Goal: Task Accomplishment & Management: Manage account settings

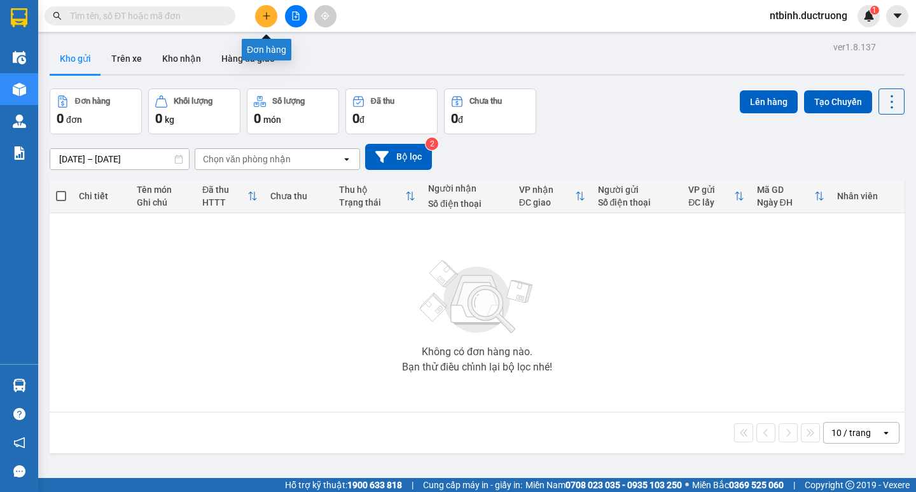
click at [265, 25] on button at bounding box center [266, 16] width 22 height 22
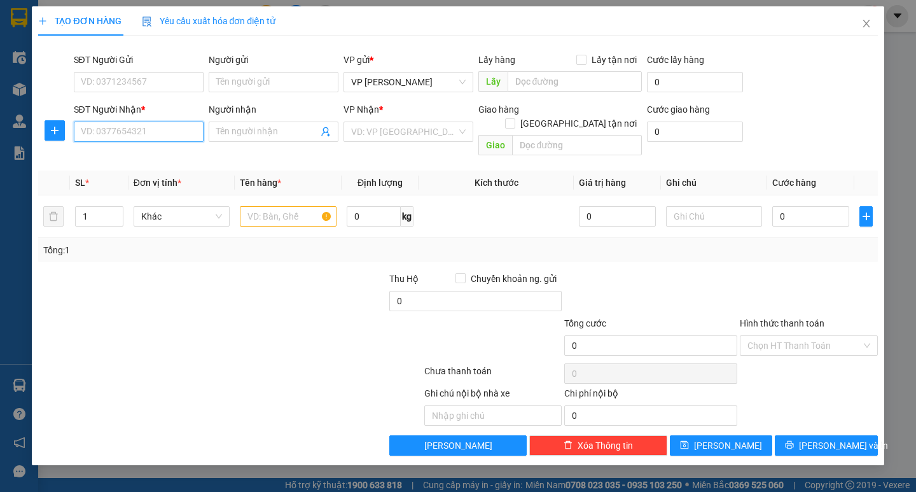
click at [97, 130] on input "SĐT Người Nhận *" at bounding box center [139, 131] width 130 height 20
click at [144, 160] on div "0973142588 - tân lập" at bounding box center [138, 157] width 114 height 14
type input "0973142588"
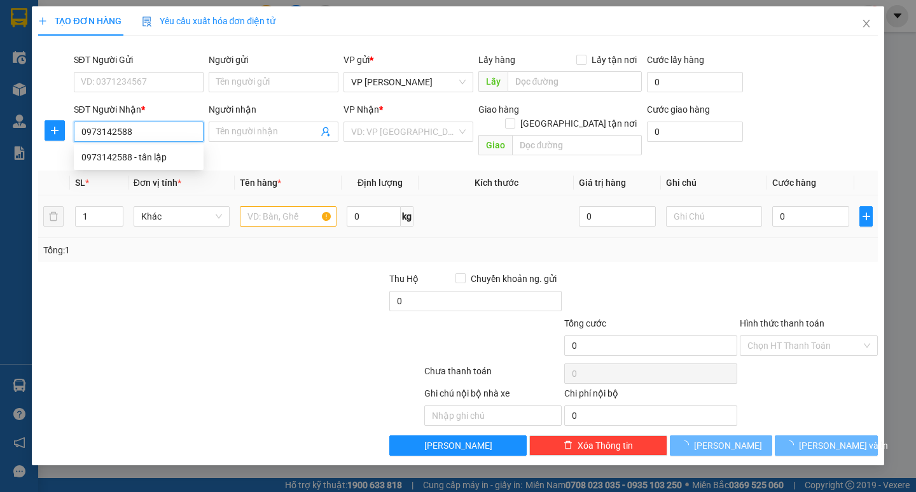
type input "tân lập"
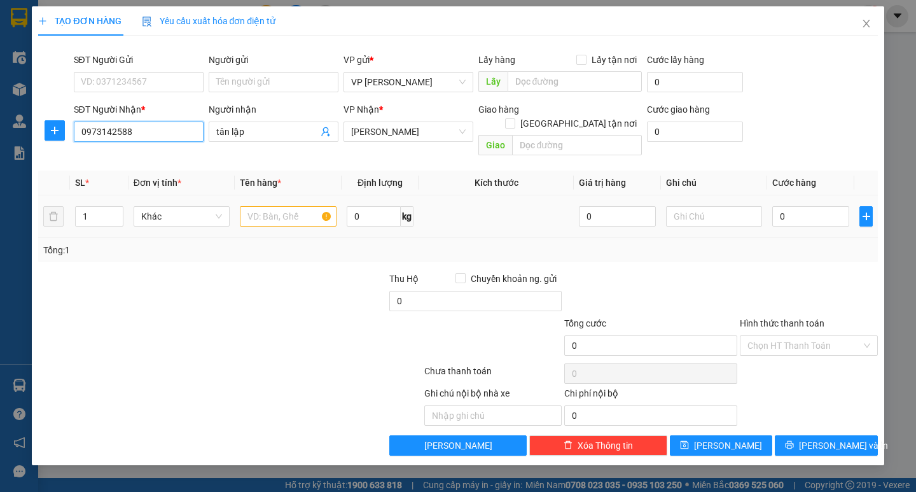
type input "0973142588"
click at [273, 206] on input "text" at bounding box center [288, 216] width 96 height 20
type input "13t sơn + 3 catong + 1 bao"
click at [798, 206] on input "0" at bounding box center [810, 216] width 77 height 20
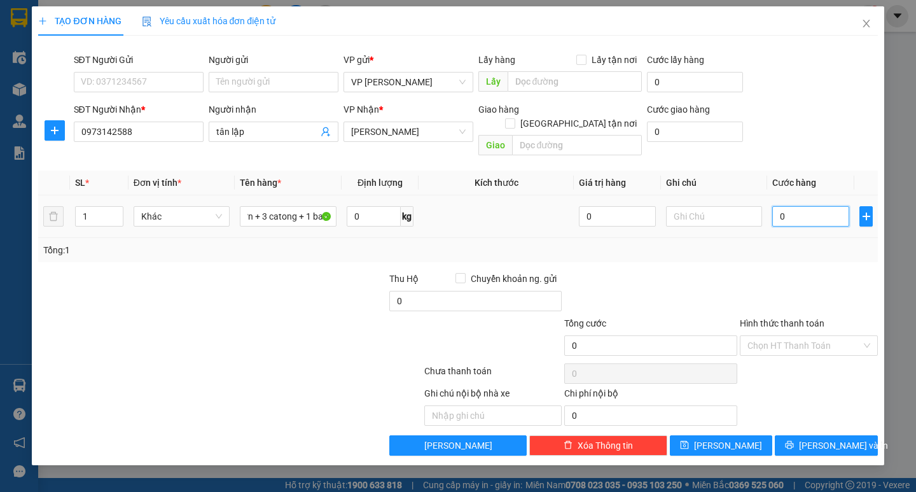
scroll to position [0, 0]
click at [781, 206] on input "0" at bounding box center [810, 216] width 77 height 20
type input "40"
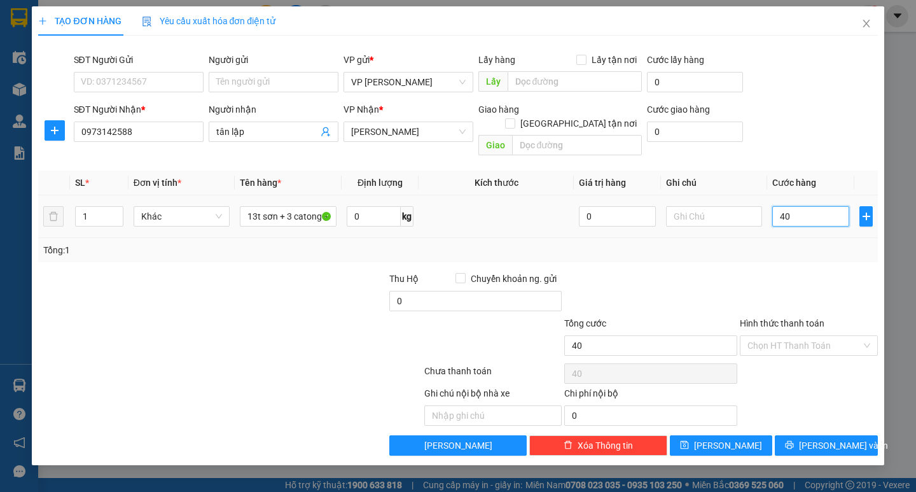
type input "400"
click at [790, 243] on div "Tổng: 1" at bounding box center [457, 250] width 829 height 14
type input "400.000"
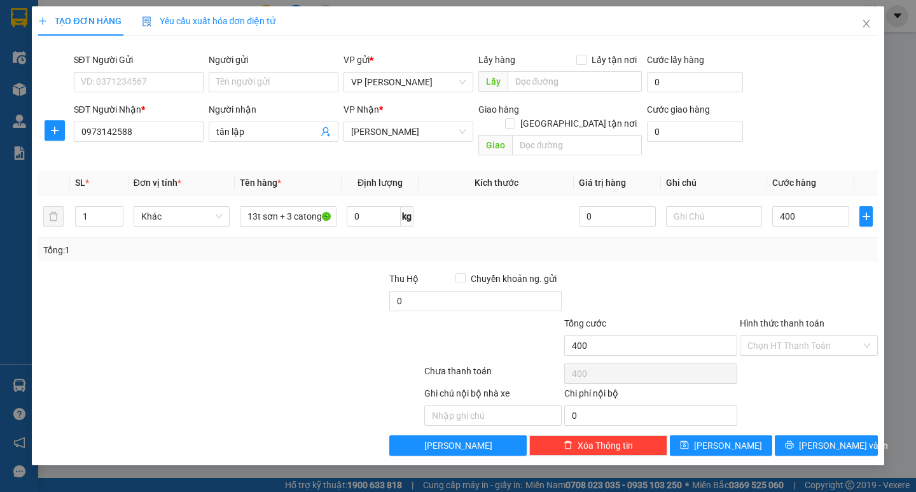
type input "400.000"
click at [827, 438] on span "[PERSON_NAME] và In" at bounding box center [843, 445] width 89 height 14
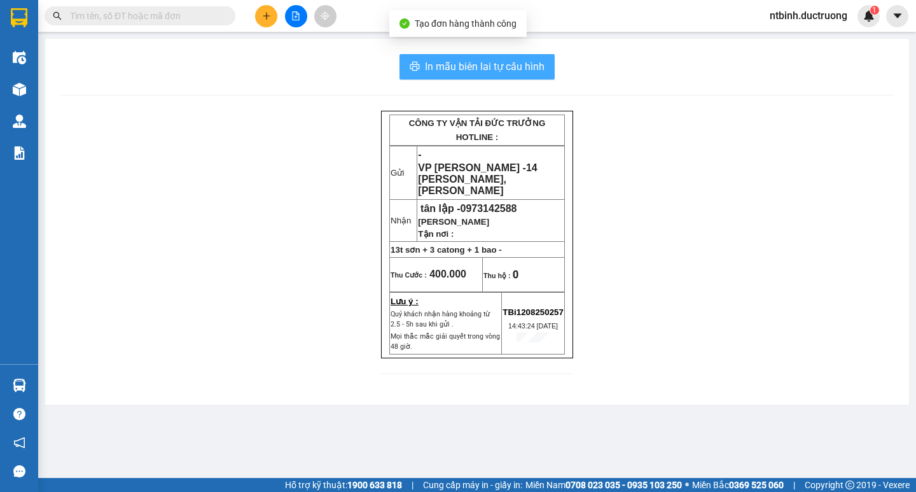
click at [495, 61] on span "In mẫu biên lai tự cấu hình" at bounding box center [485, 67] width 120 height 16
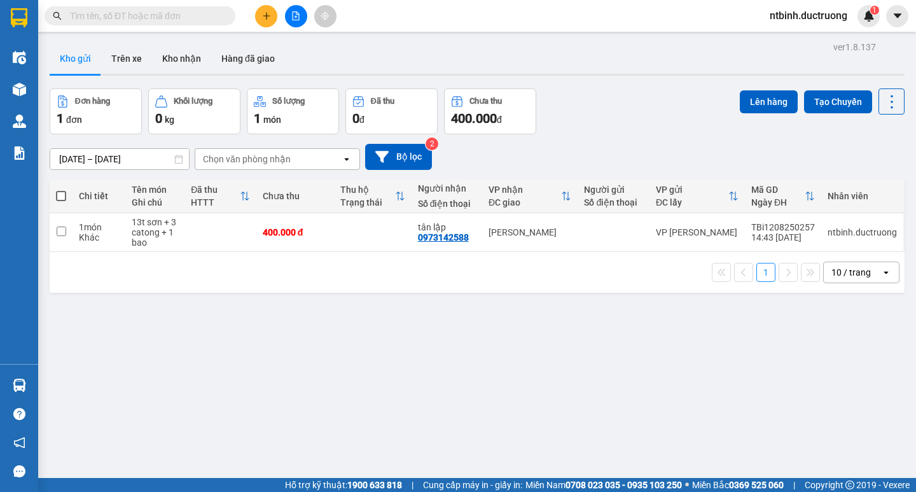
click at [202, 19] on input "text" at bounding box center [145, 16] width 150 height 14
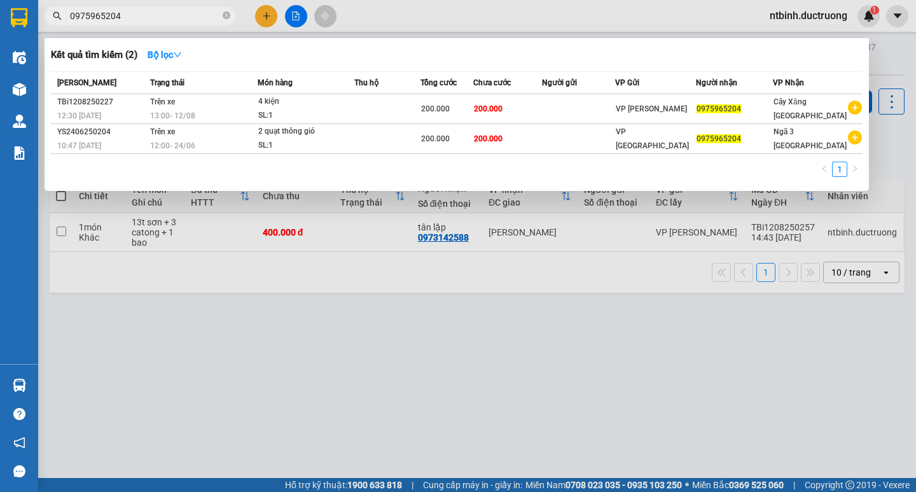
type input "0975965204"
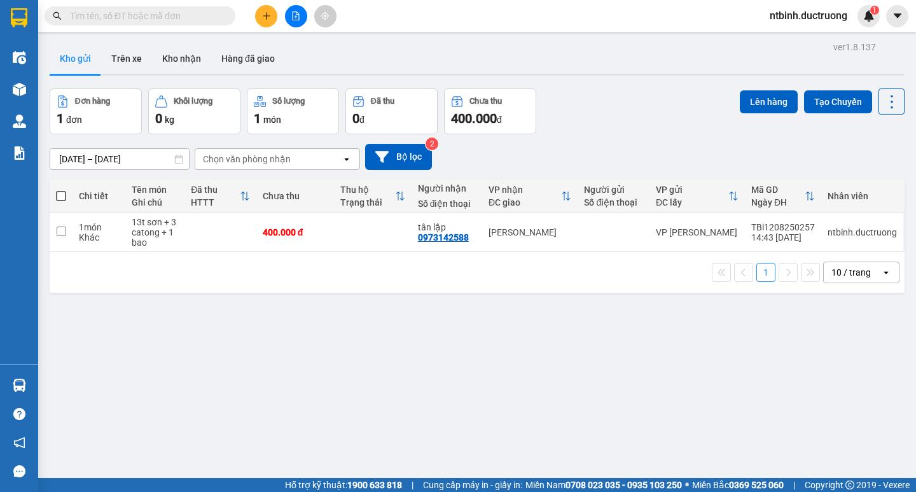
drag, startPoint x: 280, startPoint y: 9, endPoint x: 268, endPoint y: 13, distance: 12.3
click at [275, 10] on div at bounding box center [295, 16] width 95 height 22
click at [268, 13] on icon "plus" at bounding box center [266, 15] width 9 height 9
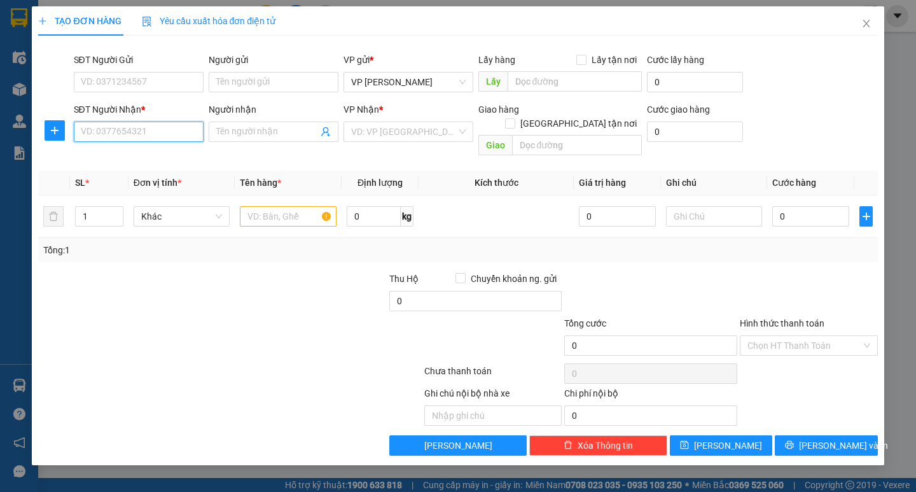
click at [141, 134] on input "SĐT Người Nhận *" at bounding box center [139, 131] width 130 height 20
click at [143, 84] on input "SĐT Người Gửi" at bounding box center [139, 82] width 130 height 20
click at [277, 206] on input "text" at bounding box center [288, 216] width 96 height 20
type input "1 catong"
click at [148, 127] on input "SĐT Người Nhận *" at bounding box center [139, 131] width 130 height 20
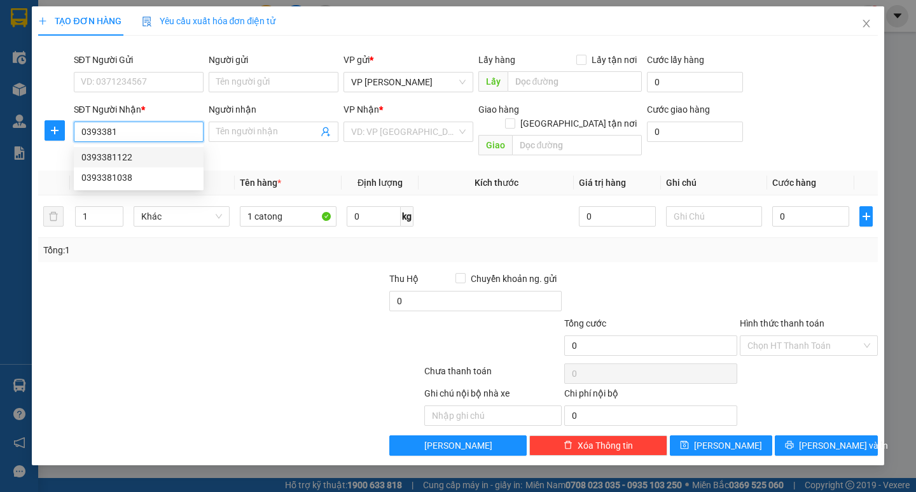
click at [140, 162] on div "0393381122" at bounding box center [138, 157] width 114 height 14
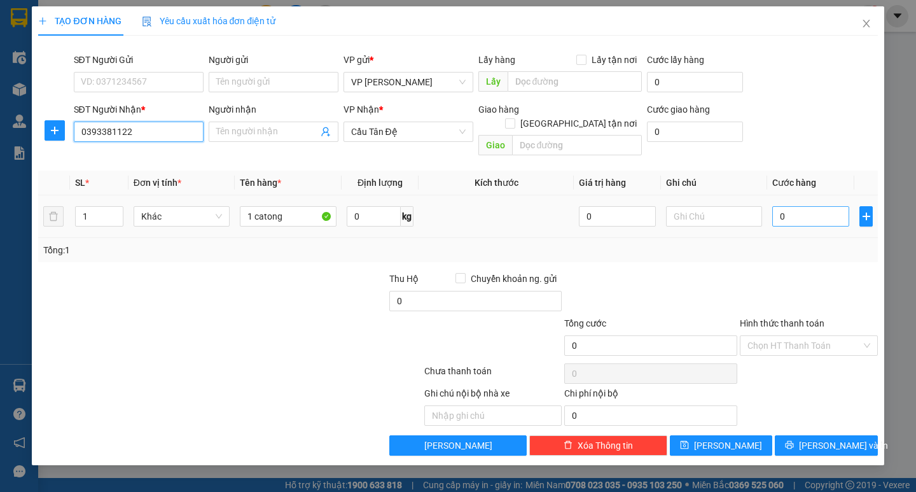
type input "0393381122"
click at [792, 209] on input "0" at bounding box center [810, 216] width 77 height 20
click at [780, 209] on input "0" at bounding box center [810, 216] width 77 height 20
type input "50"
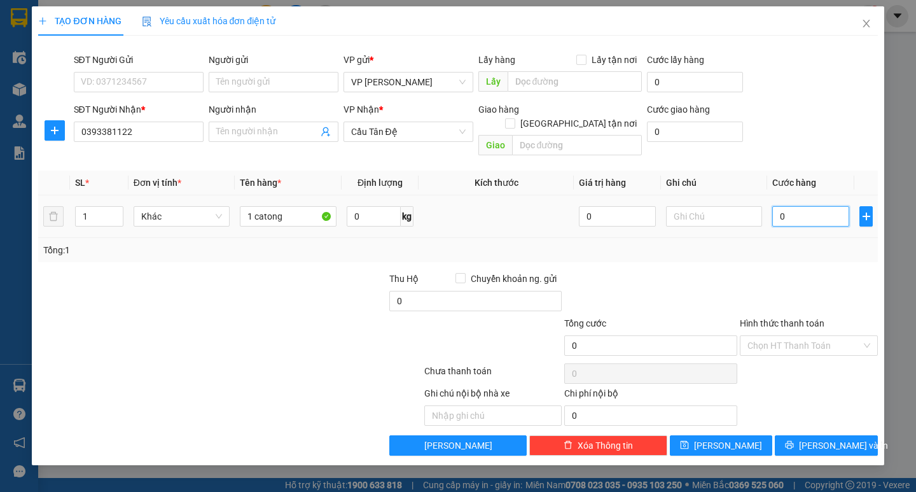
type input "50"
click at [784, 243] on div "Tổng: 1" at bounding box center [457, 250] width 829 height 14
type input "50.000"
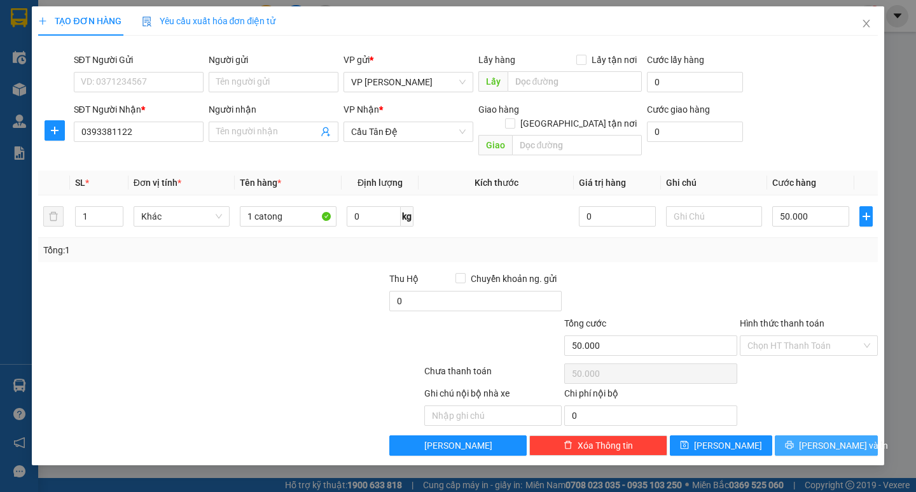
click at [819, 438] on span "[PERSON_NAME] và In" at bounding box center [843, 445] width 89 height 14
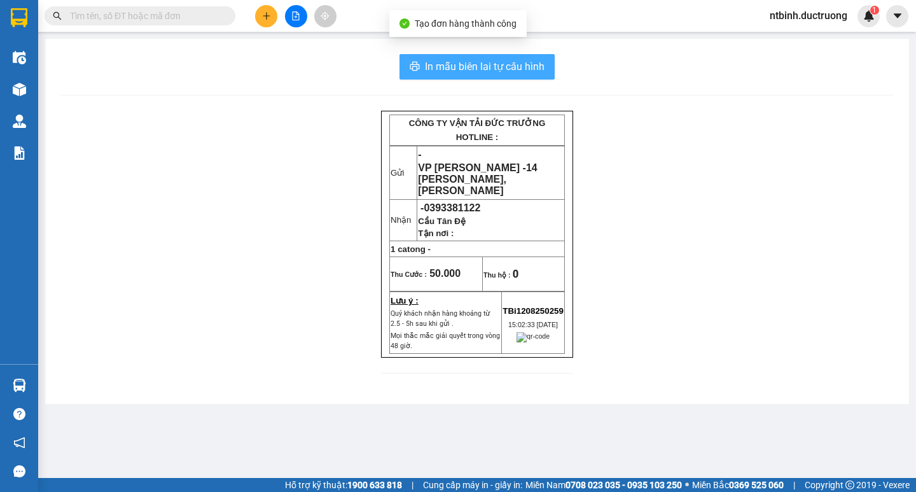
click at [505, 62] on span "In mẫu biên lai tự cấu hình" at bounding box center [485, 67] width 120 height 16
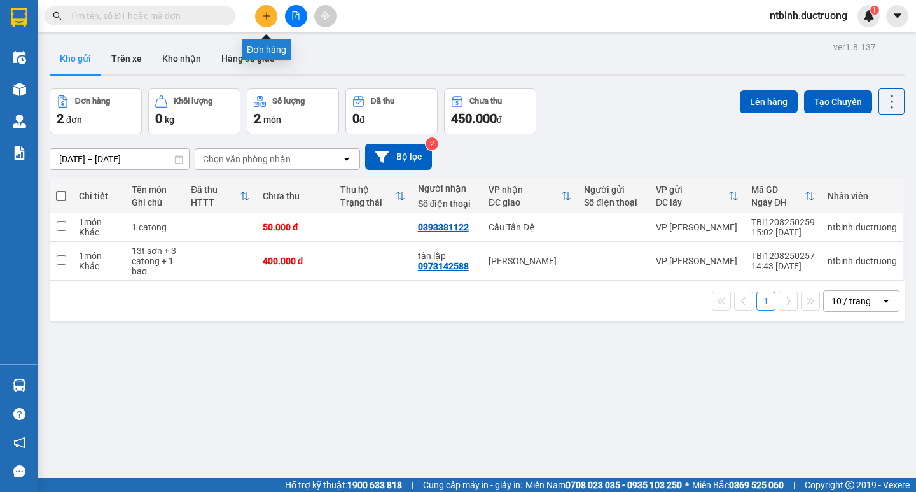
click at [272, 15] on button at bounding box center [266, 16] width 22 height 22
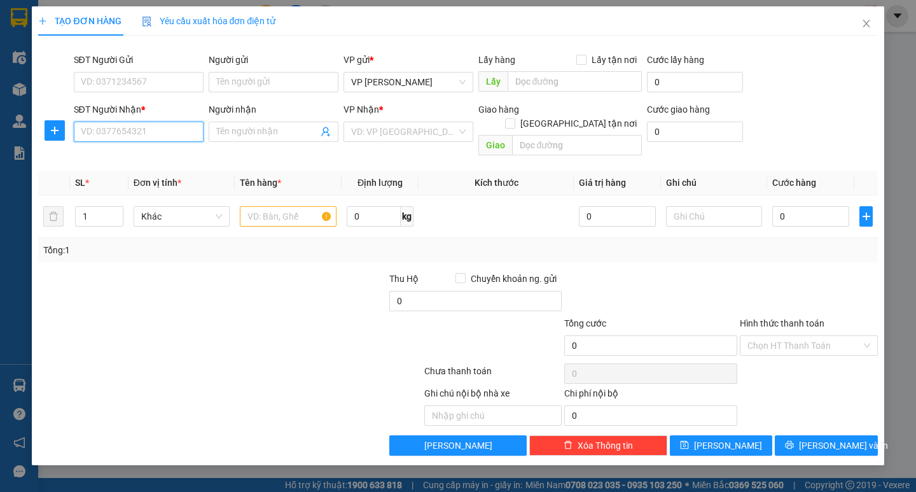
click at [141, 127] on input "SĐT Người Nhận *" at bounding box center [139, 131] width 130 height 20
click at [134, 160] on div "0866977697" at bounding box center [138, 157] width 114 height 14
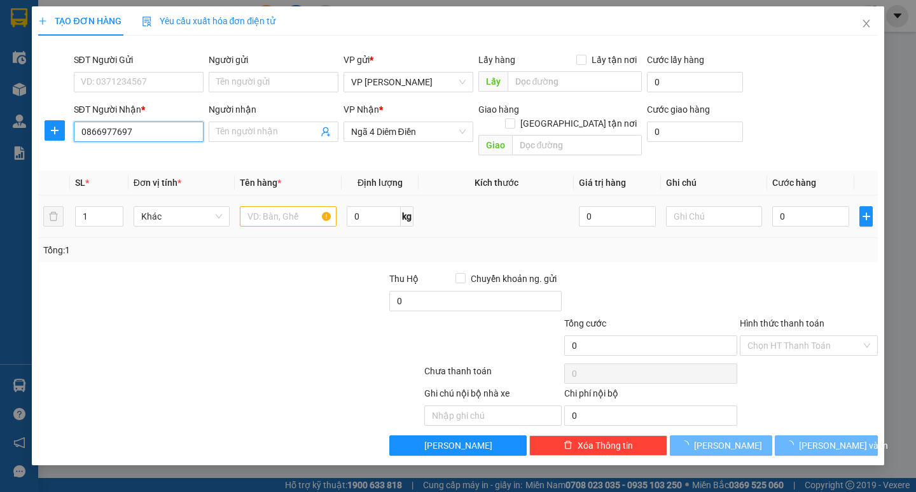
type input "0866977697"
click at [273, 206] on input "text" at bounding box center [288, 216] width 96 height 20
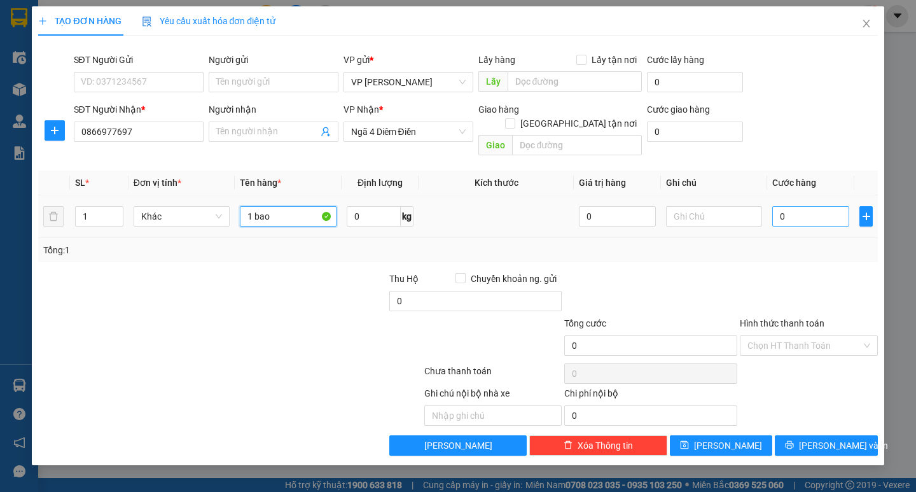
type input "1 bao"
click at [796, 209] on input "0" at bounding box center [810, 216] width 77 height 20
click at [771, 209] on td "0" at bounding box center [810, 216] width 87 height 43
click at [790, 206] on input "0" at bounding box center [810, 216] width 77 height 20
click at [780, 207] on input "0" at bounding box center [810, 216] width 77 height 20
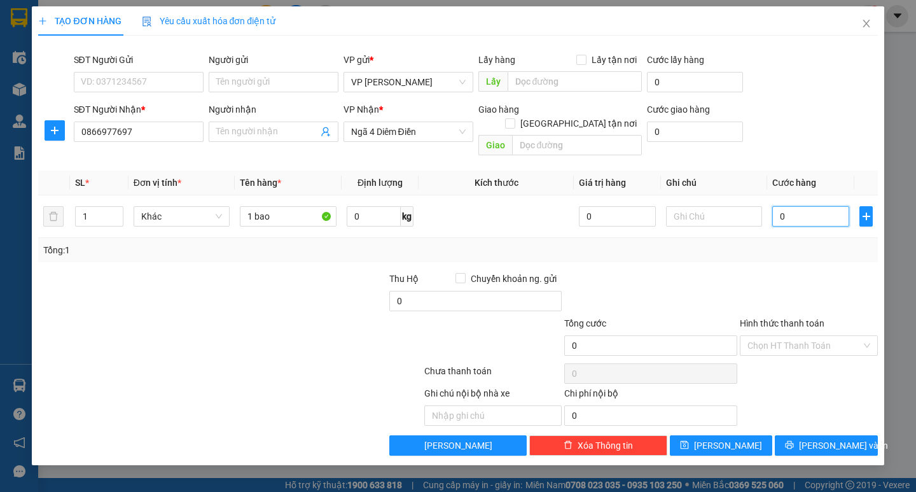
type input "70"
click at [820, 438] on span "[PERSON_NAME] và In" at bounding box center [843, 445] width 89 height 14
type input "70.000"
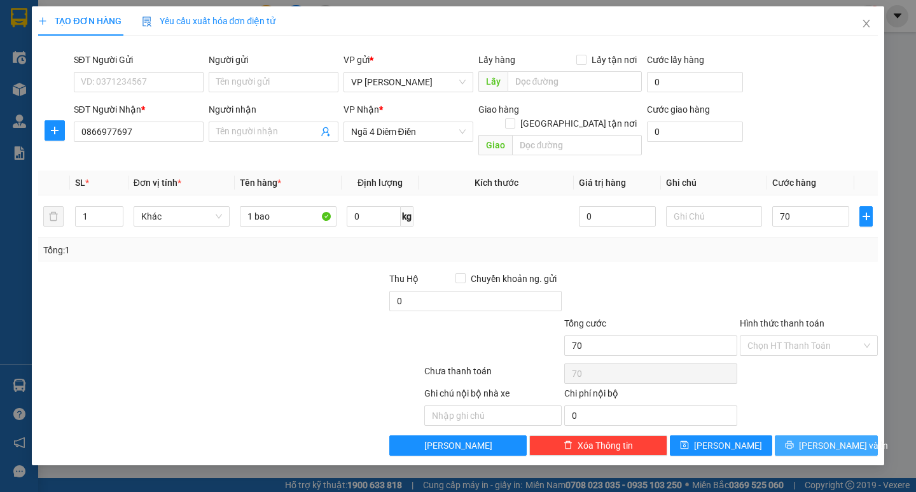
type input "70.000"
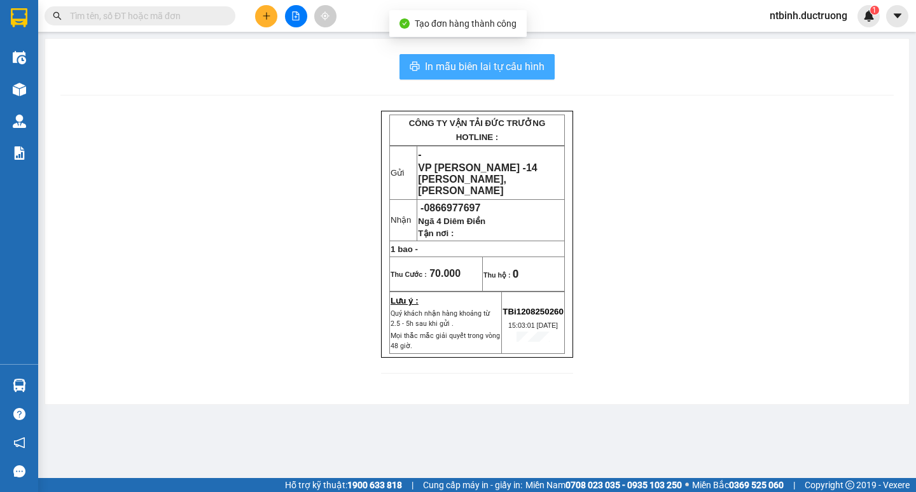
click at [535, 71] on span "In mẫu biên lai tự cấu hình" at bounding box center [485, 67] width 120 height 16
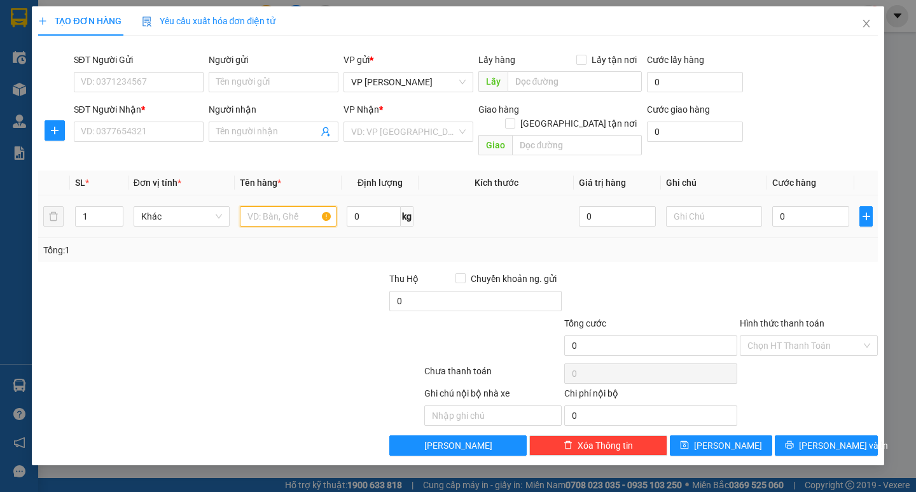
click at [292, 207] on input "text" at bounding box center [288, 216] width 96 height 20
type input "1 tấm"
click at [158, 127] on input "SĐT Người Nhận *" at bounding box center [139, 131] width 130 height 20
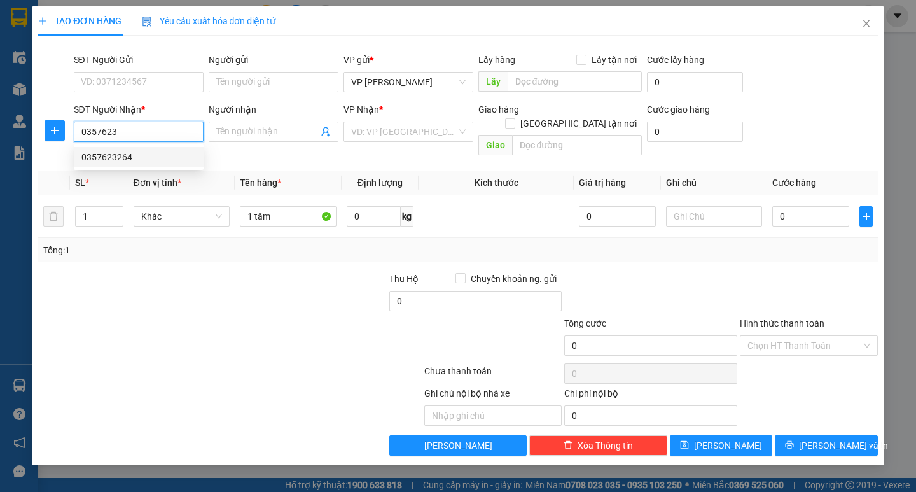
click at [120, 158] on div "0357623264" at bounding box center [138, 157] width 114 height 14
type input "0357623264"
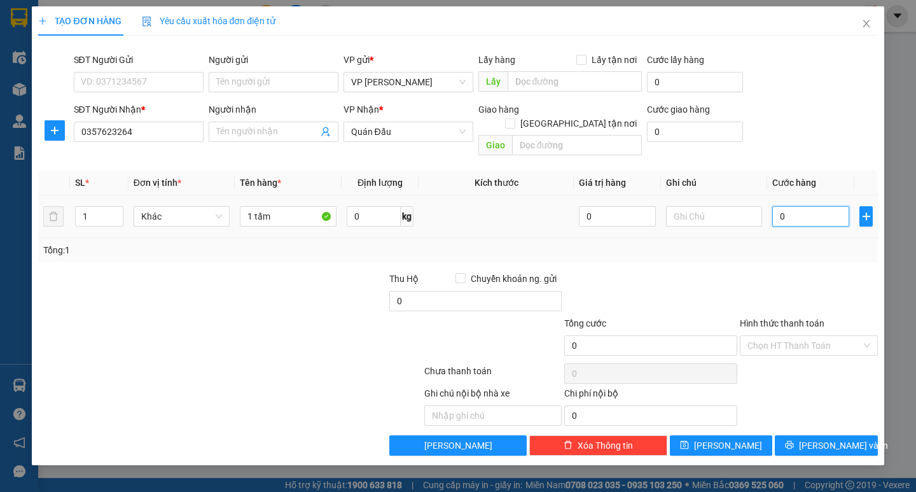
click at [800, 206] on input "0" at bounding box center [810, 216] width 77 height 20
click at [780, 206] on input "0" at bounding box center [810, 216] width 77 height 20
type input "50"
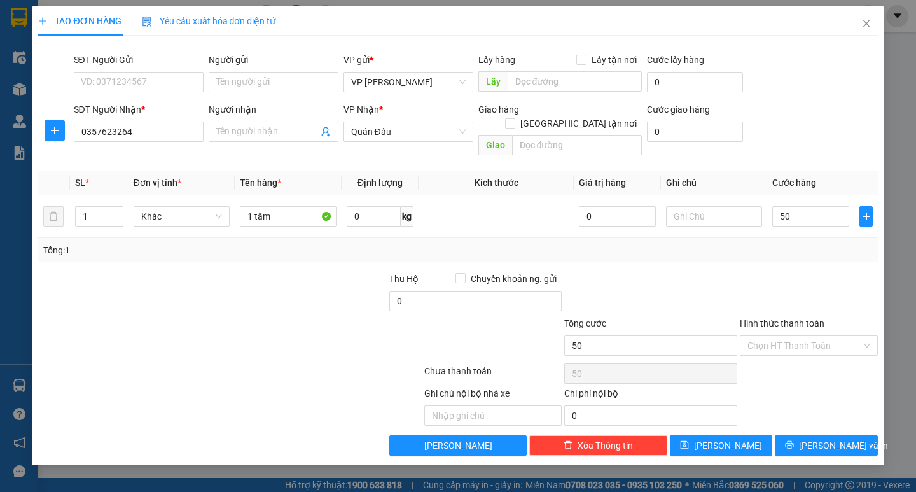
click at [784, 243] on div "Tổng: 1" at bounding box center [457, 250] width 829 height 14
type input "50.000"
click at [829, 438] on span "[PERSON_NAME] và In" at bounding box center [843, 445] width 89 height 14
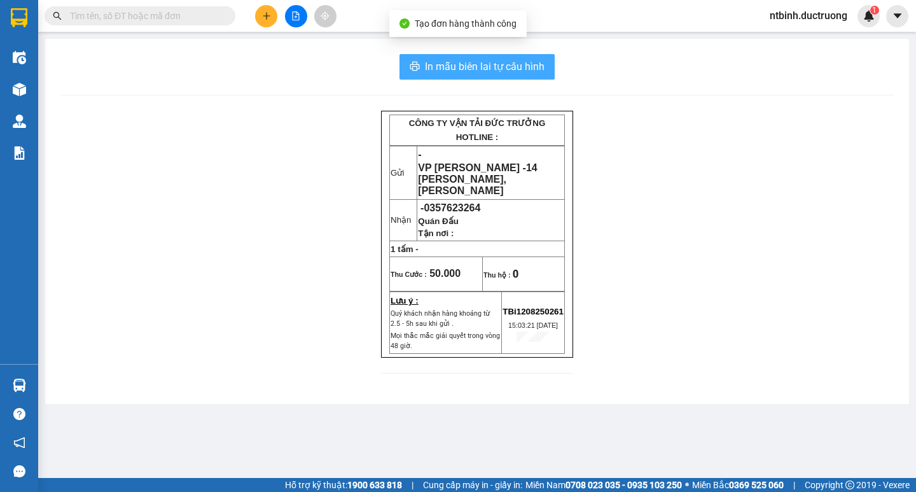
click at [510, 56] on button "In mẫu biên lai tự cấu hình" at bounding box center [476, 66] width 155 height 25
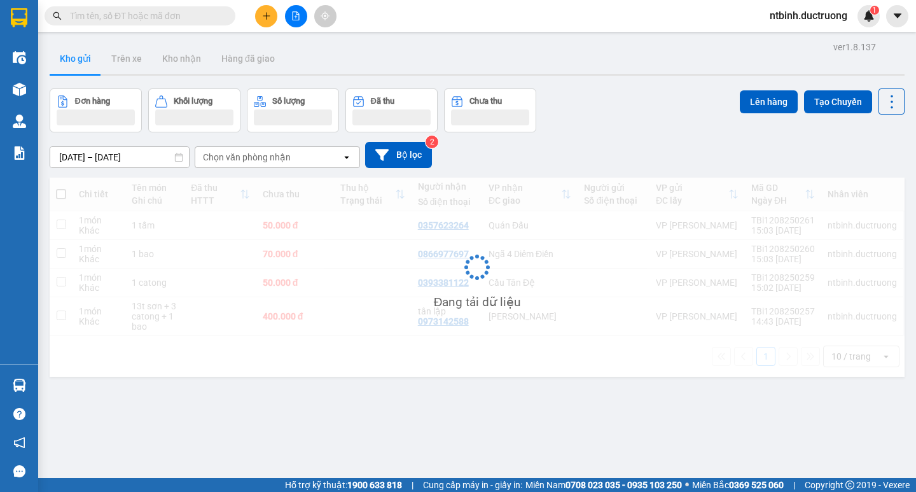
click at [272, 19] on button at bounding box center [266, 16] width 22 height 22
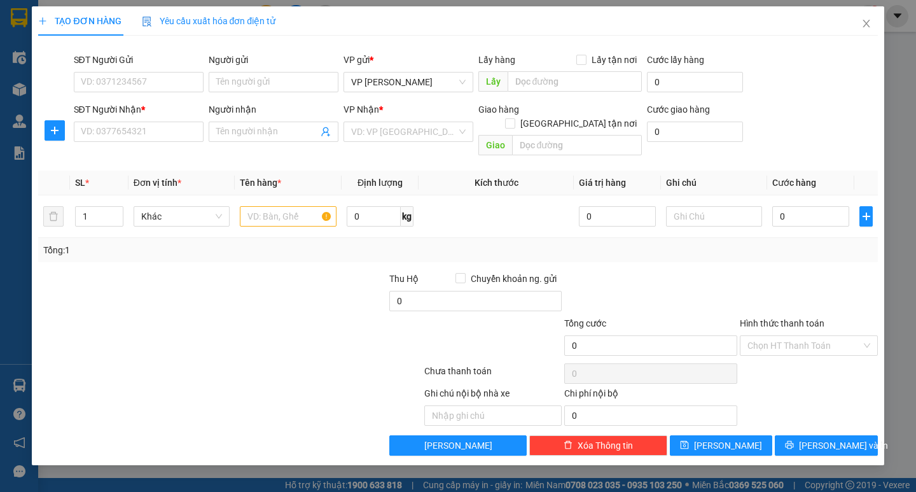
click at [164, 144] on div "SĐT Người Nhận * VD: 0377654321" at bounding box center [139, 124] width 130 height 45
click at [158, 132] on input "SĐT Người Nhận *" at bounding box center [139, 131] width 130 height 20
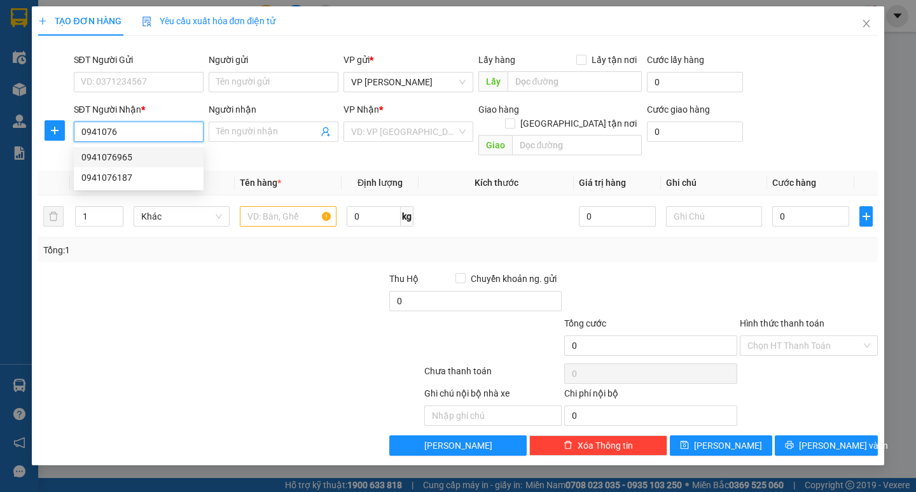
click at [110, 156] on div "0941076965" at bounding box center [138, 157] width 114 height 14
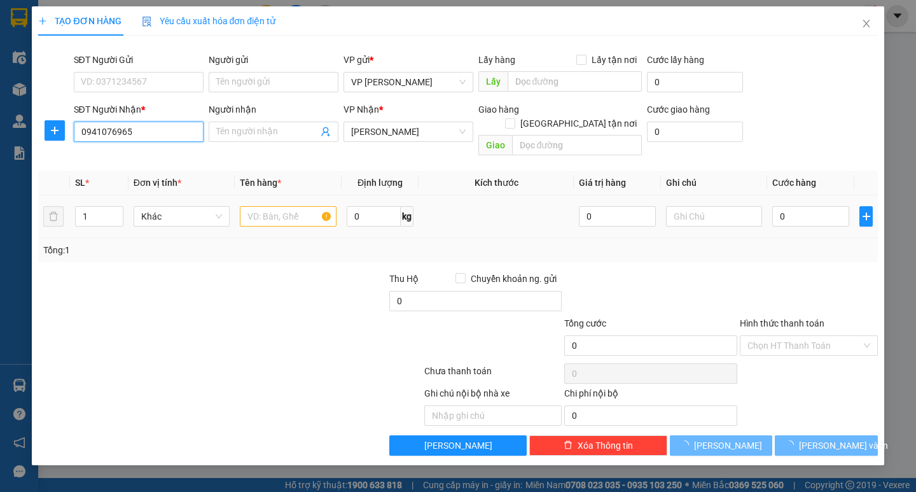
type input "0941076965"
click at [270, 206] on input "text" at bounding box center [288, 216] width 96 height 20
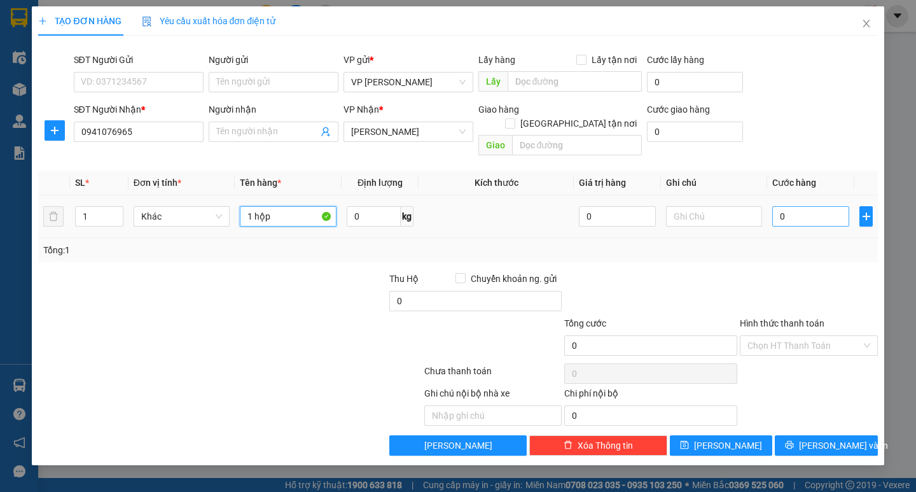
type input "1 hộp"
click at [794, 210] on input "0" at bounding box center [810, 216] width 77 height 20
click at [774, 210] on input "0" at bounding box center [810, 216] width 77 height 20
type input "40"
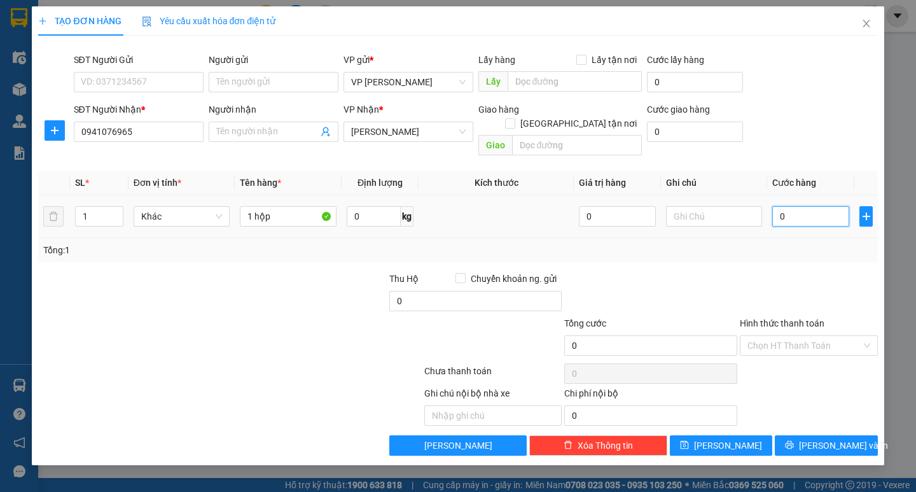
type input "40"
click at [791, 250] on div "Transit Pickup Surcharge Ids Transit Deliver Surcharge Ids Transit Deliver Surc…" at bounding box center [457, 251] width 839 height 410
type input "40.000"
click at [812, 338] on input "Hình thức thanh toán" at bounding box center [804, 345] width 114 height 19
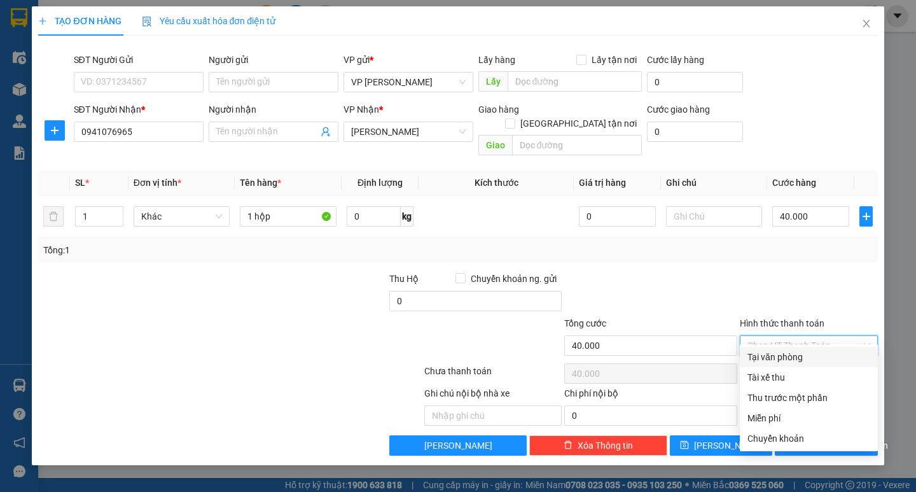
click at [810, 354] on div "Tại văn phòng" at bounding box center [808, 357] width 123 height 14
type input "0"
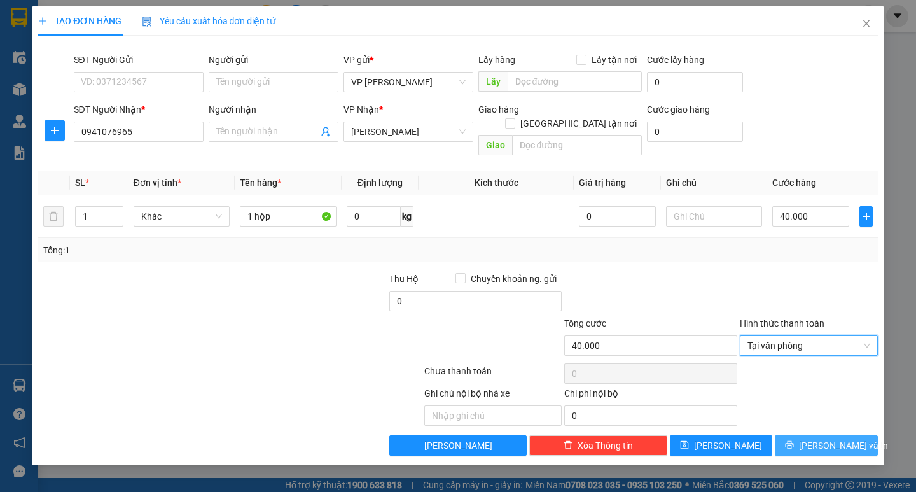
click at [830, 438] on span "[PERSON_NAME] và In" at bounding box center [843, 445] width 89 height 14
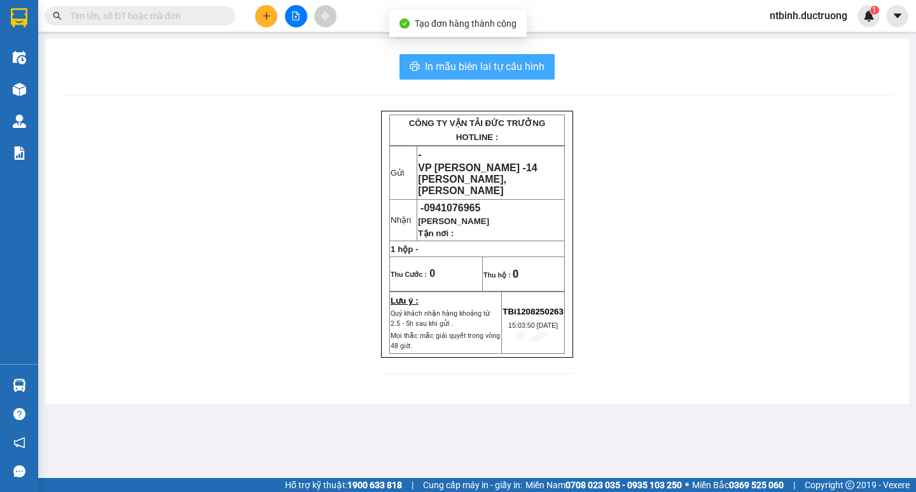
click at [488, 62] on span "In mẫu biên lai tự cấu hình" at bounding box center [485, 67] width 120 height 16
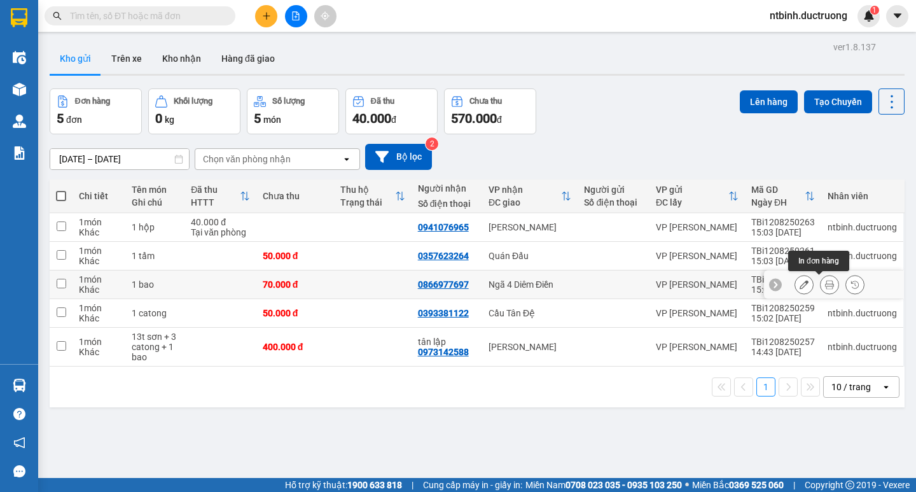
click at [825, 285] on icon at bounding box center [829, 284] width 9 height 9
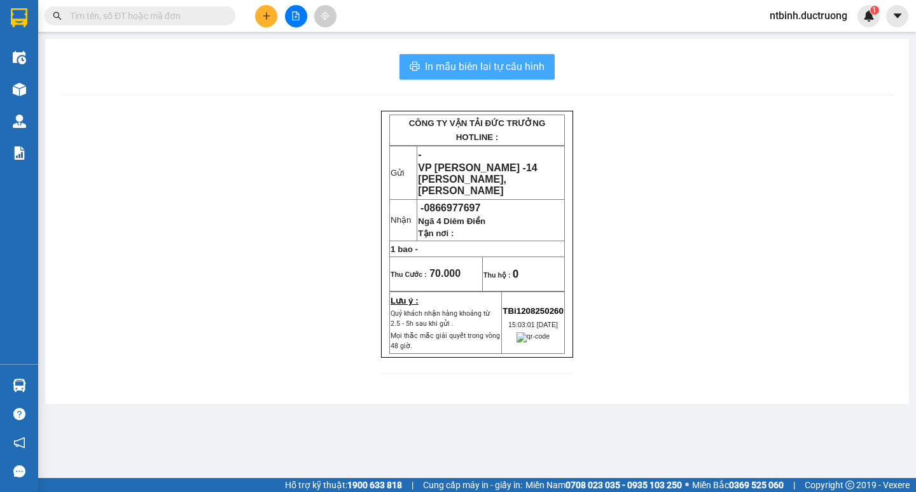
click at [520, 60] on span "In mẫu biên lai tự cấu hình" at bounding box center [485, 67] width 120 height 16
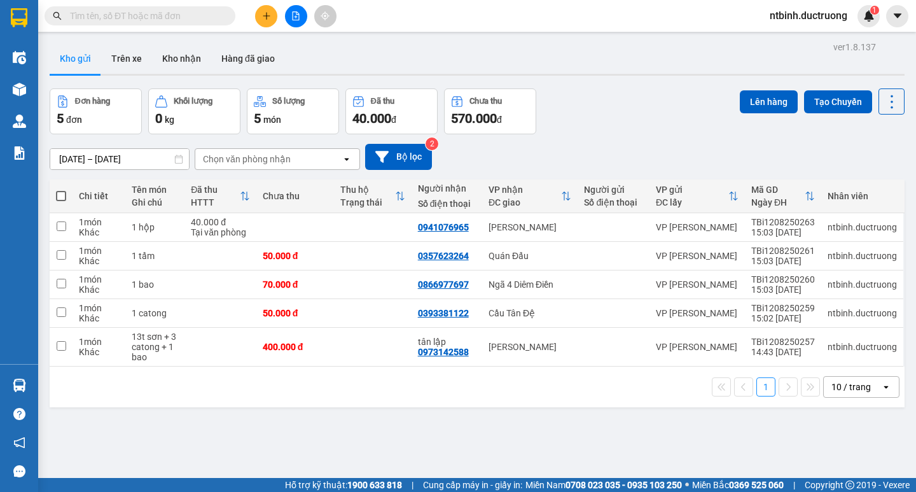
click at [303, 20] on button at bounding box center [296, 16] width 22 height 22
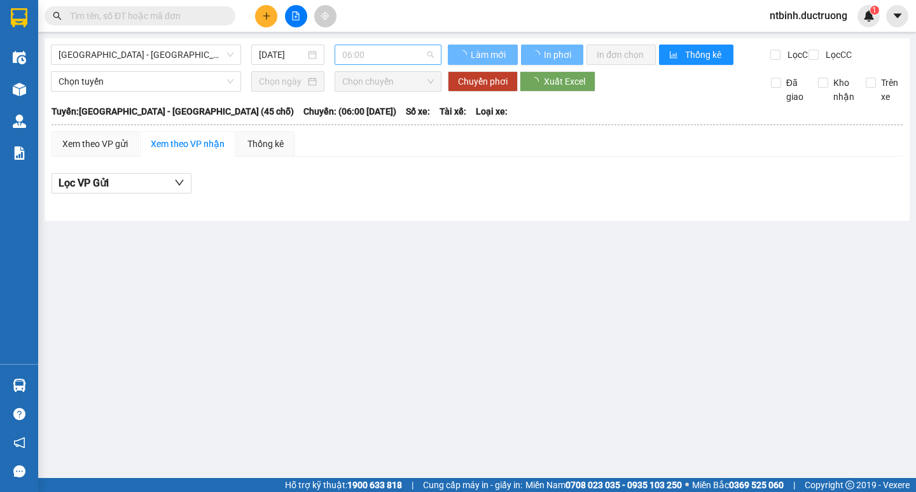
click at [362, 55] on span "06:00" at bounding box center [388, 54] width 92 height 19
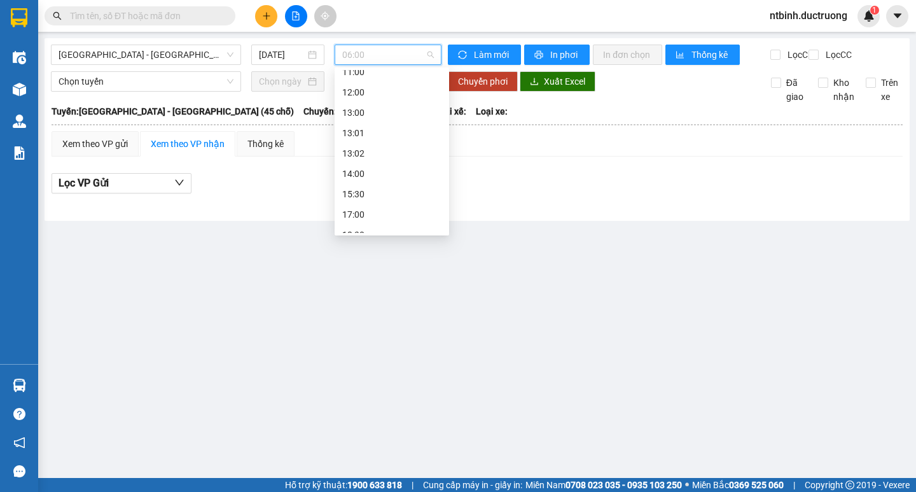
scroll to position [144, 0]
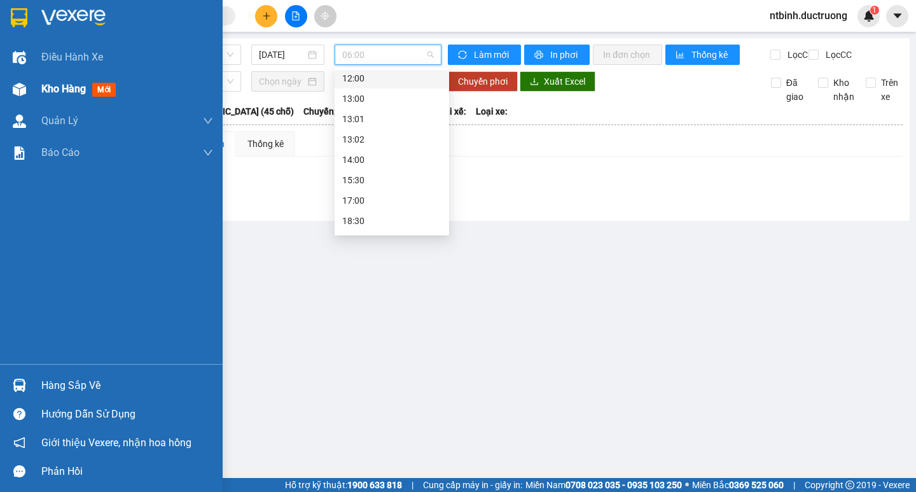
click at [72, 103] on div "Kho hàng mới" at bounding box center [127, 89] width 172 height 32
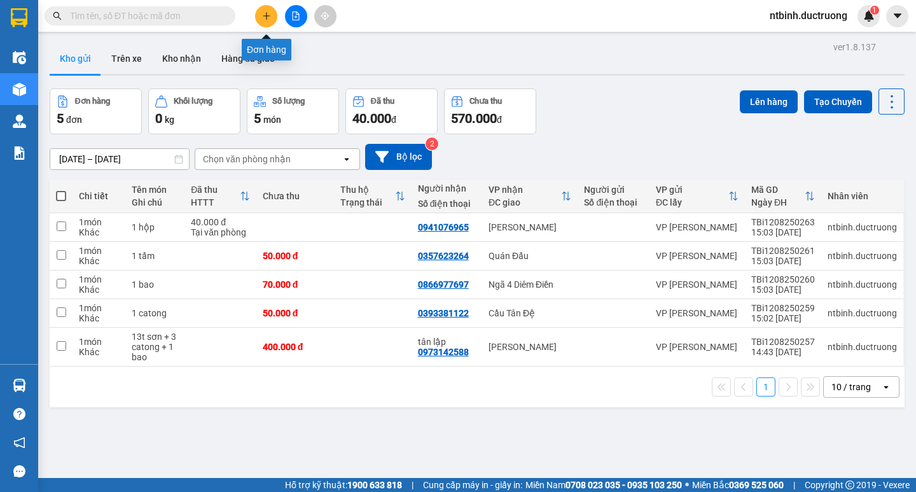
click at [265, 15] on icon "plus" at bounding box center [266, 15] width 9 height 9
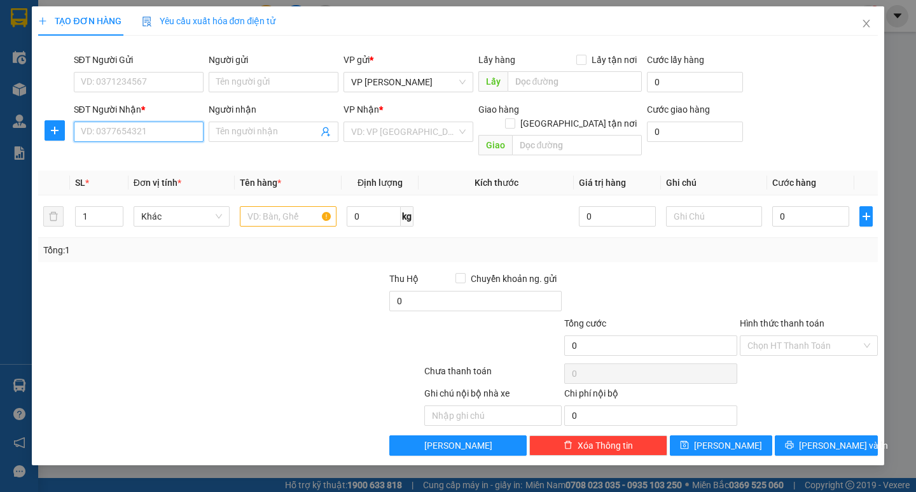
click at [165, 128] on input "SĐT Người Nhận *" at bounding box center [139, 131] width 130 height 20
click at [93, 133] on input "0356502108" at bounding box center [139, 131] width 130 height 20
click at [90, 135] on input "0356502108" at bounding box center [139, 131] width 130 height 20
click at [92, 134] on input "0356502108" at bounding box center [139, 131] width 130 height 20
click at [96, 132] on input "0356502108" at bounding box center [139, 131] width 130 height 20
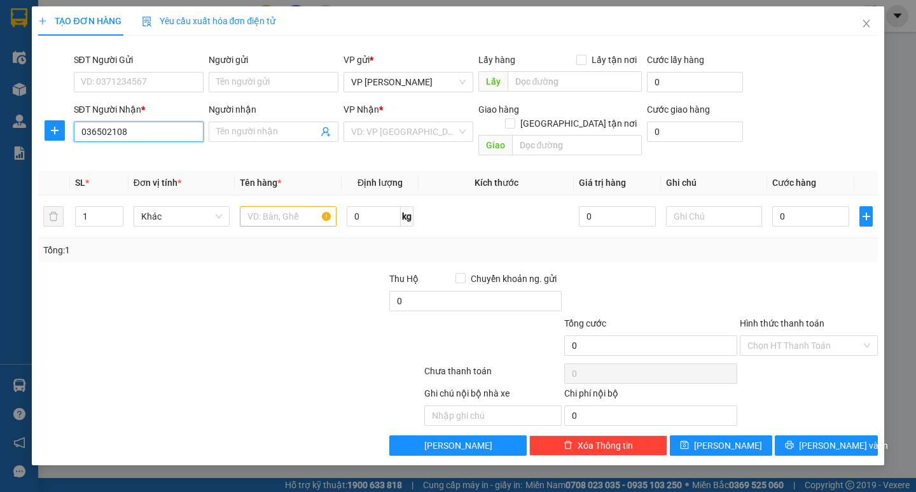
type input "0336502108"
click at [124, 152] on div "0336502108 - a phú" at bounding box center [138, 157] width 114 height 14
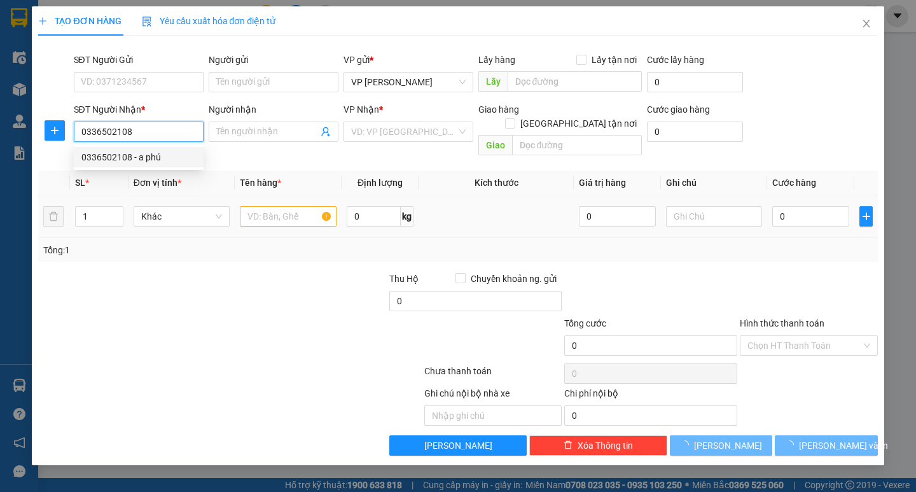
type input "a phú"
type input "0336502108"
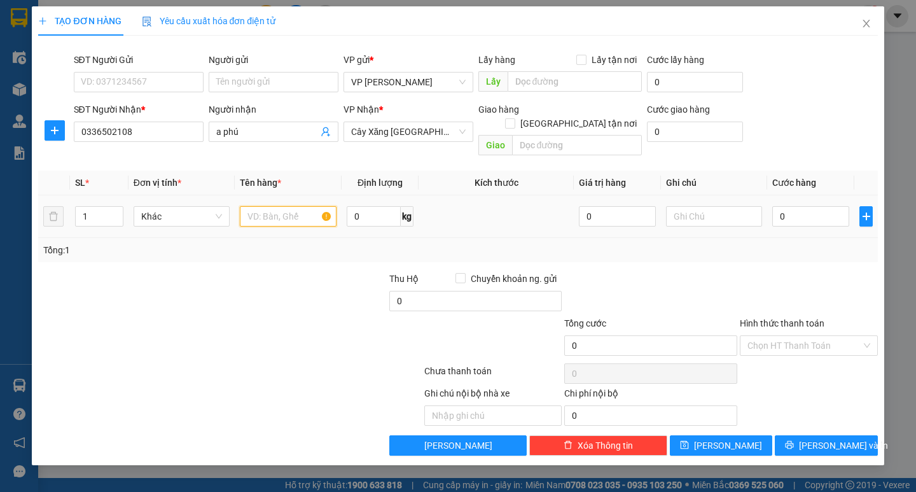
click at [272, 206] on input "text" at bounding box center [288, 216] width 96 height 20
type input "1 boc đen"
click at [782, 206] on input "0" at bounding box center [810, 216] width 77 height 20
click at [777, 206] on input "0" at bounding box center [810, 216] width 77 height 20
type input "50"
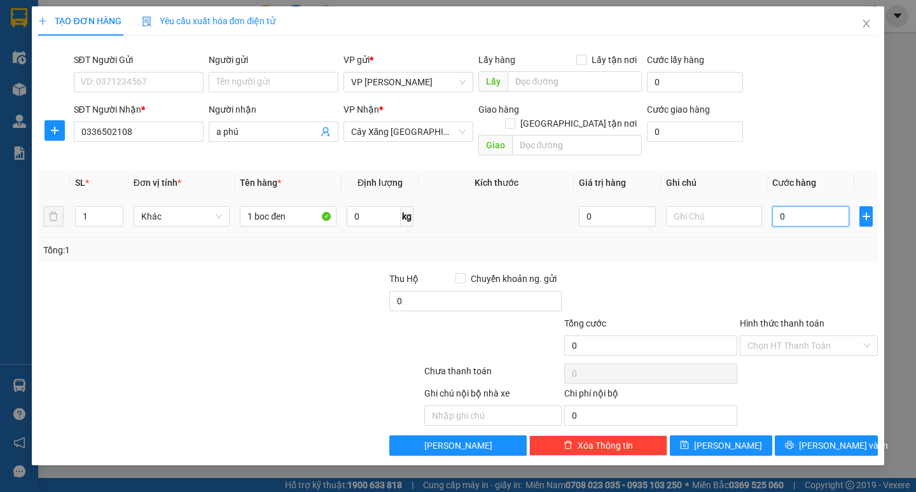
type input "50"
click at [787, 272] on div at bounding box center [808, 294] width 141 height 45
type input "50.000"
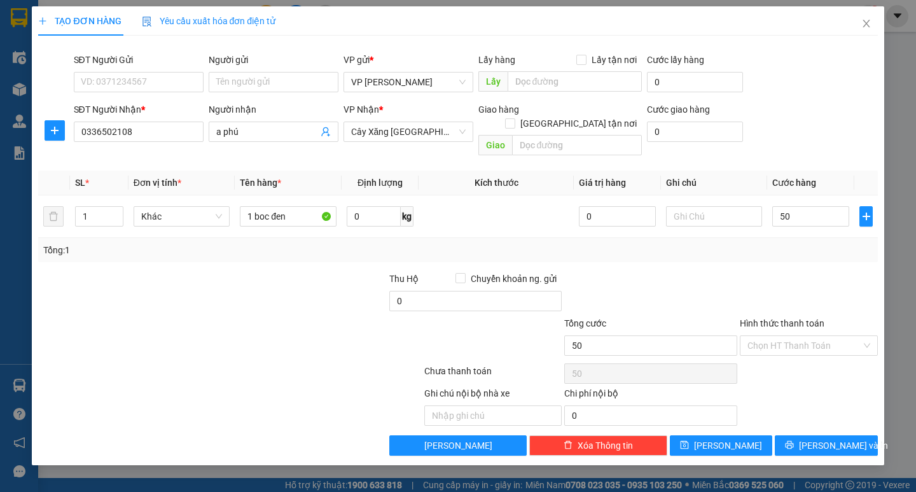
type input "50.000"
click at [824, 438] on span "[PERSON_NAME] và In" at bounding box center [843, 445] width 89 height 14
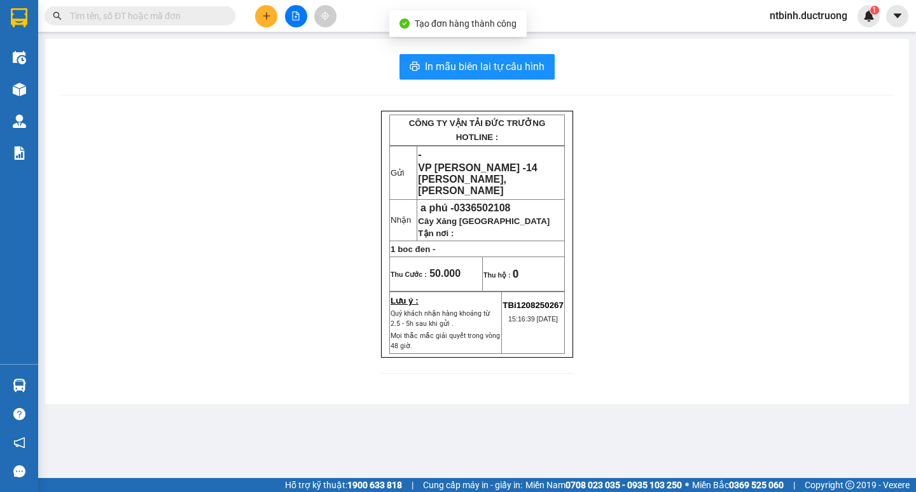
click at [509, 48] on div "In mẫu biên lai tự cấu hình CÔNG TY VẬN TẢI ĐỨC TRƯỞNG HOTLINE : Gửi - VP Trần …" at bounding box center [477, 221] width 864 height 365
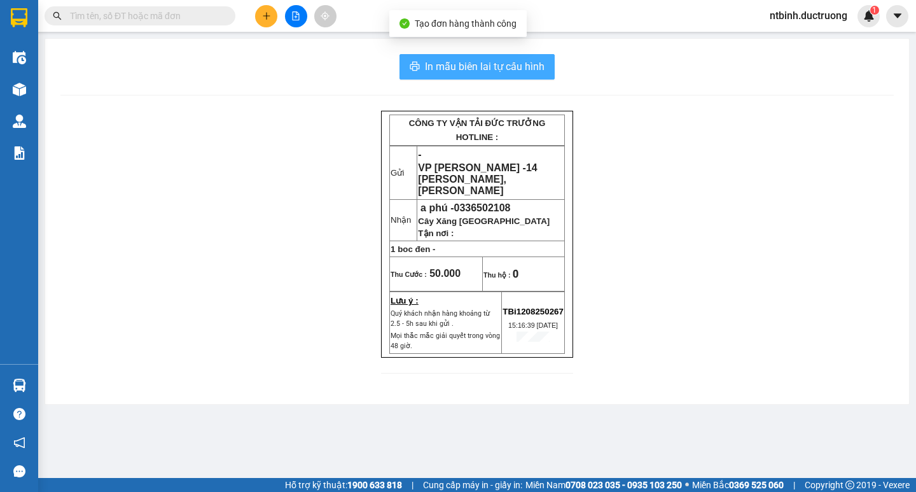
click at [509, 59] on span "In mẫu biên lai tự cấu hình" at bounding box center [485, 67] width 120 height 16
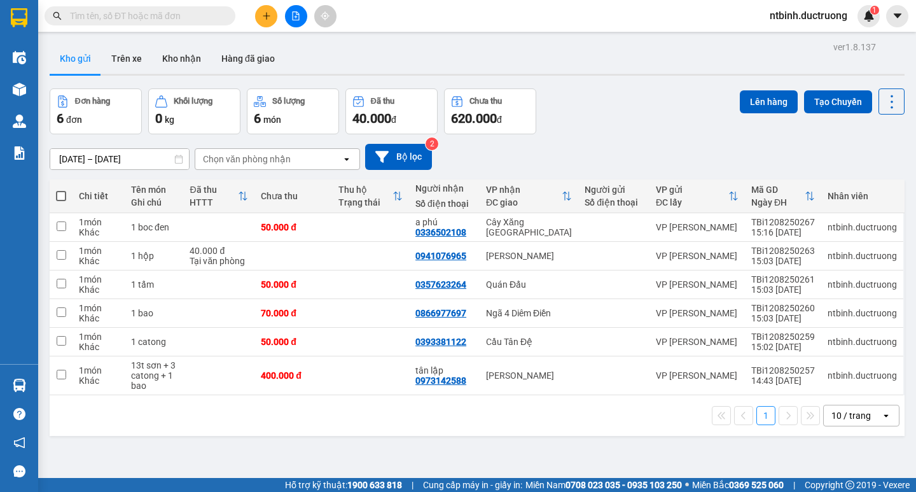
click at [64, 195] on span at bounding box center [61, 196] width 10 height 10
click at [61, 190] on input "checkbox" at bounding box center [61, 190] width 0 height 0
checkbox input "true"
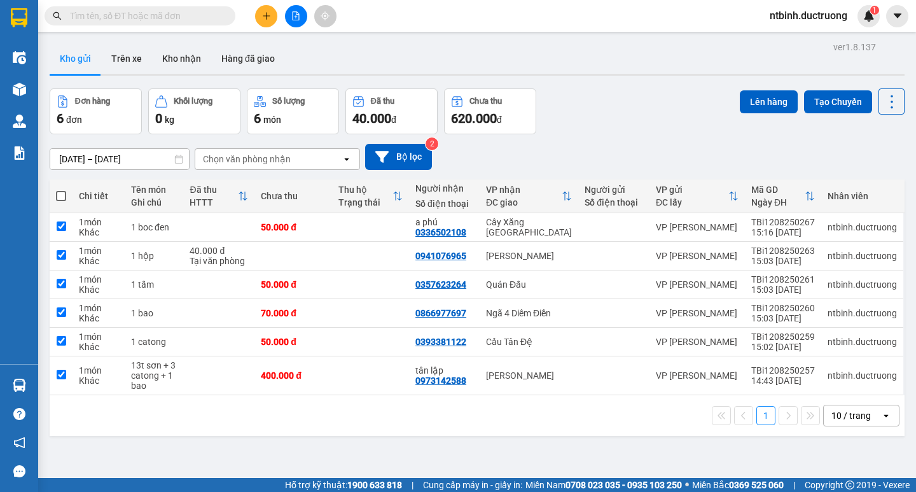
checkbox input "true"
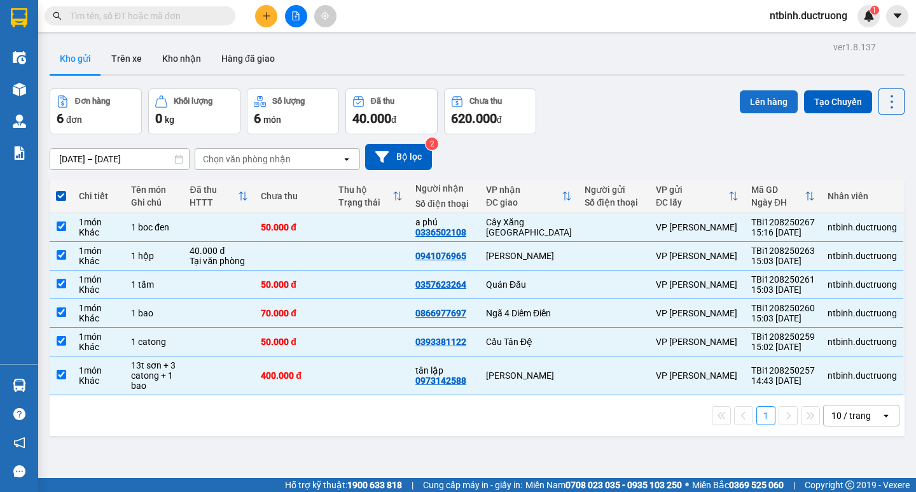
click at [747, 97] on button "Lên hàng" at bounding box center [769, 101] width 58 height 23
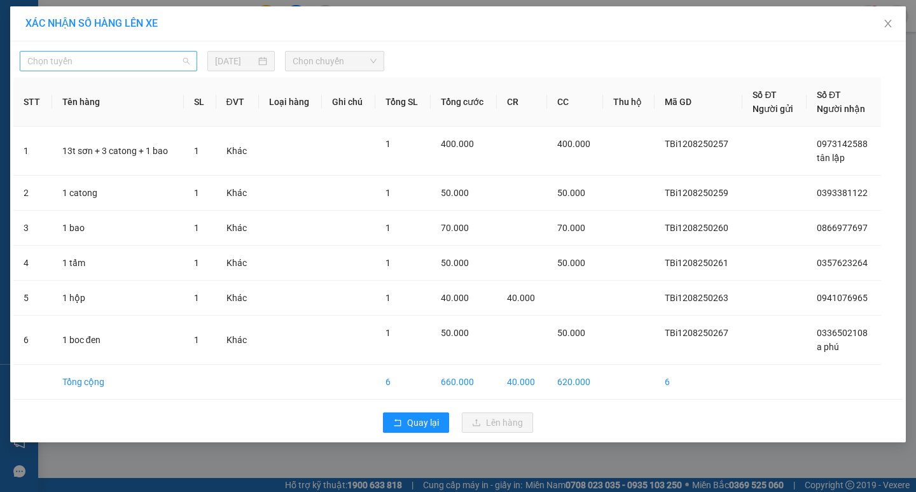
click at [137, 58] on span "Chọn tuyến" at bounding box center [108, 61] width 162 height 19
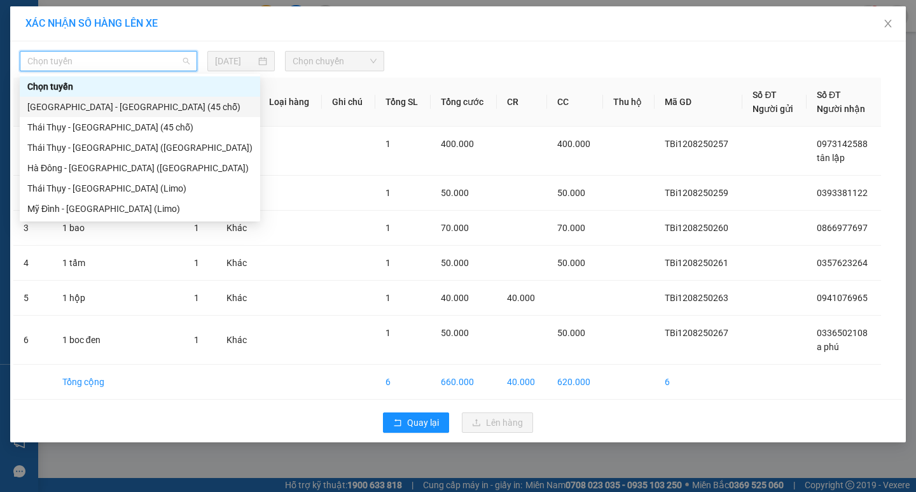
click at [130, 102] on div "[GEOGRAPHIC_DATA] - [GEOGRAPHIC_DATA] (45 chỗ)" at bounding box center [139, 107] width 225 height 14
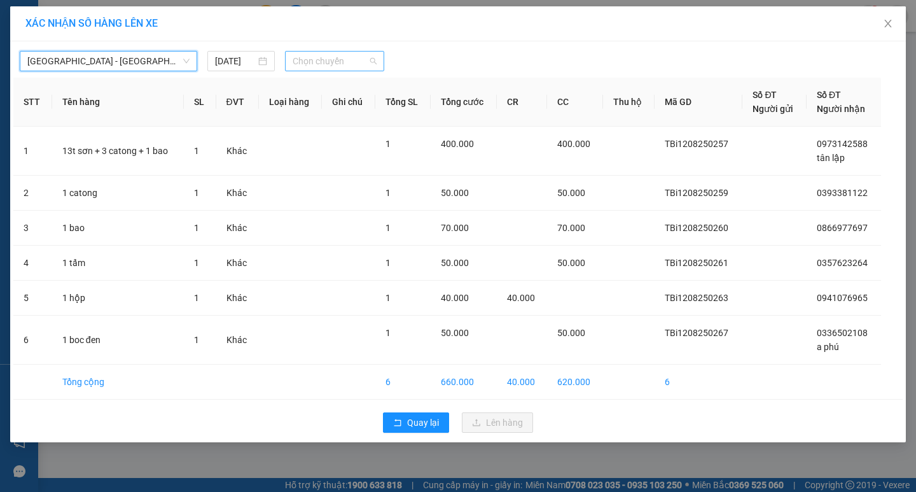
click at [311, 64] on span "Chọn chuyến" at bounding box center [335, 61] width 84 height 19
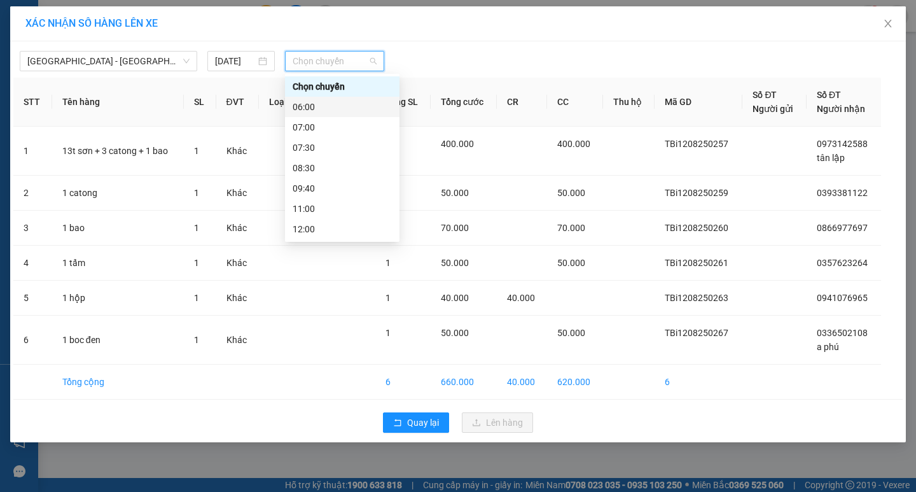
scroll to position [183, 0]
click at [322, 150] on div "15:30" at bounding box center [342, 148] width 99 height 14
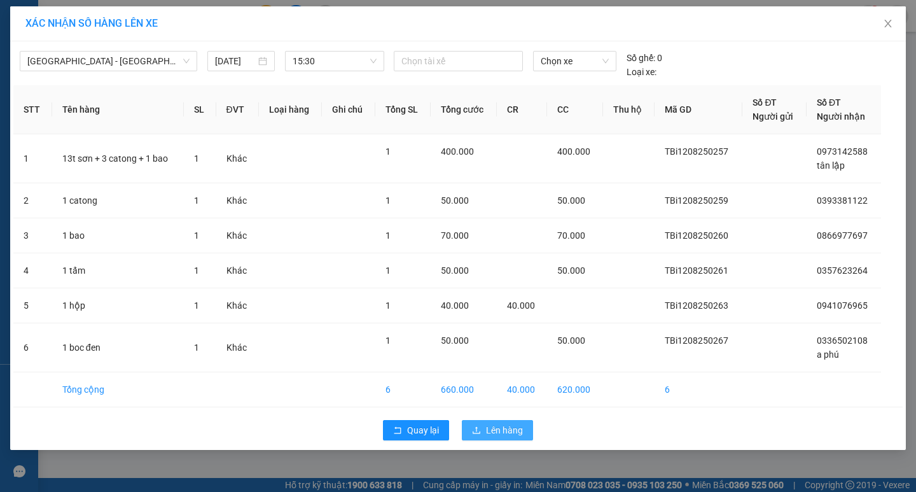
click at [498, 434] on span "Lên hàng" at bounding box center [504, 430] width 37 height 14
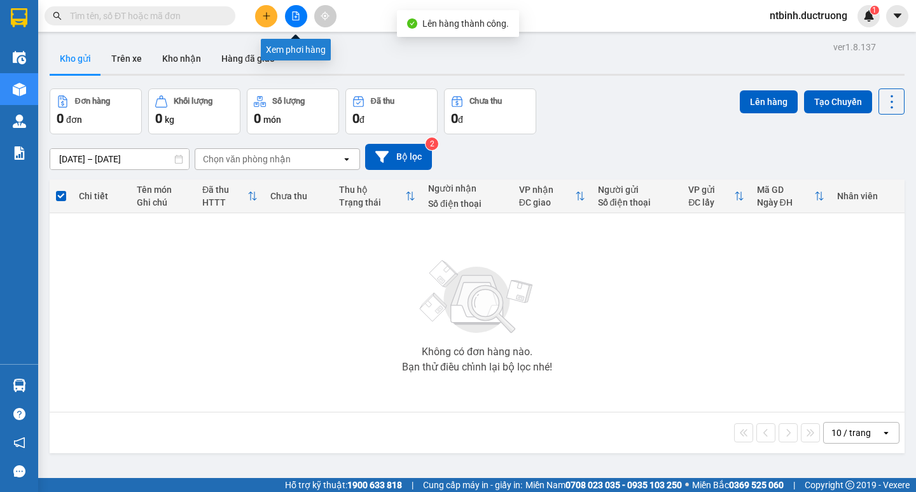
click at [300, 10] on button at bounding box center [296, 16] width 22 height 22
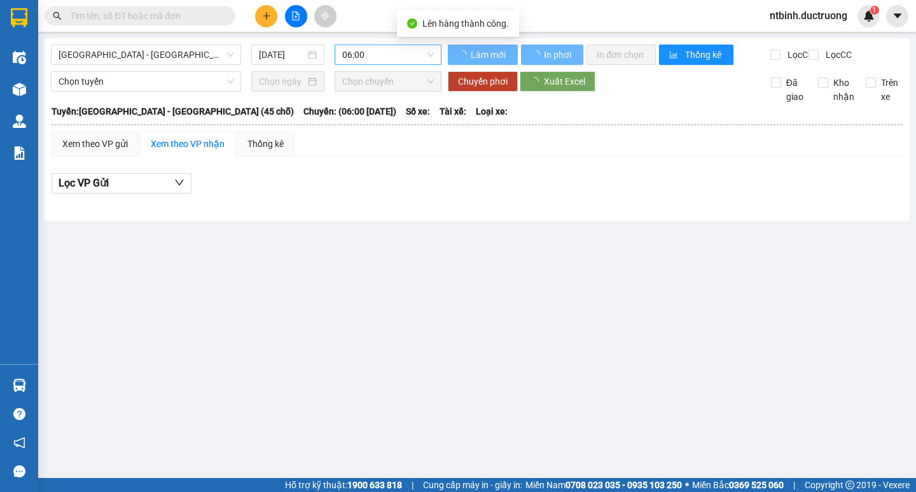
click at [383, 54] on span "06:00" at bounding box center [388, 54] width 92 height 19
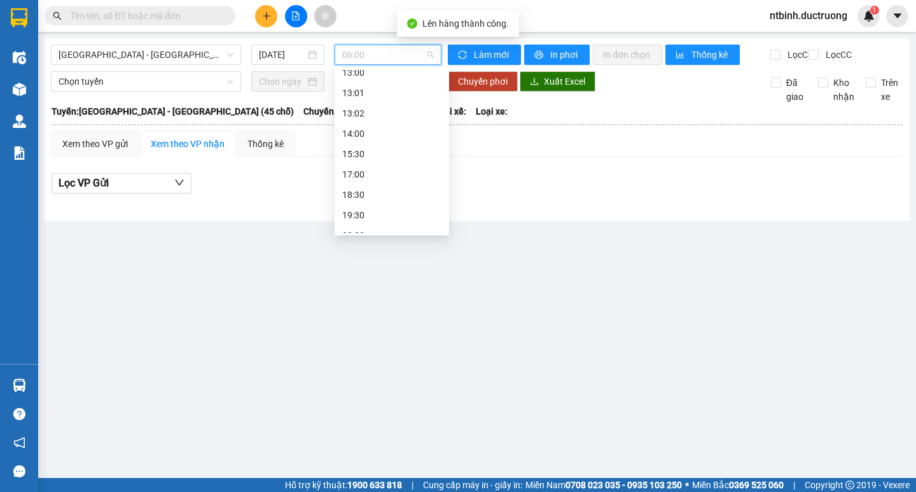
scroll to position [183, 0]
click at [372, 142] on div "15:30" at bounding box center [391, 141] width 99 height 14
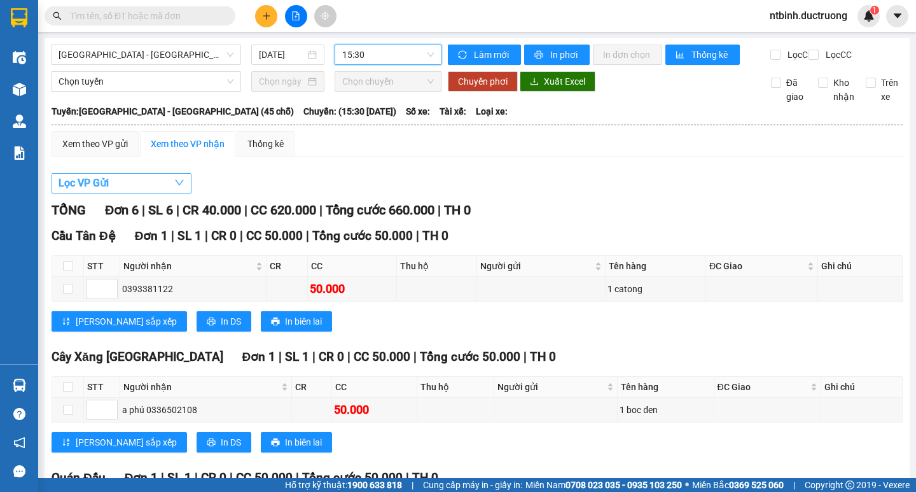
drag, startPoint x: 118, startPoint y: 181, endPoint x: 116, endPoint y: 190, distance: 9.1
click at [116, 191] on button "Lọc VP Gửi" at bounding box center [122, 183] width 140 height 20
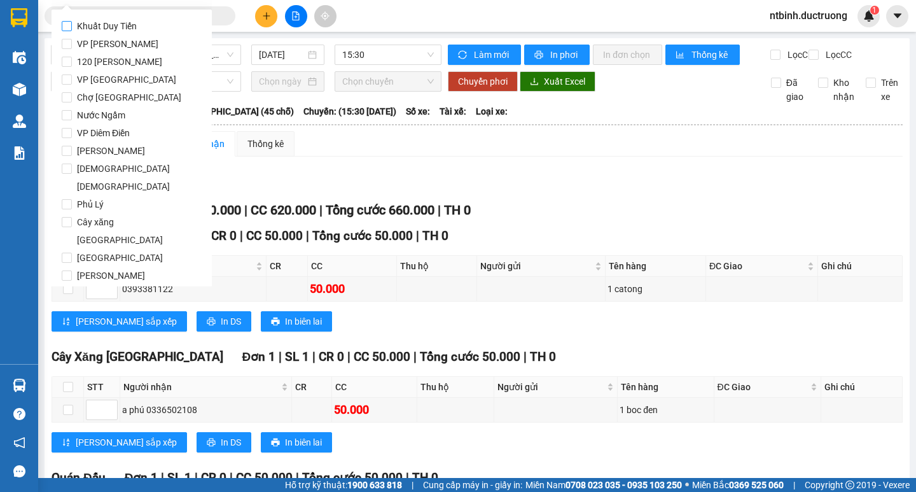
drag, startPoint x: 111, startPoint y: 34, endPoint x: 177, endPoint y: 43, distance: 66.7
click at [112, 34] on span "Khuất Duy Tiến" at bounding box center [107, 26] width 70 height 18
click at [72, 31] on input "Khuất Duy Tiến" at bounding box center [67, 26] width 10 height 10
checkbox input "true"
click at [125, 51] on span "VP [PERSON_NAME]" at bounding box center [118, 44] width 92 height 18
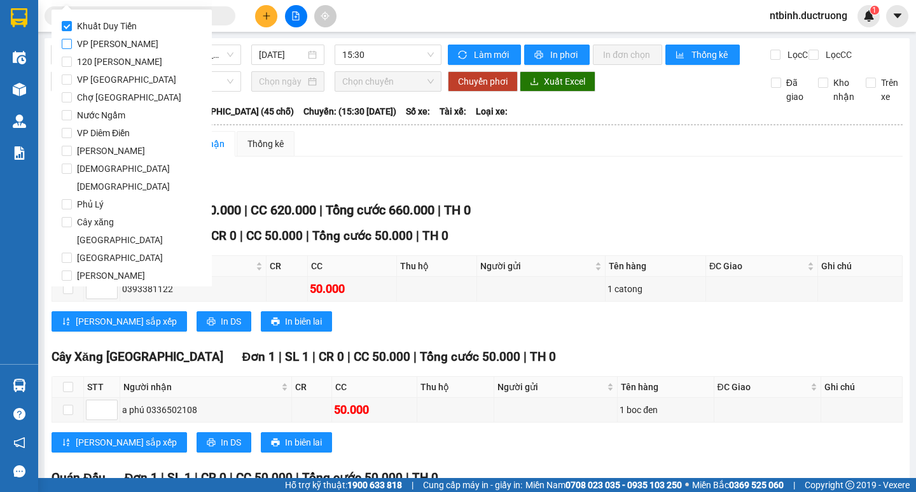
click at [72, 49] on input "VP [PERSON_NAME]" at bounding box center [67, 44] width 10 height 10
checkbox input "true"
click at [132, 27] on span "Khuất Duy Tiến" at bounding box center [107, 26] width 70 height 18
click at [72, 27] on input "Khuất Duy Tiến" at bounding box center [67, 26] width 10 height 10
checkbox input "false"
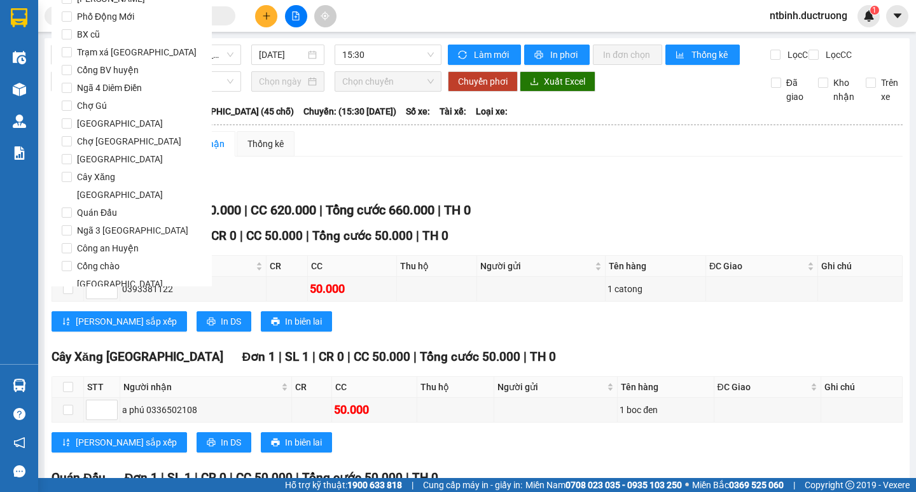
scroll to position [1059, 0]
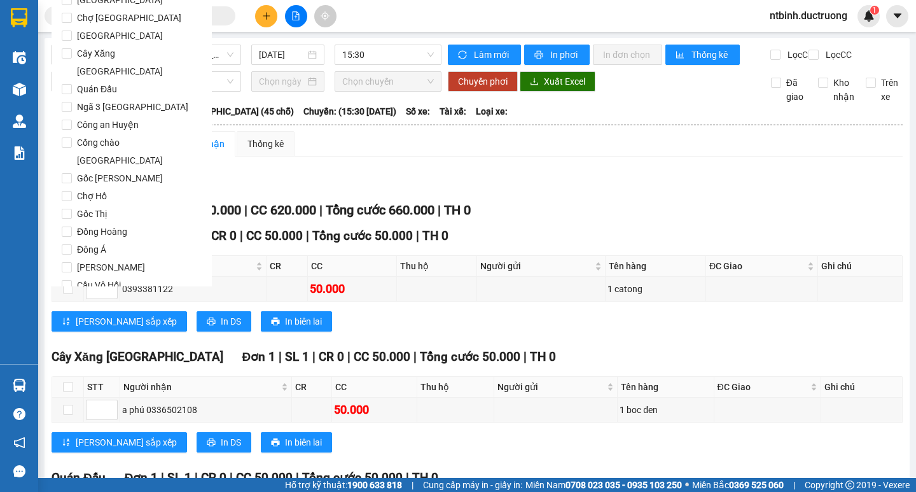
click at [90, 347] on button "Lọc" at bounding box center [79, 357] width 35 height 20
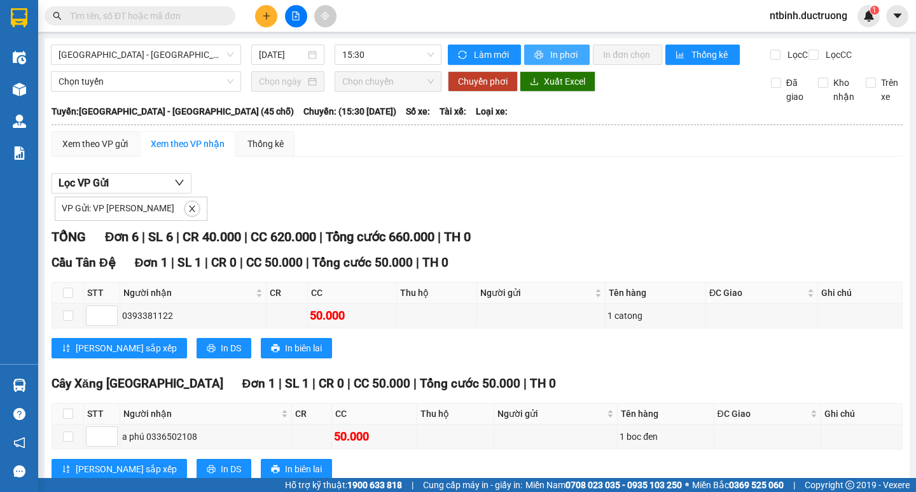
click at [564, 53] on span "In phơi" at bounding box center [564, 55] width 29 height 14
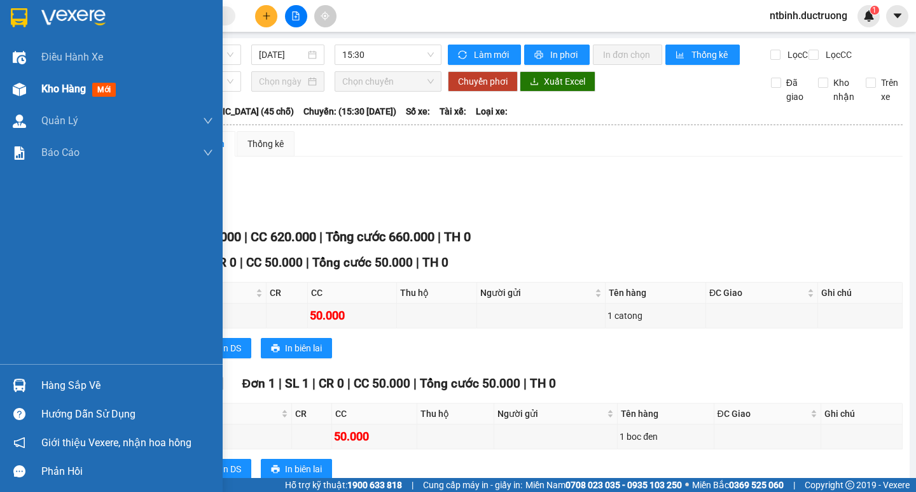
click at [56, 89] on span "Kho hàng" at bounding box center [63, 89] width 45 height 12
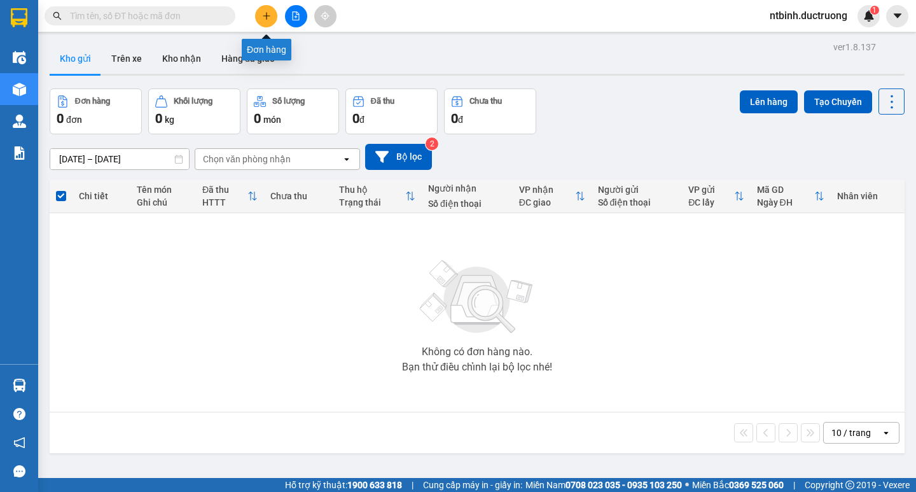
click at [270, 17] on icon "plus" at bounding box center [266, 15] width 9 height 9
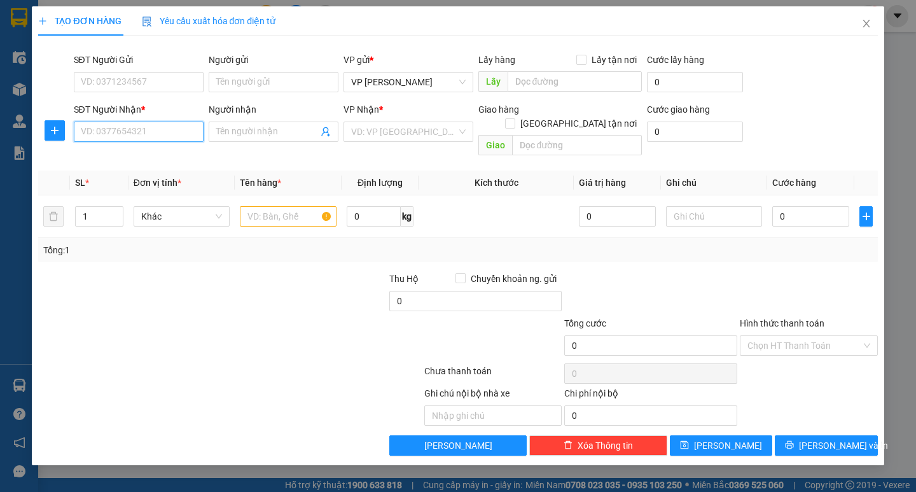
click at [149, 139] on input "SĐT Người Nhận *" at bounding box center [139, 131] width 130 height 20
click at [150, 158] on div "0982256867" at bounding box center [138, 157] width 114 height 14
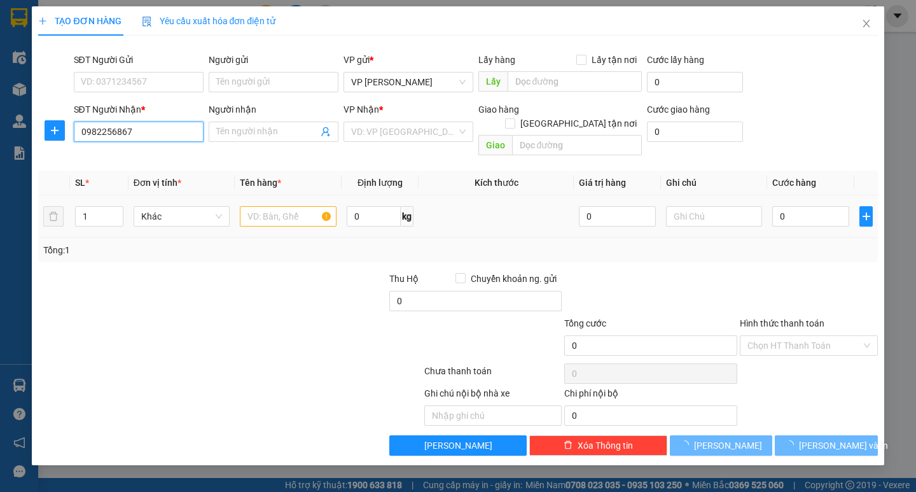
type input "0982256867"
click at [279, 206] on input "text" at bounding box center [288, 216] width 96 height 20
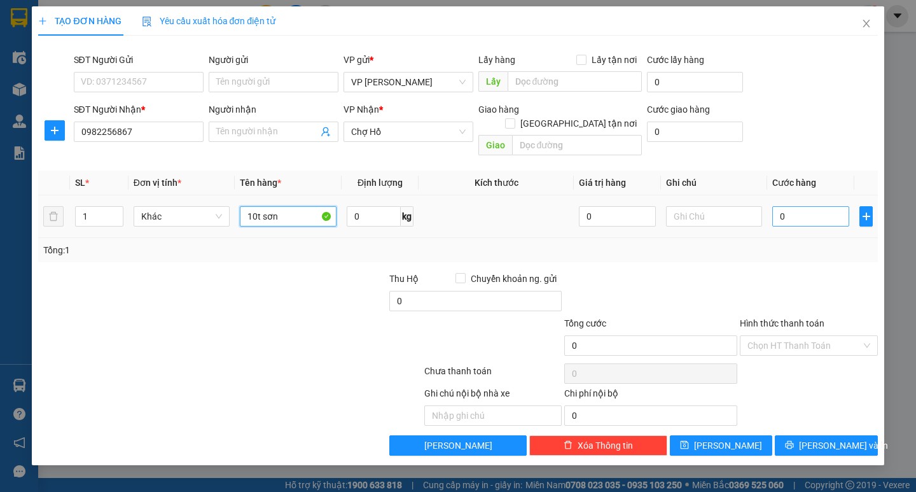
type input "10t sơn"
click at [795, 206] on input "0" at bounding box center [810, 216] width 77 height 20
click at [777, 208] on input "0" at bounding box center [810, 216] width 77 height 20
click at [778, 209] on input "0" at bounding box center [810, 216] width 77 height 20
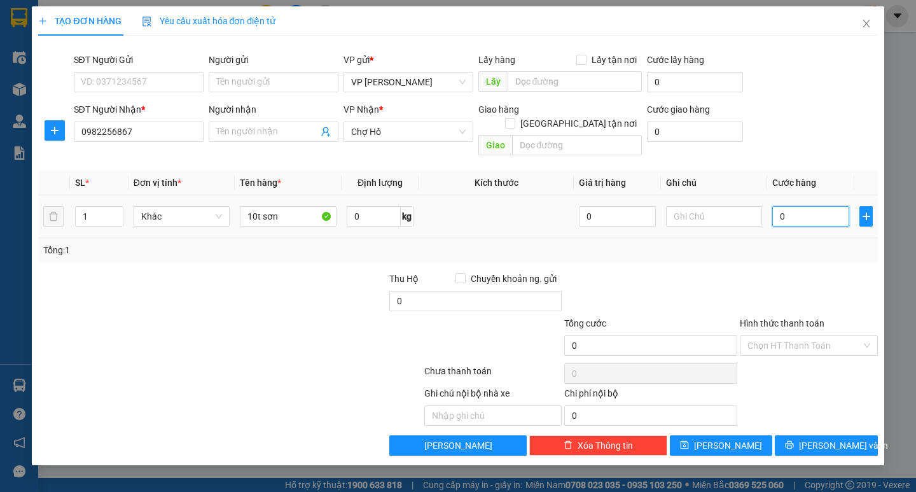
click at [778, 209] on input "0" at bounding box center [810, 216] width 77 height 20
type input "20"
type input "250"
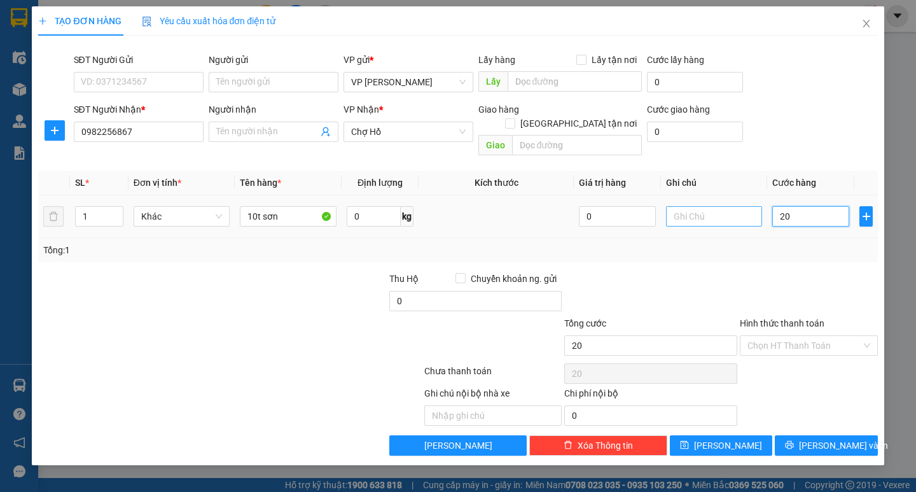
type input "250"
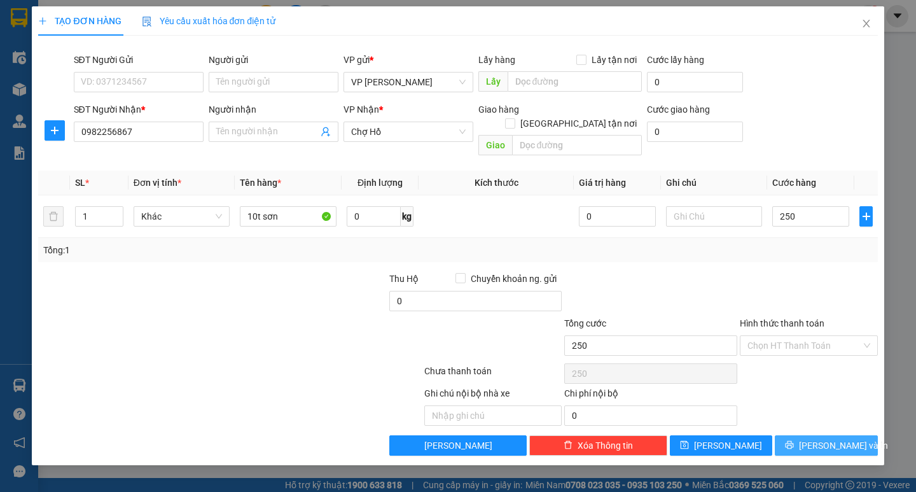
click at [838, 438] on span "[PERSON_NAME] và In" at bounding box center [843, 445] width 89 height 14
type input "250.000"
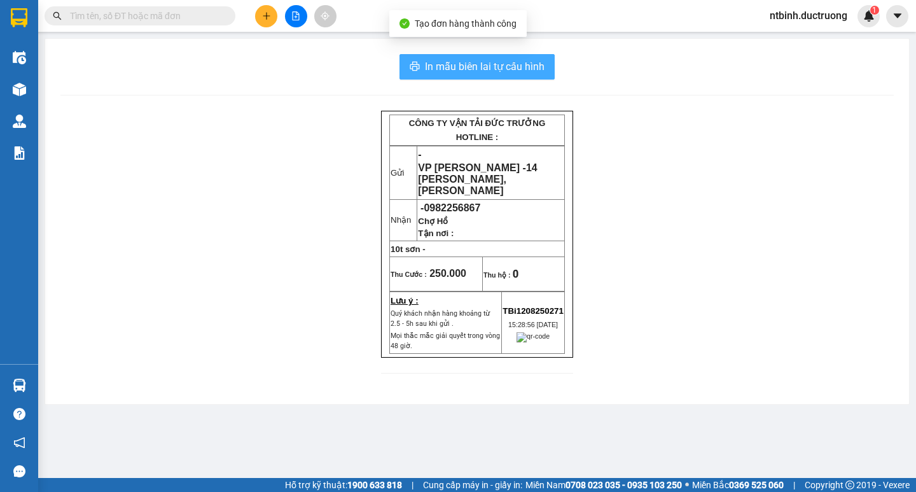
click at [504, 72] on span "In mẫu biên lai tự cấu hình" at bounding box center [485, 67] width 120 height 16
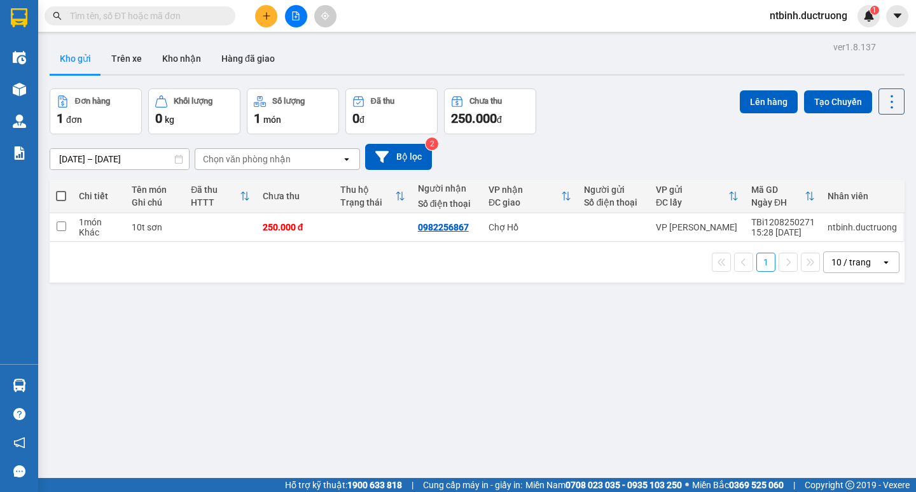
click at [265, 18] on icon "plus" at bounding box center [266, 15] width 9 height 9
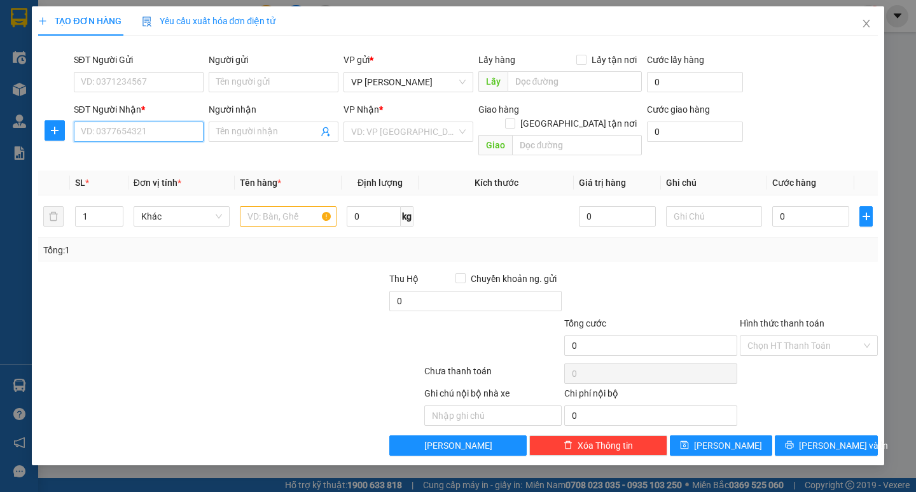
click at [176, 132] on input "SĐT Người Nhận *" at bounding box center [139, 131] width 130 height 20
click at [156, 162] on div "0379270992" at bounding box center [138, 157] width 114 height 14
click at [158, 172] on div "0379270689" at bounding box center [138, 177] width 114 height 14
type input "0379270689"
click at [277, 207] on input "text" at bounding box center [288, 216] width 96 height 20
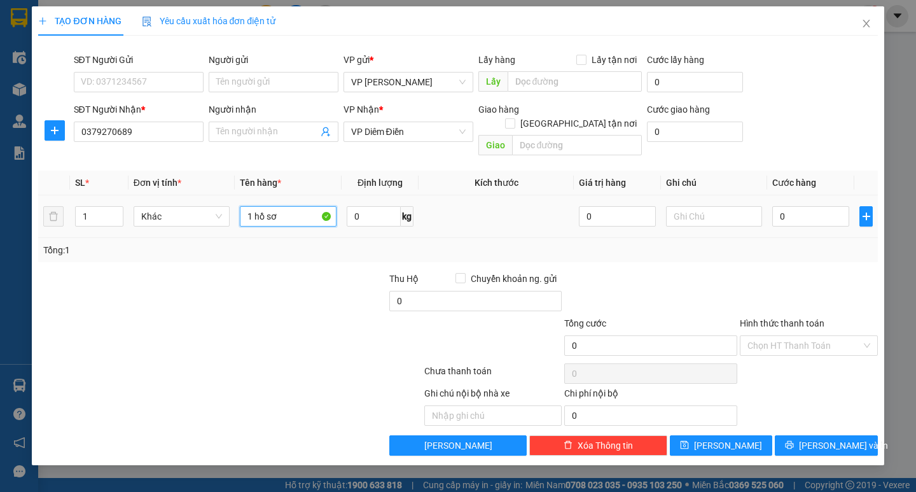
type input "1 hồ sơ"
click at [788, 215] on td "0" at bounding box center [810, 216] width 87 height 43
click at [785, 206] on input "0" at bounding box center [810, 216] width 77 height 20
click at [780, 206] on input "0" at bounding box center [810, 216] width 77 height 20
type input "30"
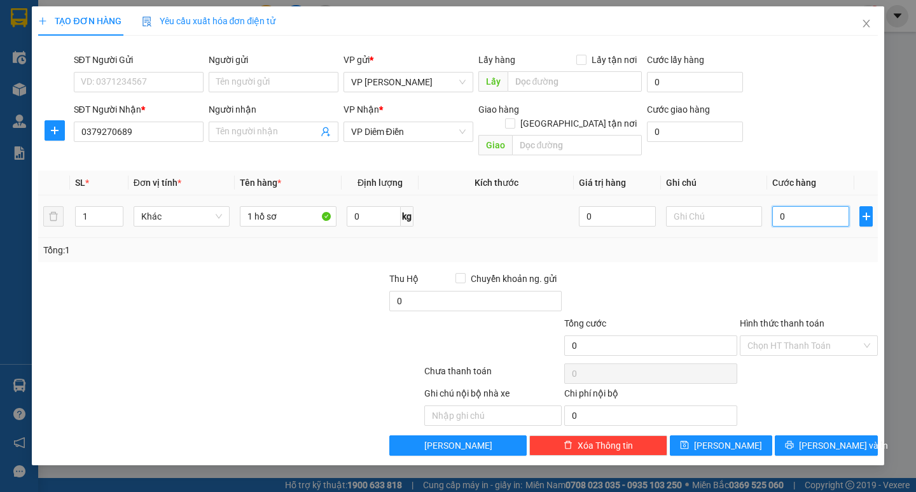
type input "30"
click at [786, 243] on div "Tổng: 1" at bounding box center [457, 250] width 829 height 14
type input "30.000"
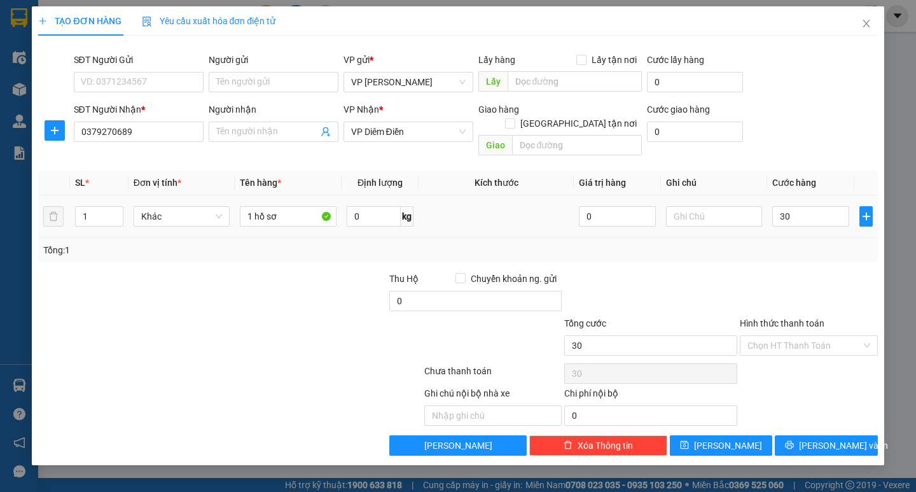
type input "30.000"
click at [820, 438] on span "[PERSON_NAME] và In" at bounding box center [843, 445] width 89 height 14
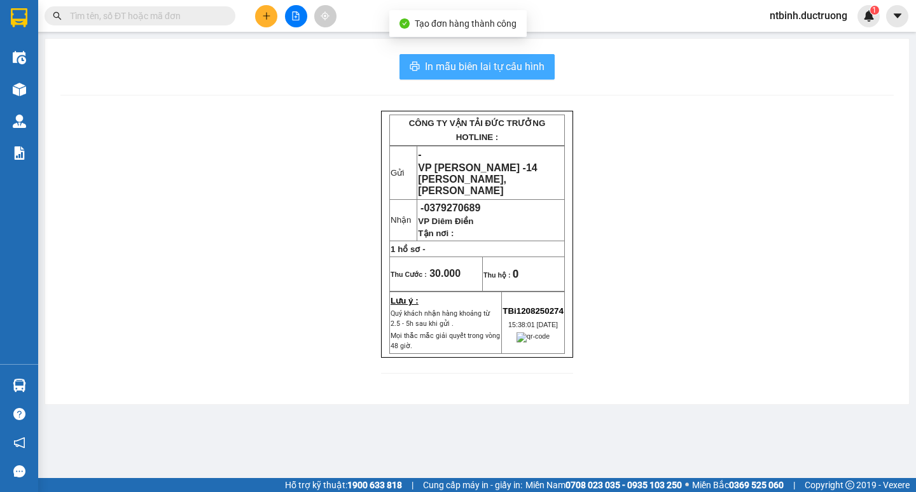
click at [501, 71] on span "In mẫu biên lai tự cấu hình" at bounding box center [485, 67] width 120 height 16
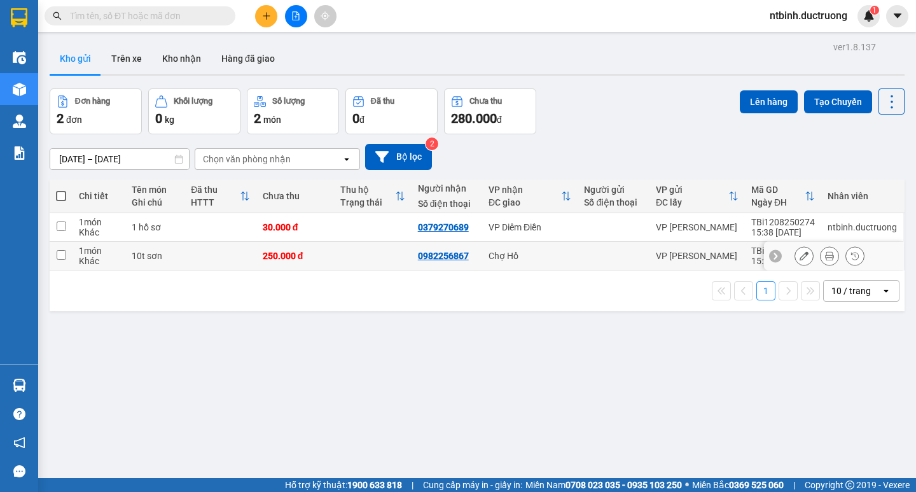
click at [825, 257] on icon at bounding box center [829, 255] width 9 height 9
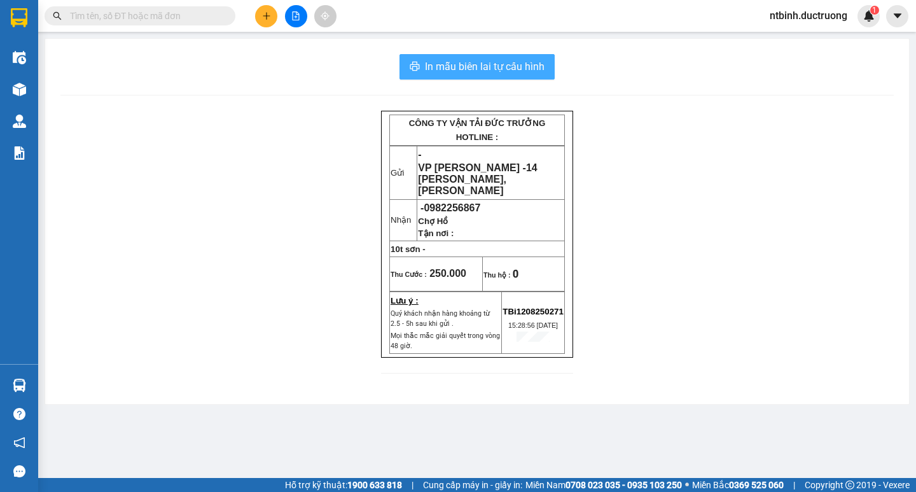
click at [483, 71] on span "In mẫu biên lai tự cấu hình" at bounding box center [485, 67] width 120 height 16
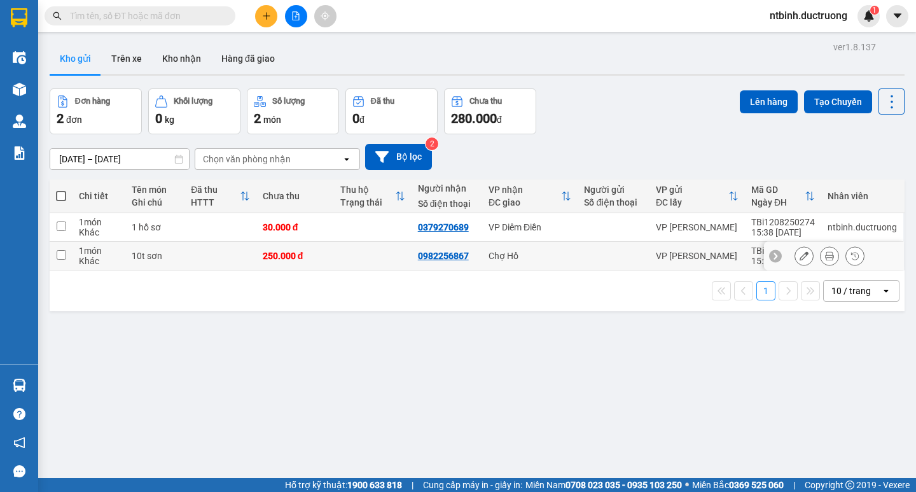
click at [799, 259] on icon at bounding box center [803, 255] width 9 height 9
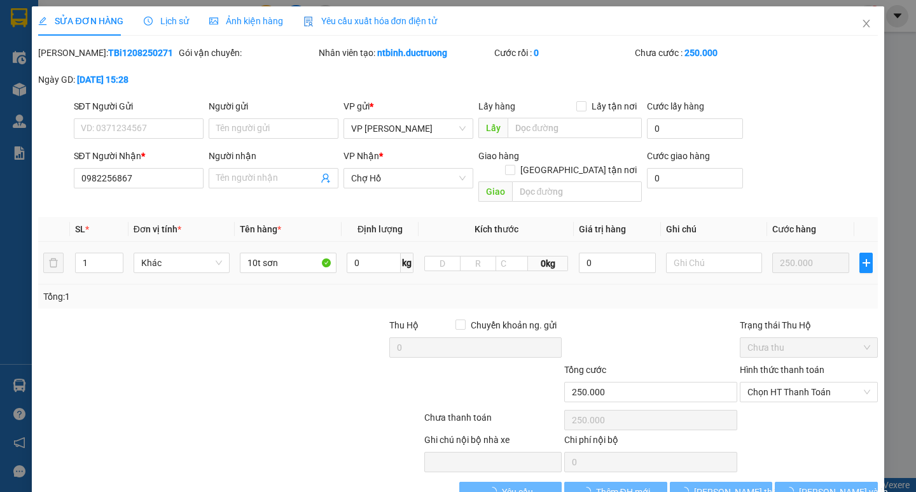
type input "0982256867"
type input "250.000"
click at [700, 250] on div at bounding box center [714, 262] width 96 height 25
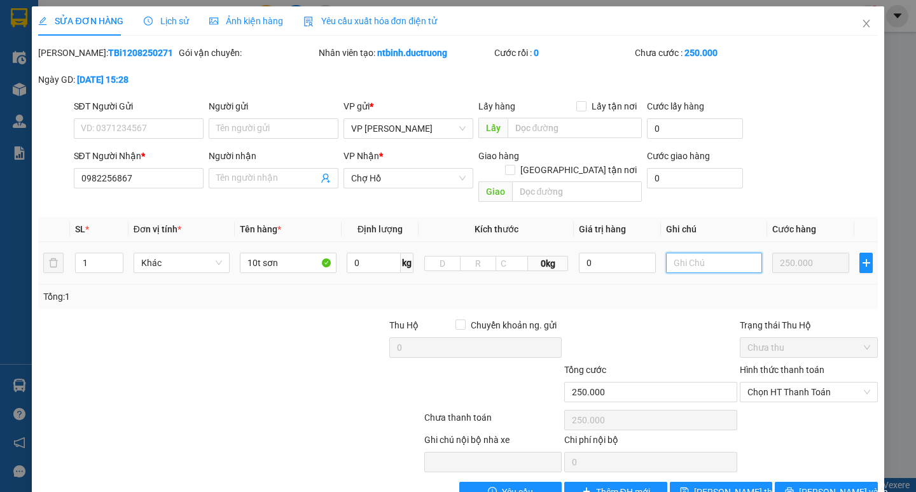
click at [694, 253] on input "text" at bounding box center [714, 263] width 96 height 20
type input "4h15"
click at [775, 481] on button "[PERSON_NAME] và In" at bounding box center [826, 491] width 102 height 20
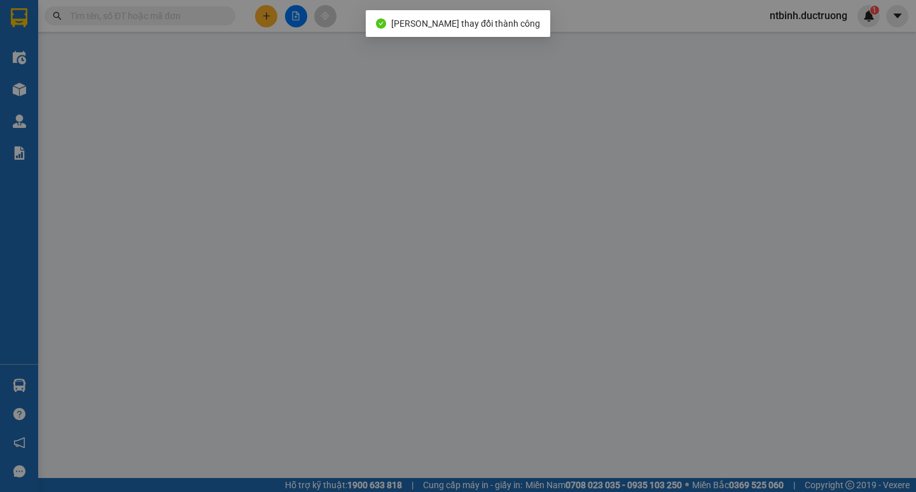
type input "0982256867"
type input "250.000"
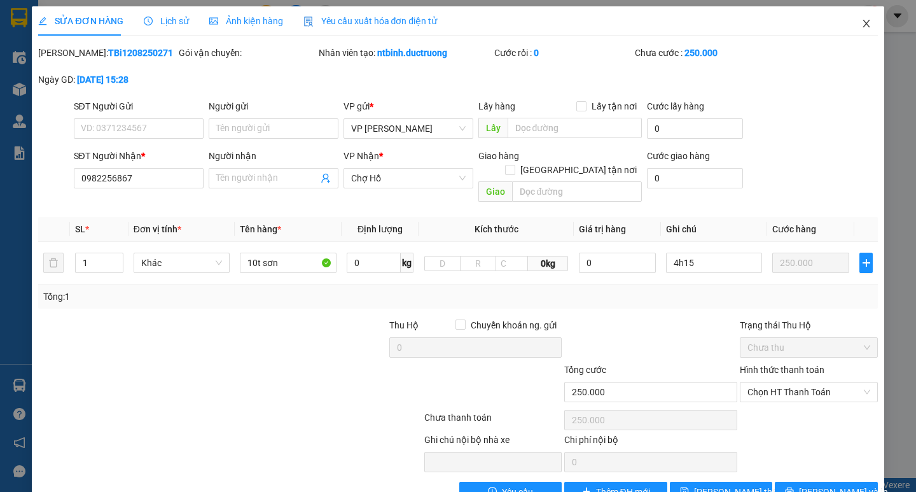
click at [861, 24] on icon "close" at bounding box center [866, 23] width 10 height 10
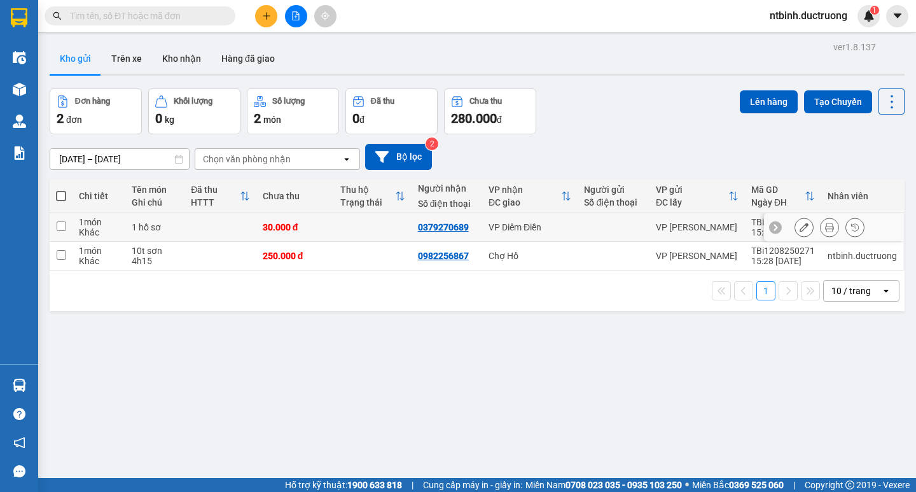
click at [799, 228] on icon at bounding box center [803, 227] width 9 height 9
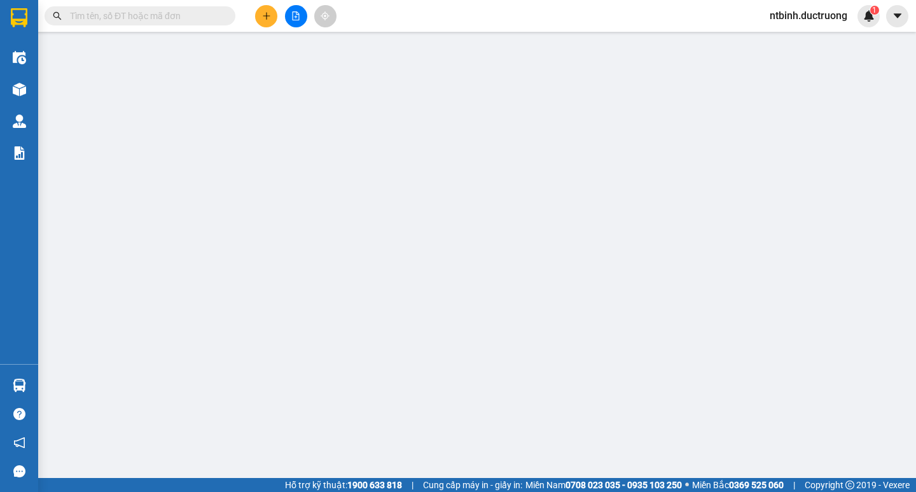
type input "0379270689"
type input "30.000"
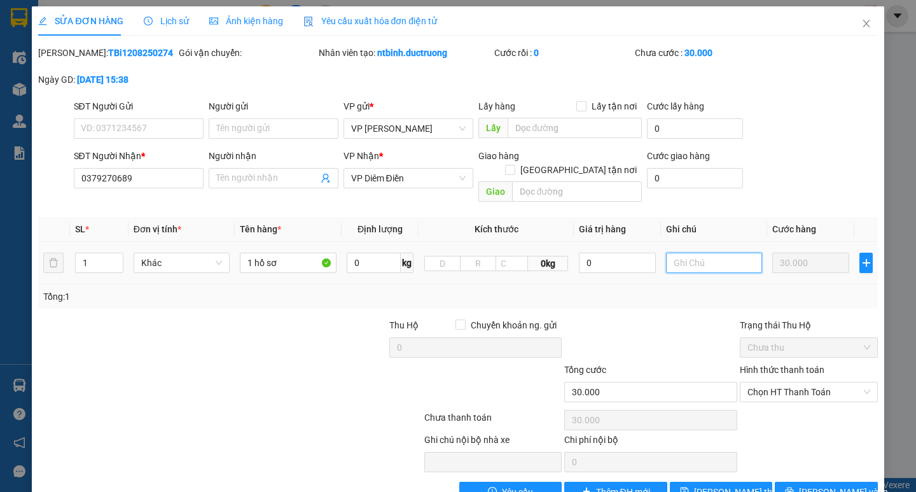
click at [672, 258] on input "text" at bounding box center [714, 263] width 96 height 20
type input "4h15"
click at [718, 485] on span "[PERSON_NAME] thay đổi" at bounding box center [745, 492] width 102 height 14
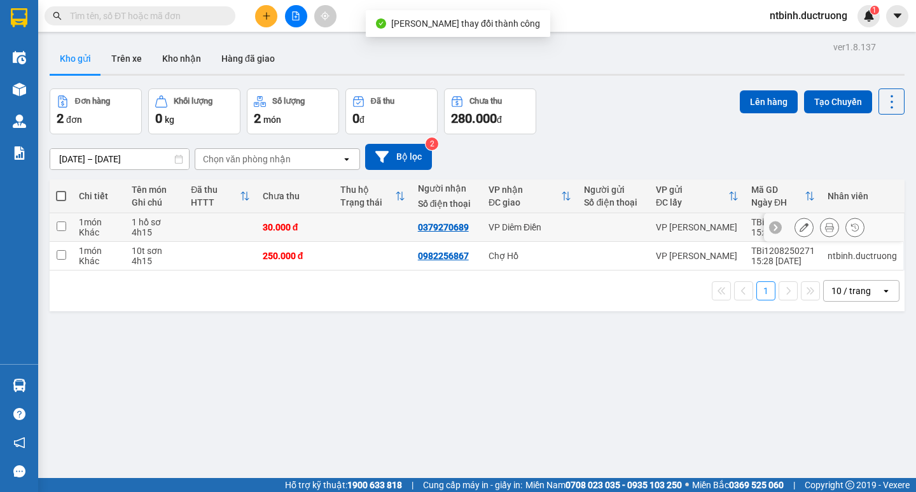
click at [342, 225] on td at bounding box center [373, 227] width 78 height 29
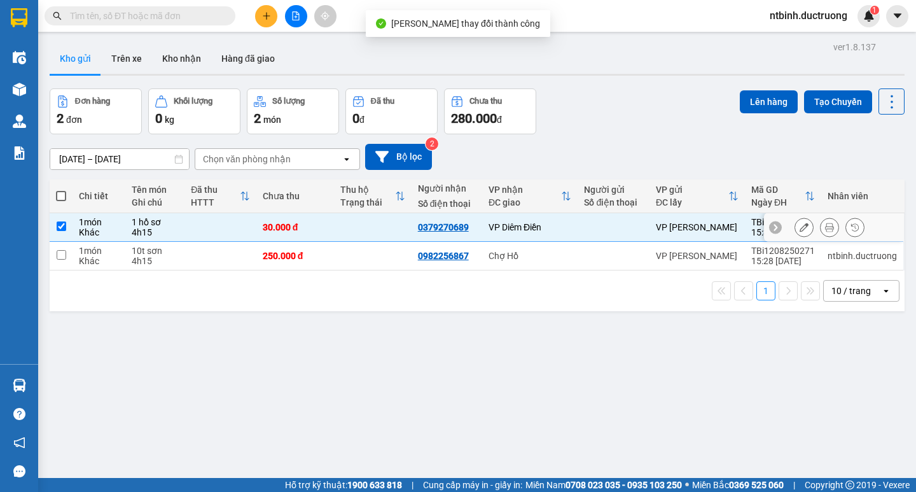
checkbox input "true"
click at [343, 256] on td at bounding box center [373, 256] width 78 height 29
checkbox input "true"
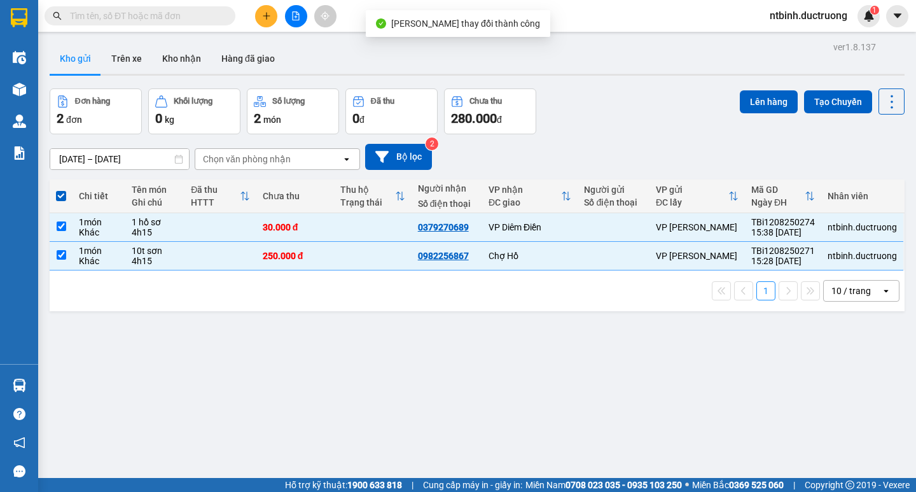
click at [795, 88] on div "Lên hàng Tạo Chuyến" at bounding box center [822, 101] width 165 height 26
click at [775, 95] on button "Lên hàng" at bounding box center [769, 101] width 58 height 23
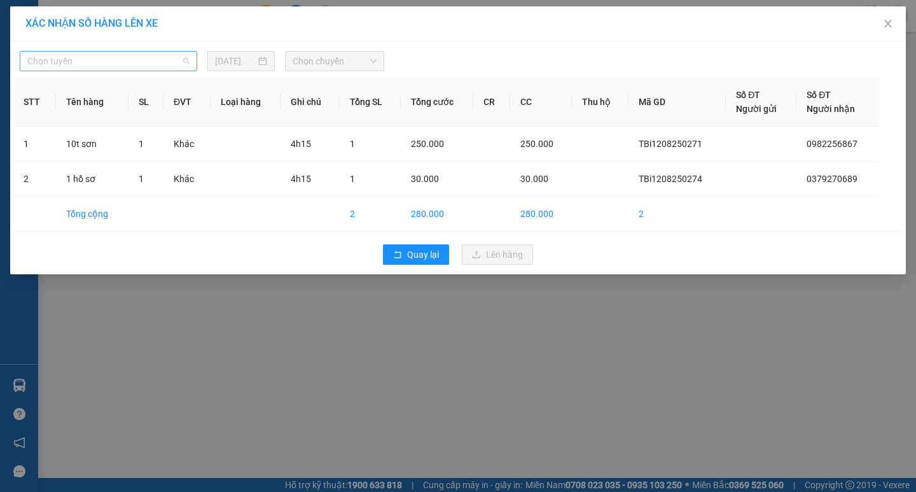
click at [137, 70] on span "Chọn tuyến" at bounding box center [108, 61] width 162 height 19
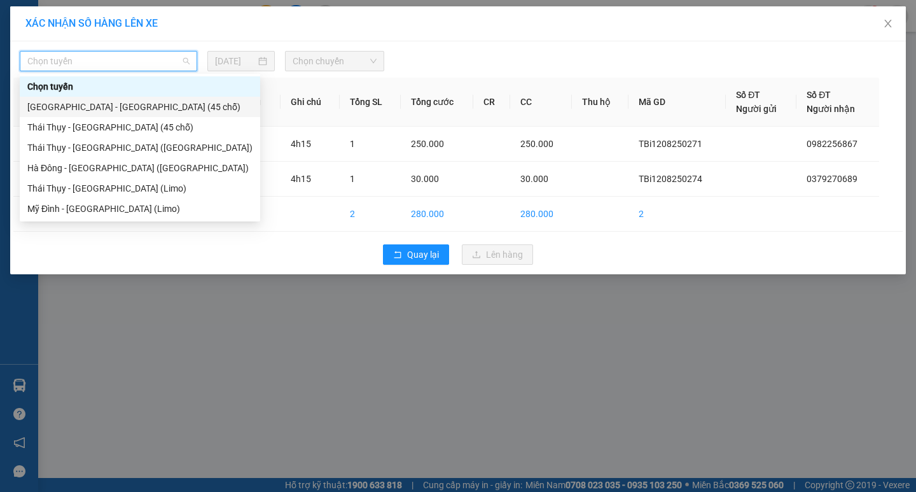
click at [136, 108] on div "[GEOGRAPHIC_DATA] - [GEOGRAPHIC_DATA] (45 chỗ)" at bounding box center [139, 107] width 225 height 14
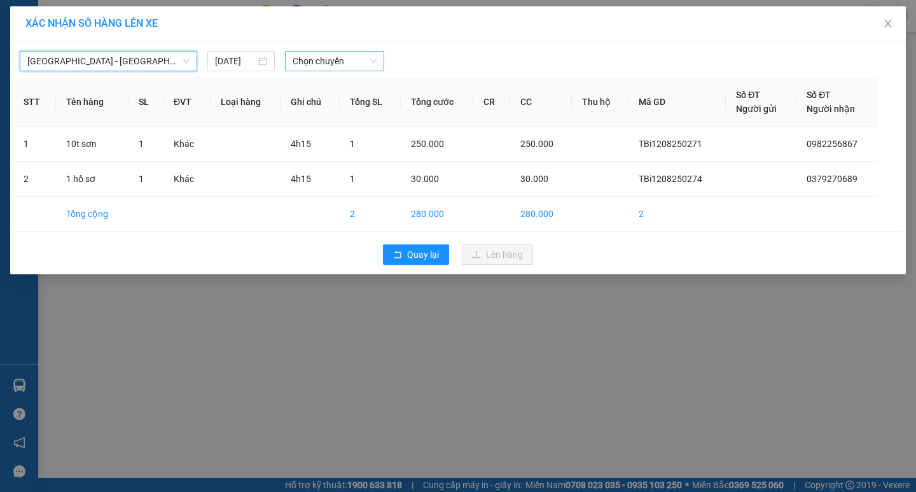
click at [366, 57] on span "Chọn chuyến" at bounding box center [335, 61] width 84 height 19
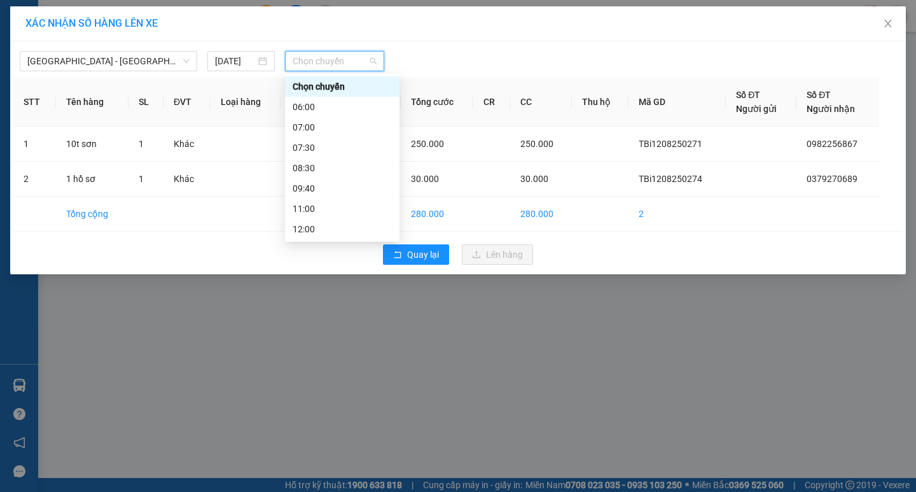
click at [410, 98] on th "Tổng cước" at bounding box center [437, 102] width 73 height 49
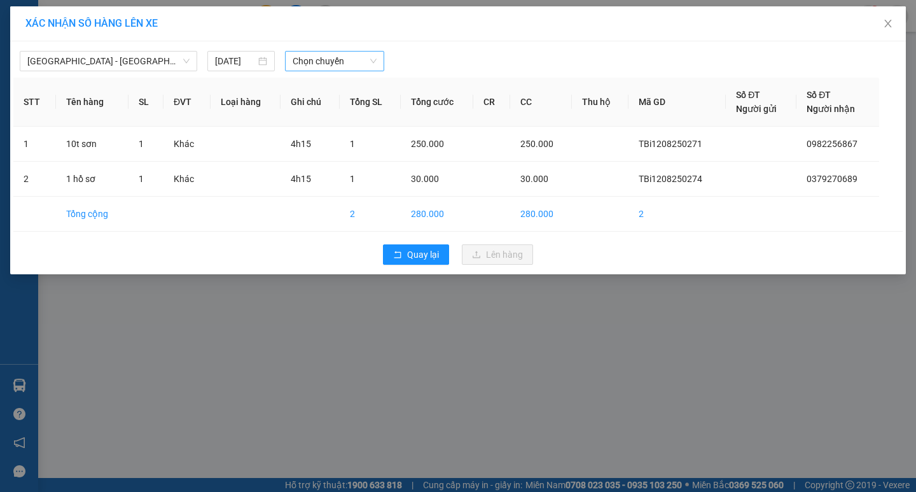
click at [338, 62] on span "Chọn chuyến" at bounding box center [335, 61] width 84 height 19
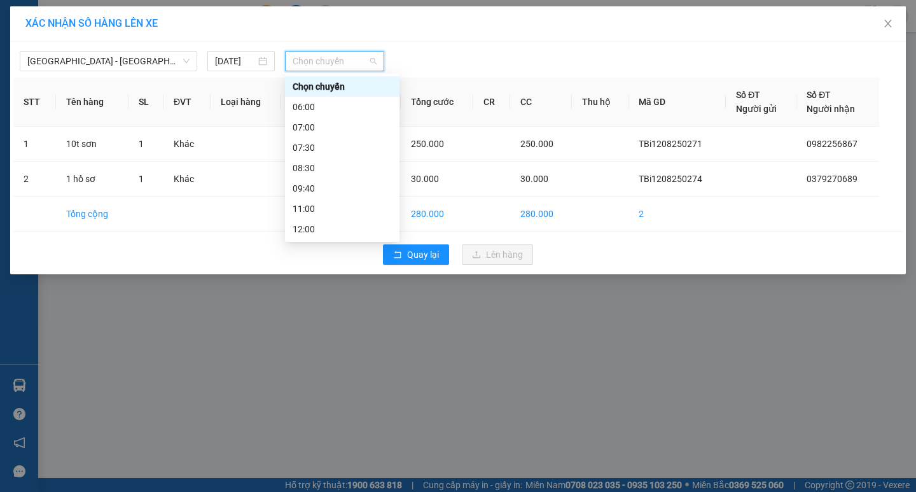
scroll to position [183, 0]
click at [342, 156] on div "15:30" at bounding box center [342, 147] width 114 height 20
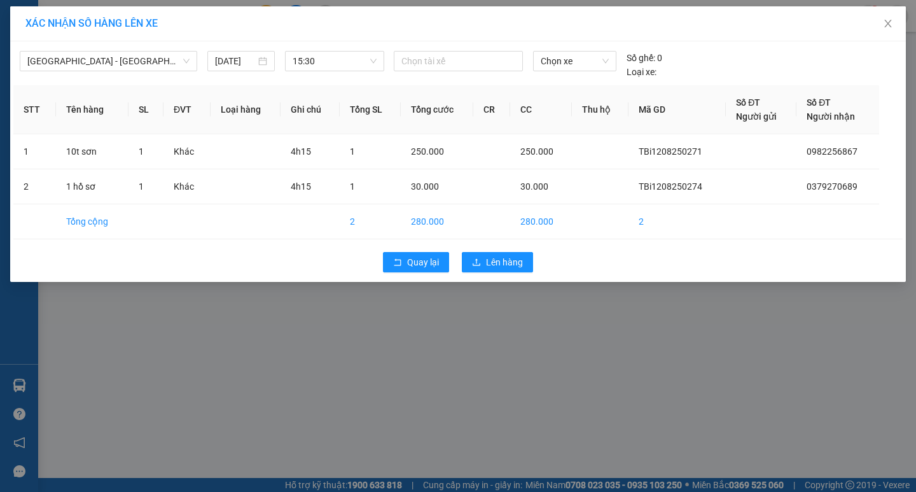
click at [455, 254] on div "Quay lại Lên hàng" at bounding box center [457, 262] width 889 height 33
click at [470, 261] on button "Lên hàng" at bounding box center [497, 262] width 71 height 20
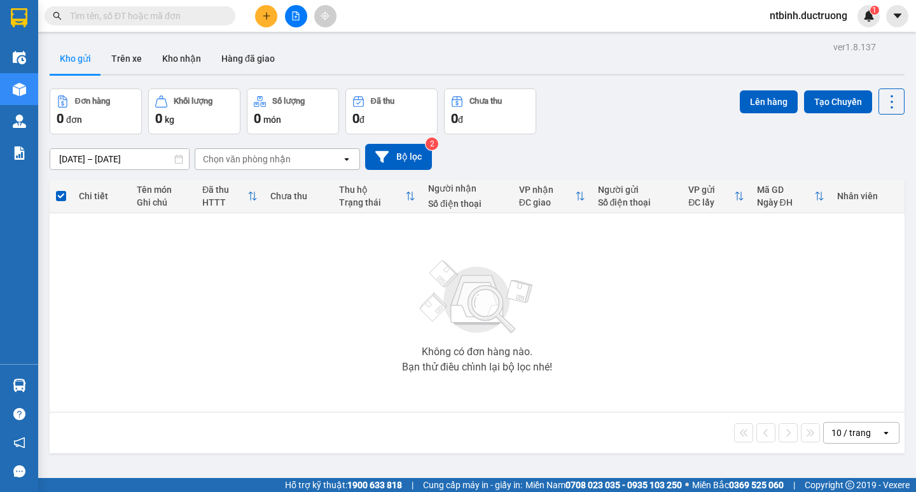
click at [270, 22] on button at bounding box center [266, 16] width 22 height 22
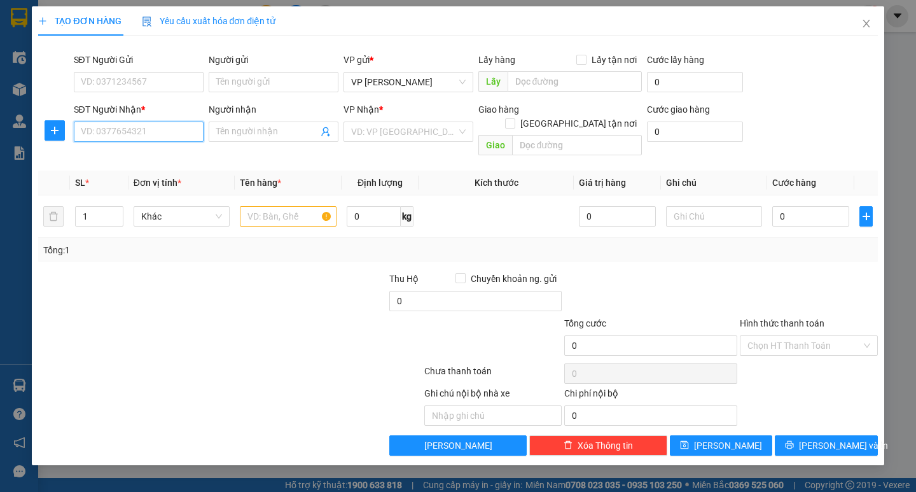
click at [124, 137] on input "SĐT Người Nhận *" at bounding box center [139, 131] width 130 height 20
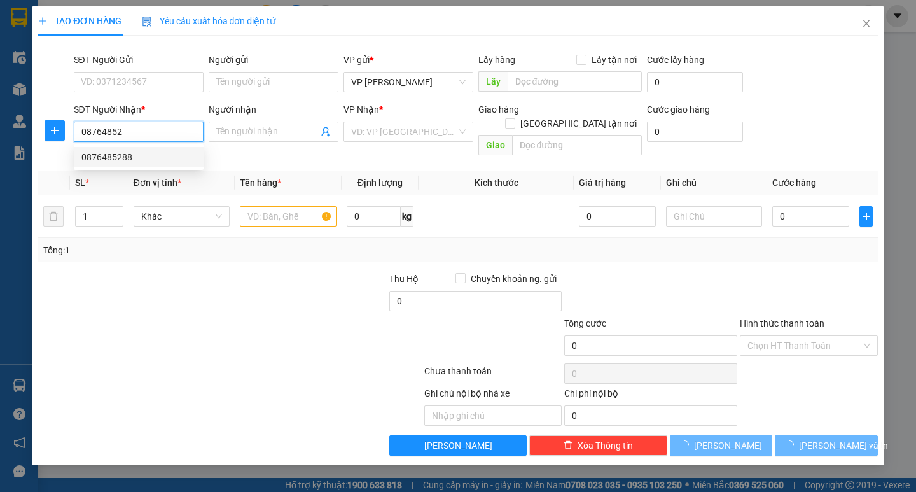
click at [132, 164] on div "0876485288" at bounding box center [139, 157] width 130 height 20
click at [384, 131] on span "36 [PERSON_NAME]" at bounding box center [408, 131] width 114 height 19
type input "0876485288"
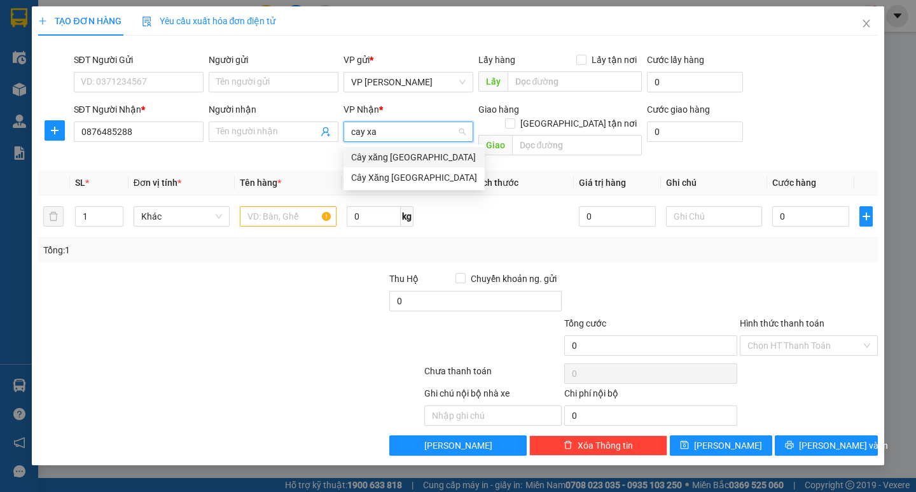
type input "cay xă"
click at [410, 171] on div "Cây Xăng [GEOGRAPHIC_DATA]" at bounding box center [414, 177] width 126 height 14
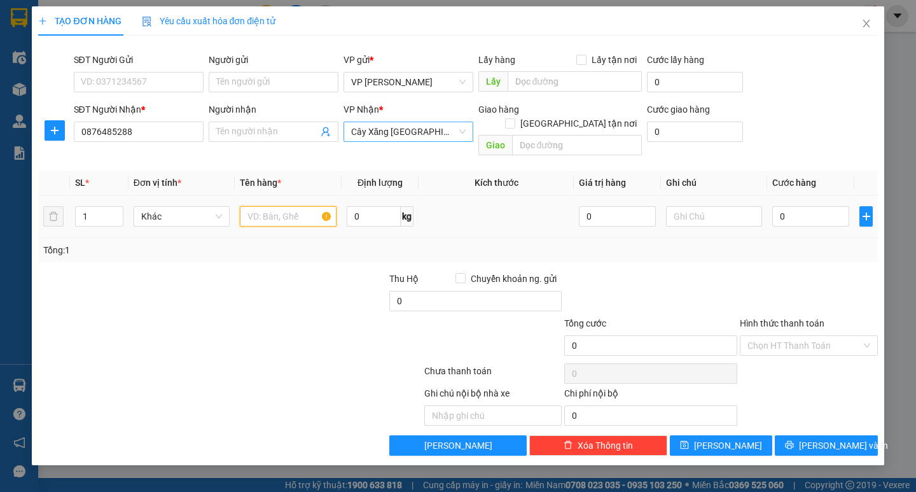
click at [294, 206] on input "text" at bounding box center [288, 216] width 96 height 20
type input "1 điều hòa"
click at [252, 246] on div "Tổng: 1" at bounding box center [457, 250] width 839 height 24
click at [809, 213] on div "0" at bounding box center [810, 216] width 77 height 25
click at [802, 206] on input "0" at bounding box center [810, 216] width 77 height 20
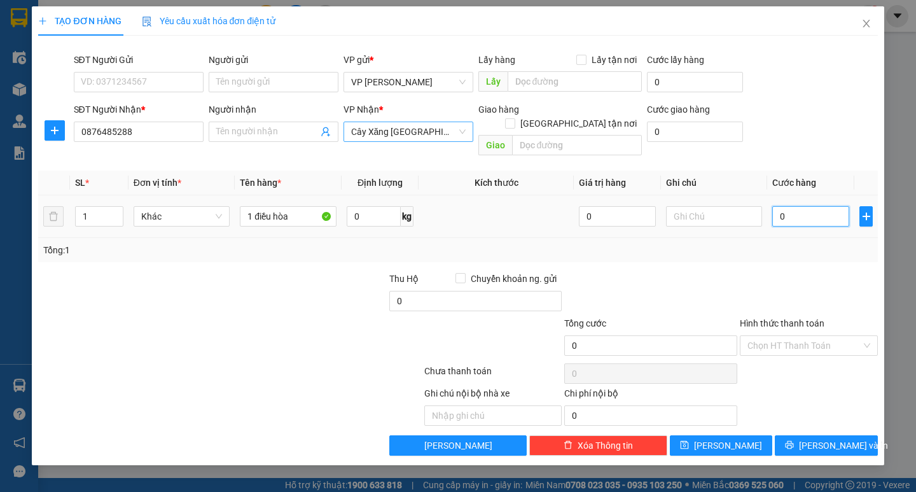
click at [777, 206] on input "0" at bounding box center [810, 216] width 77 height 20
click at [688, 206] on input "text" at bounding box center [714, 216] width 96 height 20
type input "theo người"
click at [292, 272] on div at bounding box center [300, 294] width 176 height 45
click at [669, 272] on div at bounding box center [651, 294] width 176 height 45
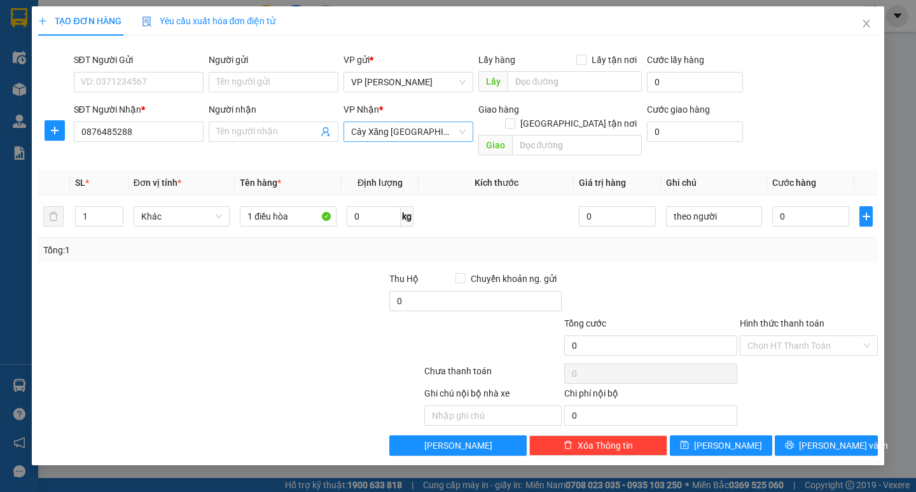
click at [673, 273] on div at bounding box center [651, 294] width 176 height 45
click at [293, 316] on div at bounding box center [352, 338] width 141 height 45
click at [792, 206] on input "0" at bounding box center [810, 216] width 77 height 20
click at [782, 210] on input "0" at bounding box center [810, 216] width 77 height 20
type input "10"
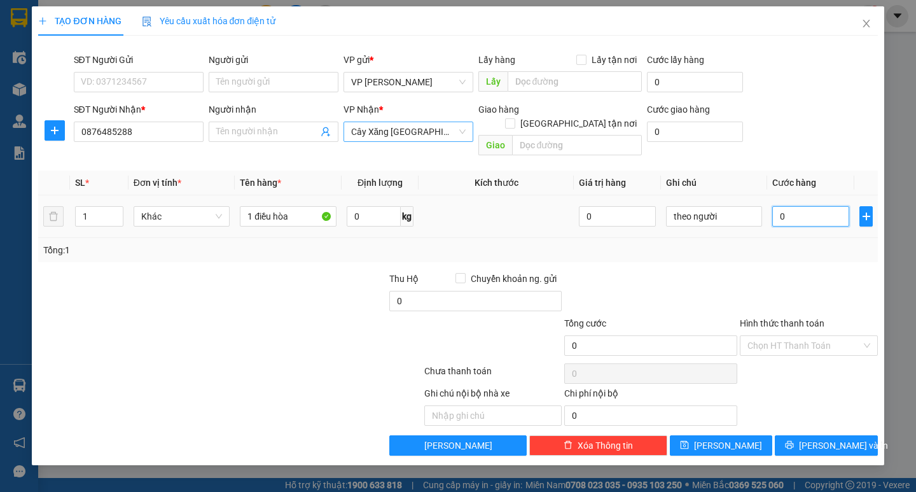
type input "10"
type input "150"
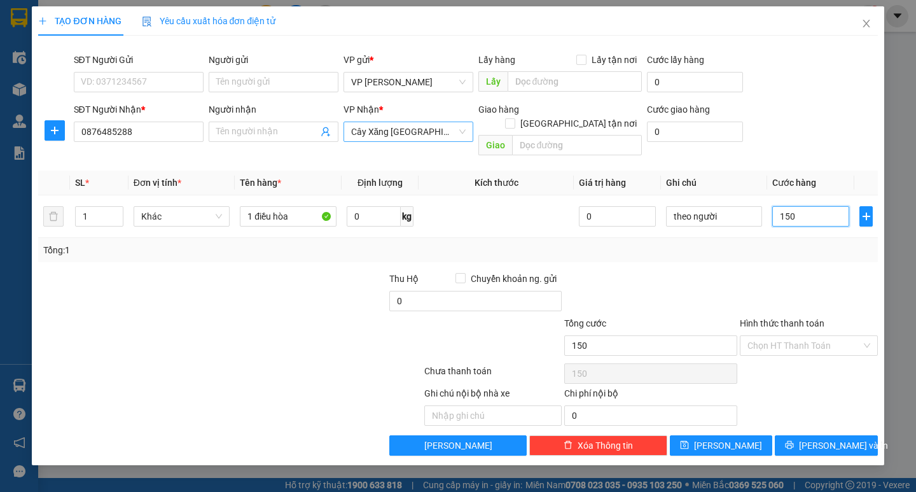
type input "10"
type input "120"
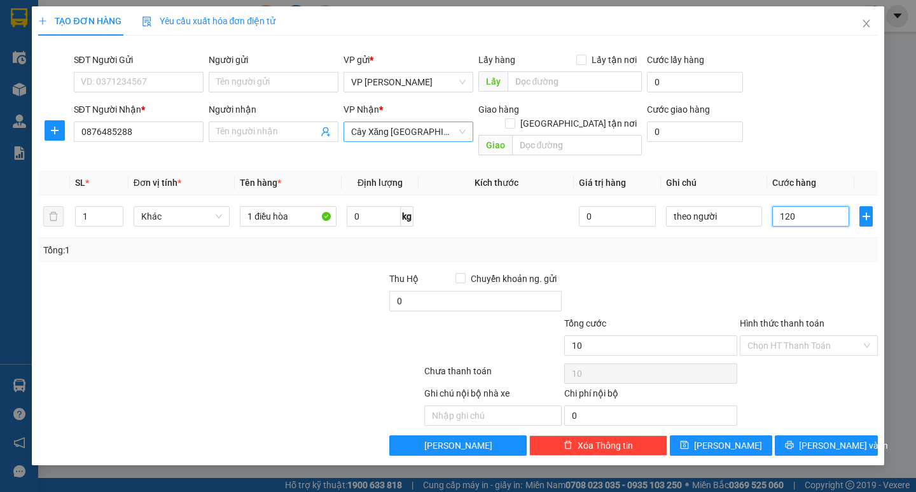
type input "120"
type input "10"
type input "100"
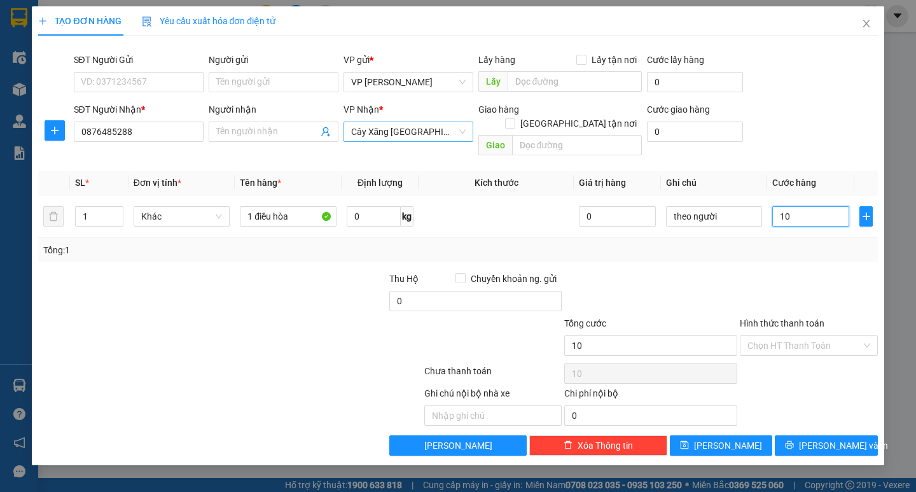
type input "100"
click at [790, 272] on div at bounding box center [808, 294] width 141 height 45
type input "100.000"
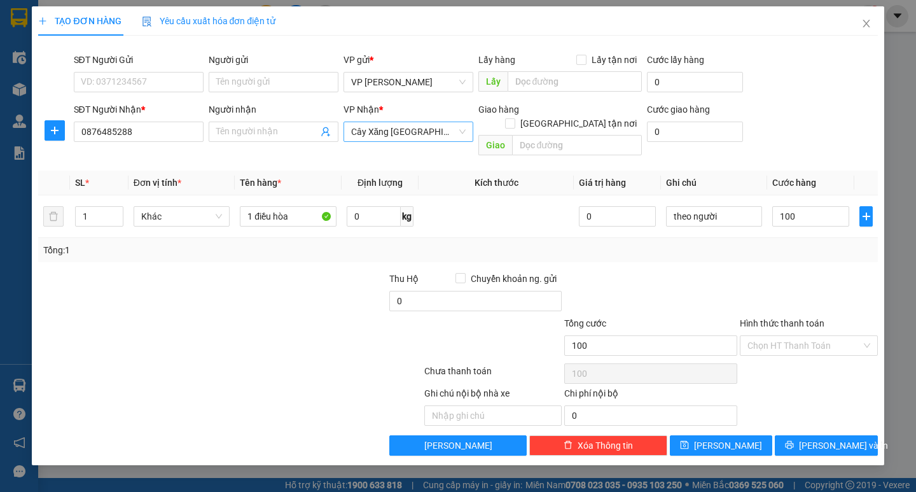
type input "100.000"
click at [99, 139] on input "0876485288" at bounding box center [139, 131] width 130 height 20
type input "0965485288"
click at [811, 336] on input "Hình thức thanh toán" at bounding box center [804, 345] width 114 height 19
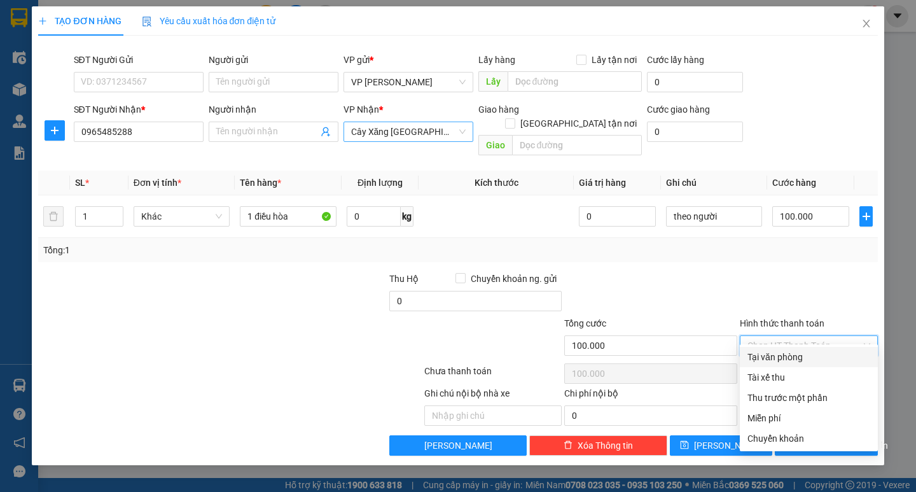
click at [806, 353] on div "Tại văn phòng" at bounding box center [808, 357] width 123 height 14
type input "0"
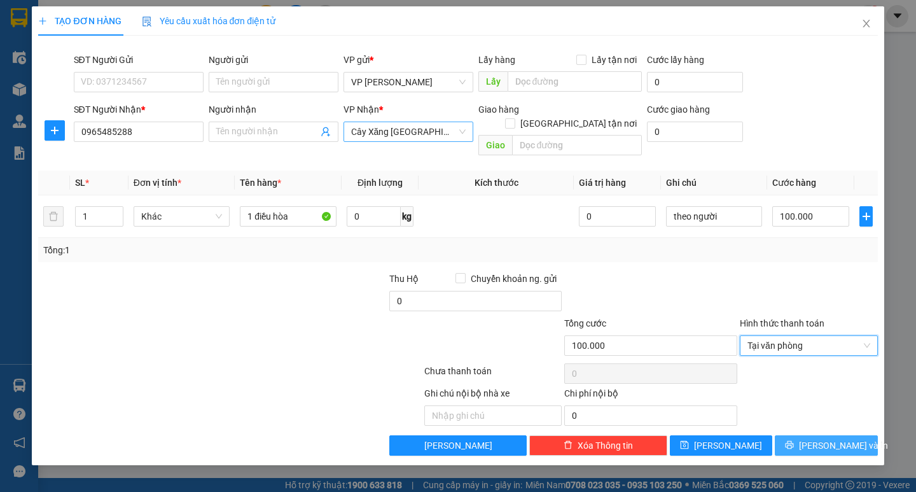
click at [835, 438] on span "[PERSON_NAME] và In" at bounding box center [843, 445] width 89 height 14
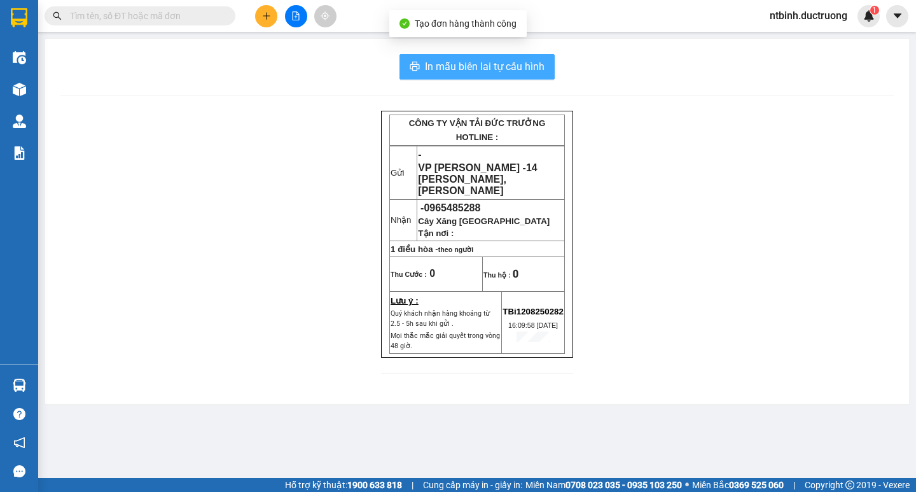
click at [468, 67] on span "In mẫu biên lai tự cấu hình" at bounding box center [485, 67] width 120 height 16
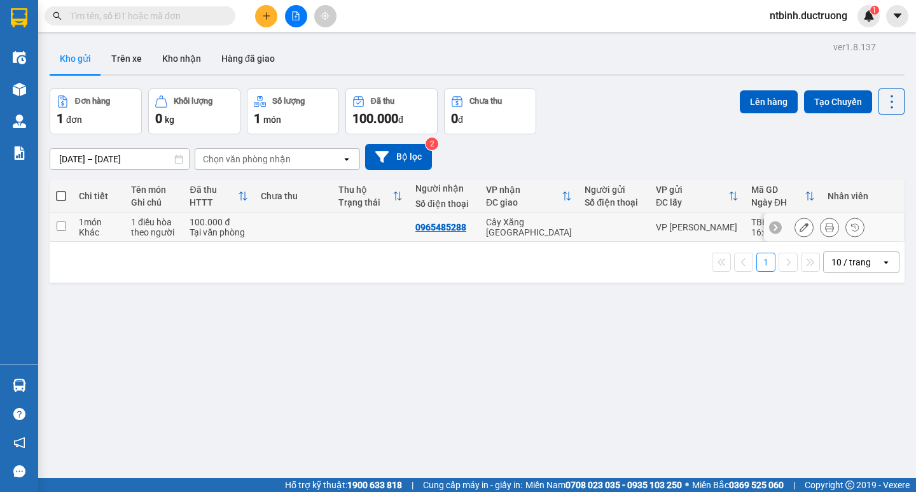
click at [794, 234] on div at bounding box center [803, 227] width 19 height 19
click at [799, 230] on icon at bounding box center [803, 227] width 9 height 9
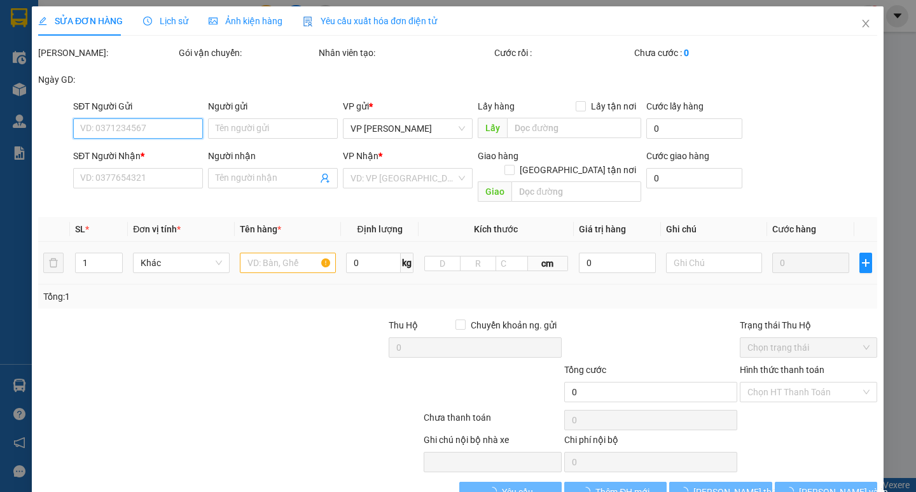
type input "0965485288"
type input "100.000"
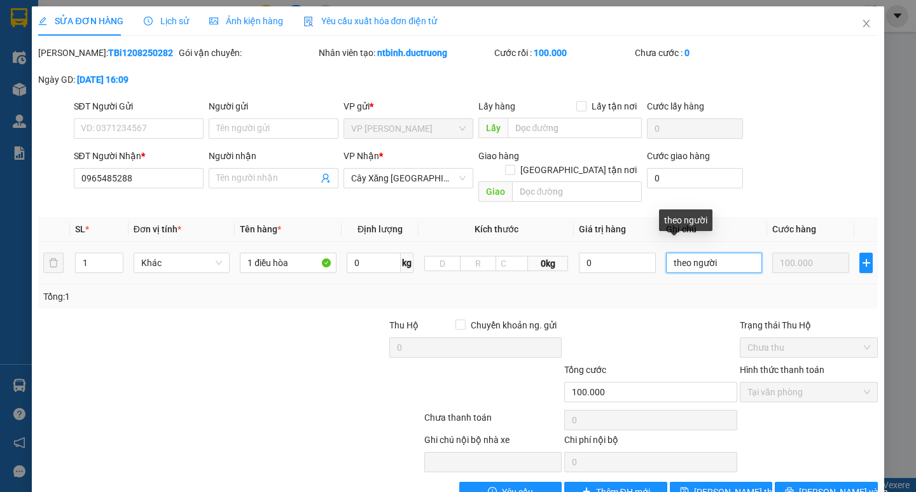
click at [728, 253] on input "theo người" at bounding box center [714, 263] width 96 height 20
type input "theo người 4h15"
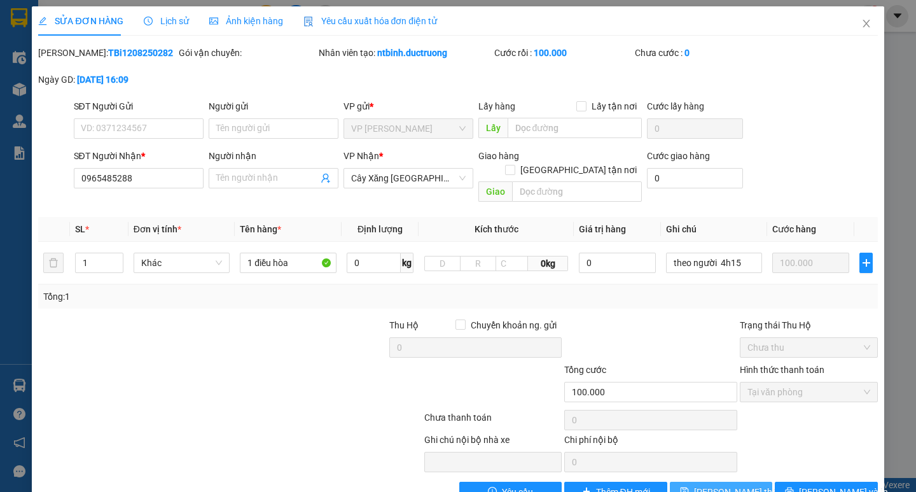
click at [733, 485] on span "[PERSON_NAME] thay đổi" at bounding box center [745, 492] width 102 height 14
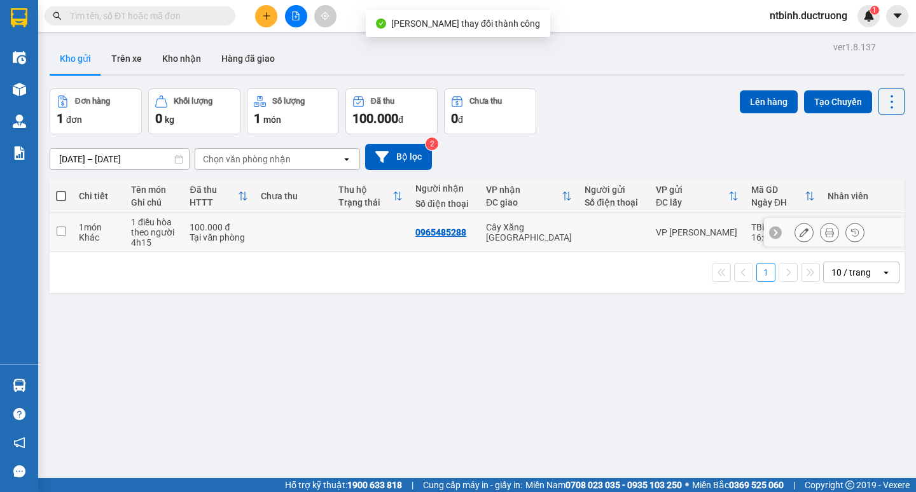
click at [366, 239] on td at bounding box center [370, 232] width 77 height 39
checkbox input "true"
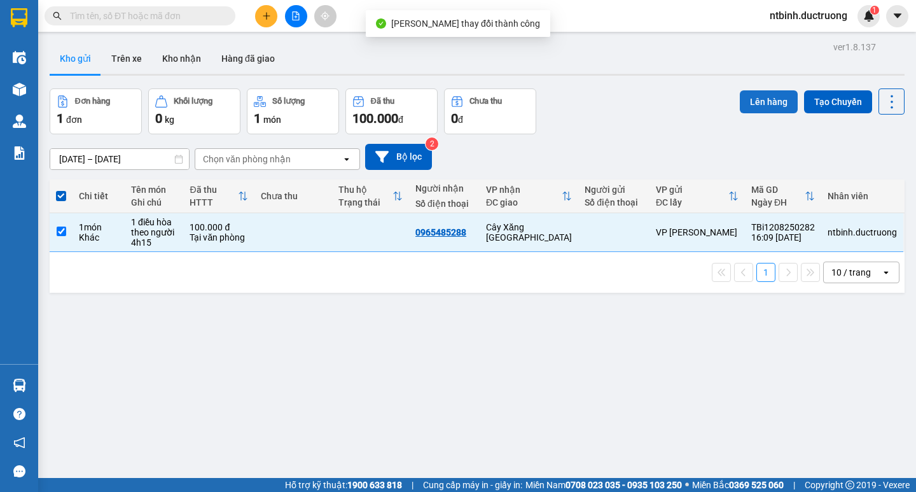
click at [749, 90] on button "Lên hàng" at bounding box center [769, 101] width 58 height 23
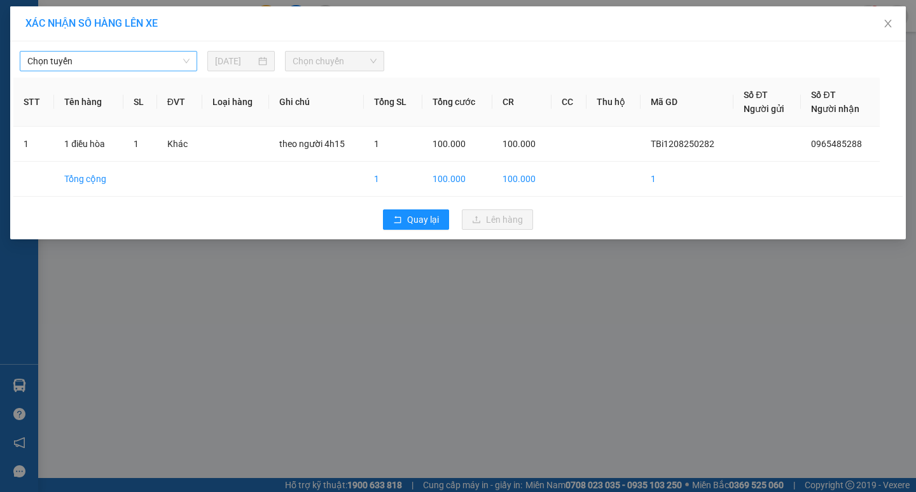
click at [146, 60] on span "Chọn tuyến" at bounding box center [108, 61] width 162 height 19
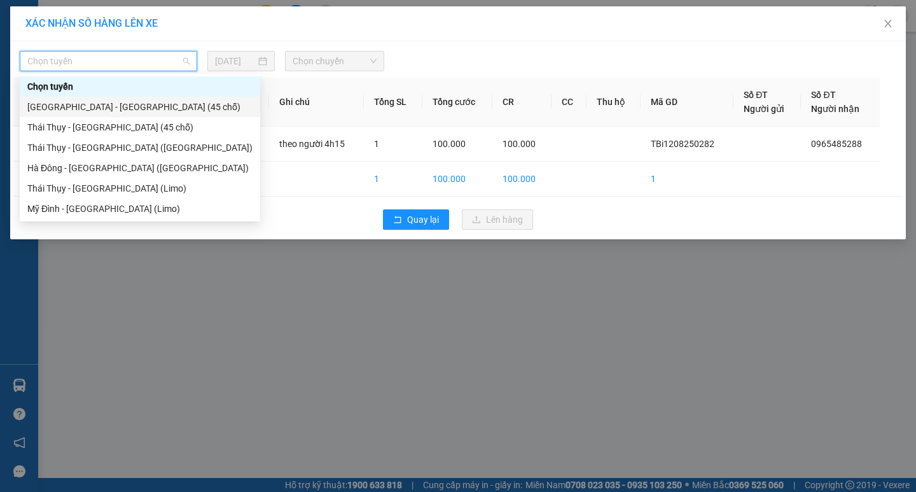
click at [149, 105] on div "[GEOGRAPHIC_DATA] - [GEOGRAPHIC_DATA] (45 chỗ)" at bounding box center [139, 107] width 225 height 14
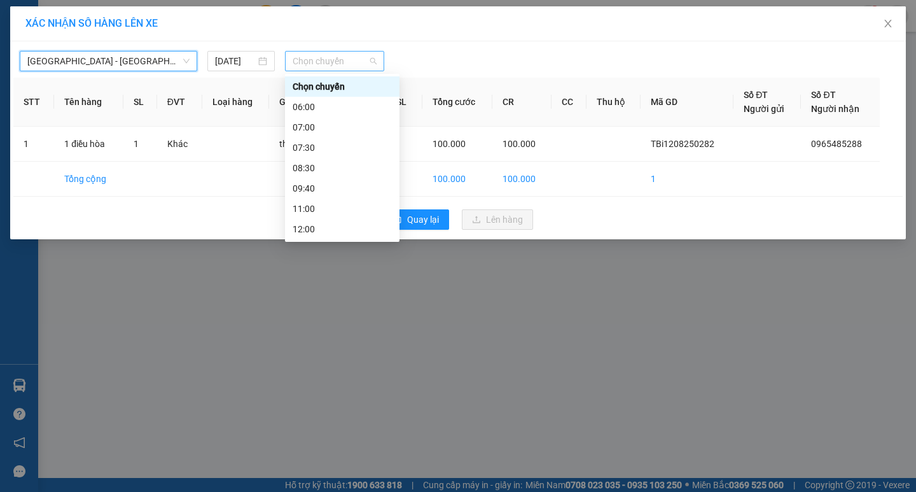
click at [322, 59] on span "Chọn chuyến" at bounding box center [335, 61] width 84 height 19
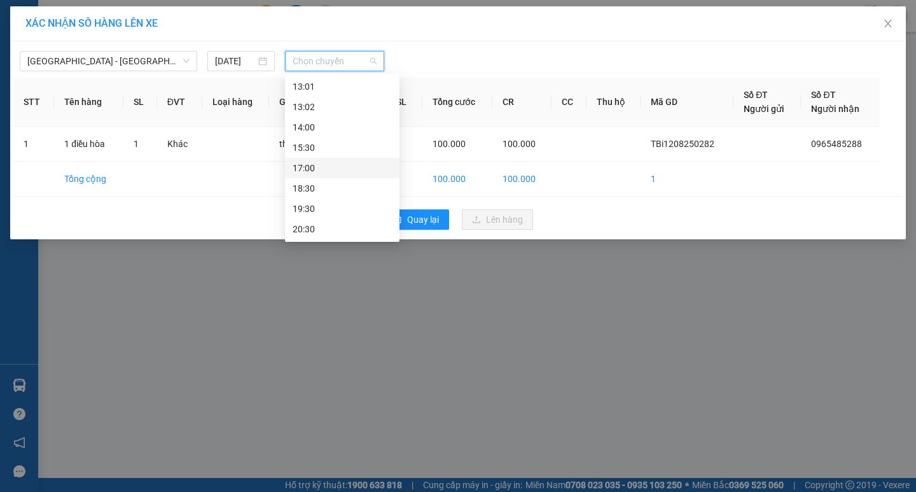
click at [323, 141] on div "15:30" at bounding box center [342, 148] width 99 height 14
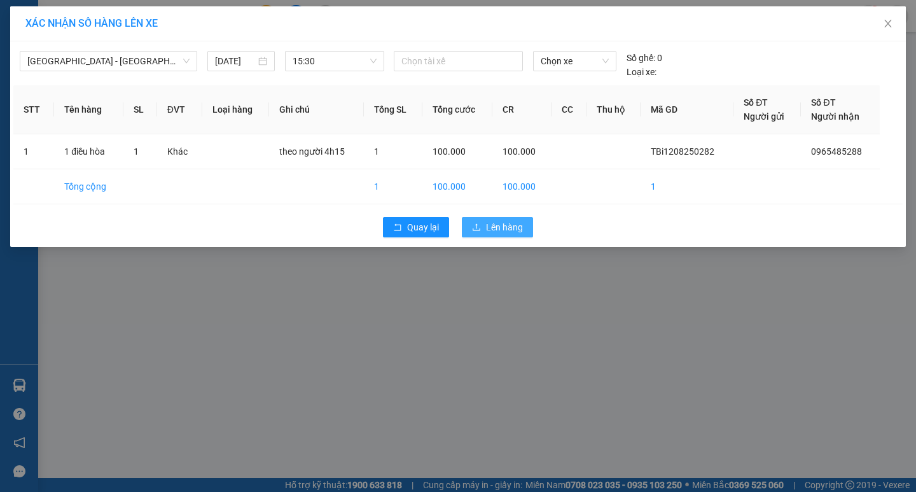
click at [493, 221] on span "Lên hàng" at bounding box center [504, 227] width 37 height 14
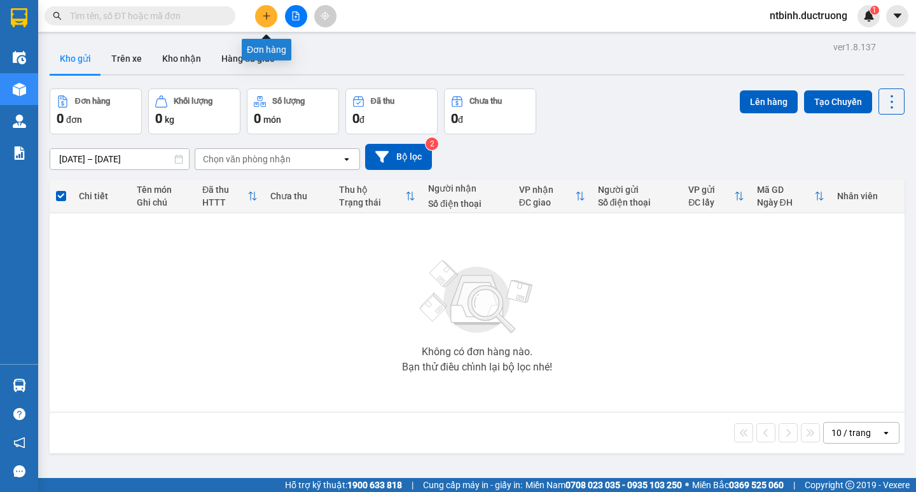
click at [265, 10] on button at bounding box center [266, 16] width 22 height 22
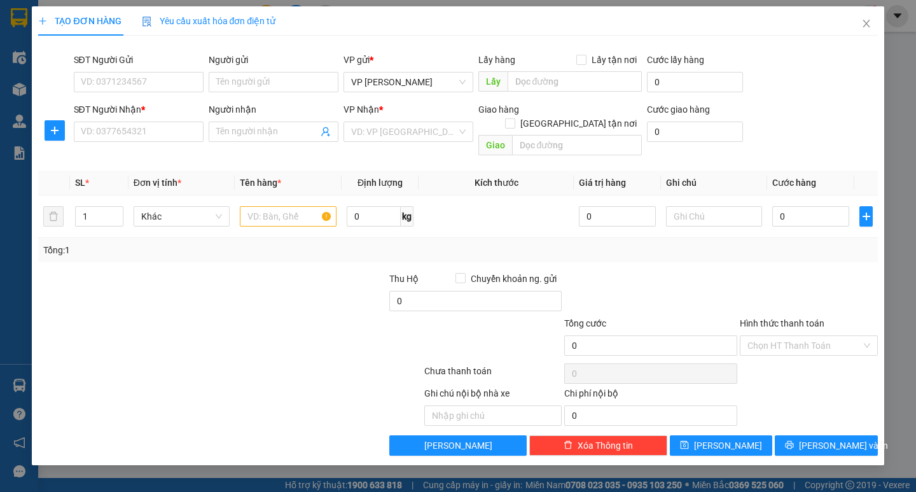
click at [149, 120] on div "SĐT Người Nhận *" at bounding box center [139, 111] width 130 height 19
click at [149, 125] on input "SĐT Người Nhận *" at bounding box center [139, 131] width 130 height 20
type input "0961982168"
click at [399, 111] on div "VP Nhận *" at bounding box center [408, 109] width 130 height 14
click at [379, 141] on input "search" at bounding box center [404, 131] width 106 height 19
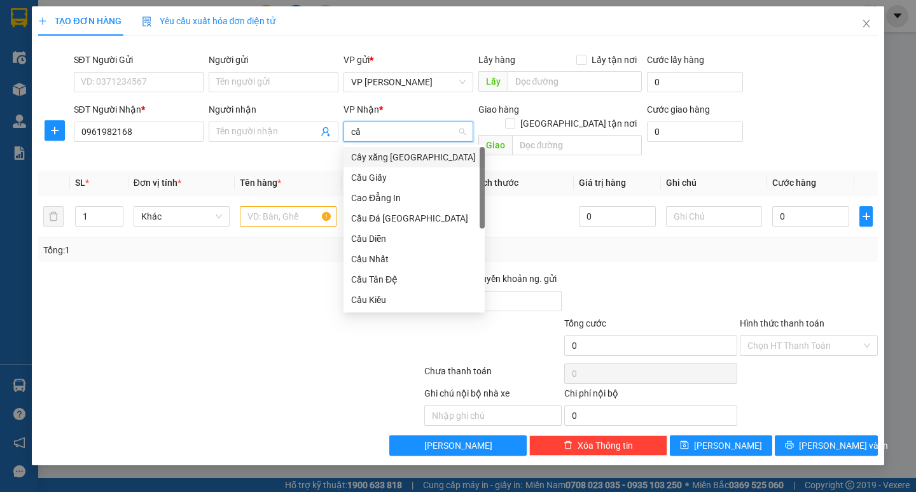
type input "cầu"
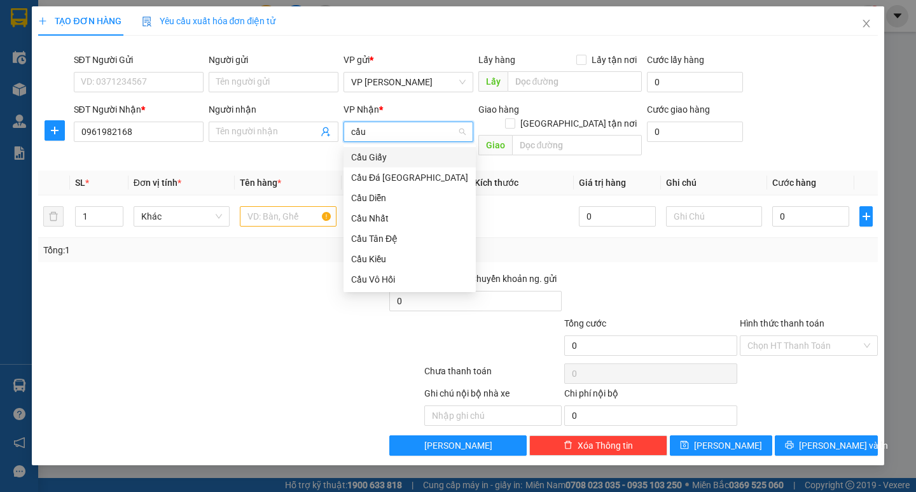
click at [392, 239] on div "Cầu Tân Đệ" at bounding box center [409, 239] width 117 height 14
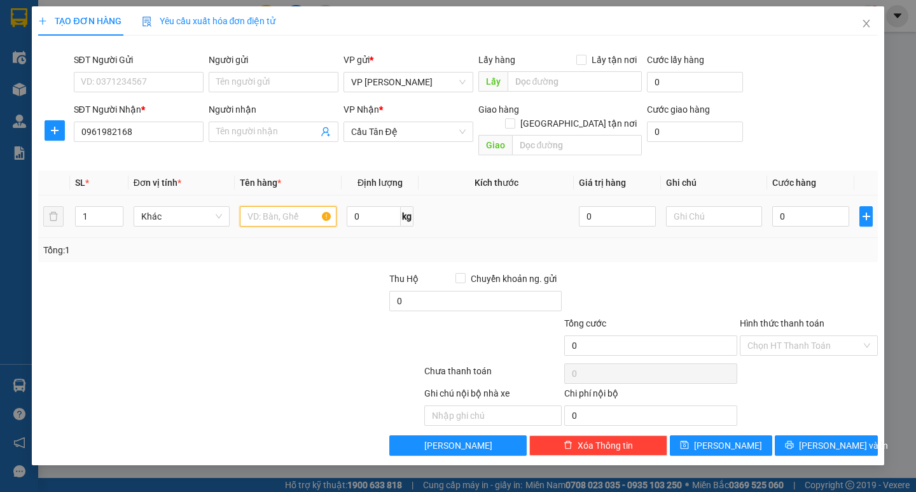
click at [307, 212] on input "text" at bounding box center [288, 216] width 96 height 20
type input "3 bao"
click at [811, 206] on input "0" at bounding box center [810, 216] width 77 height 20
type input "10"
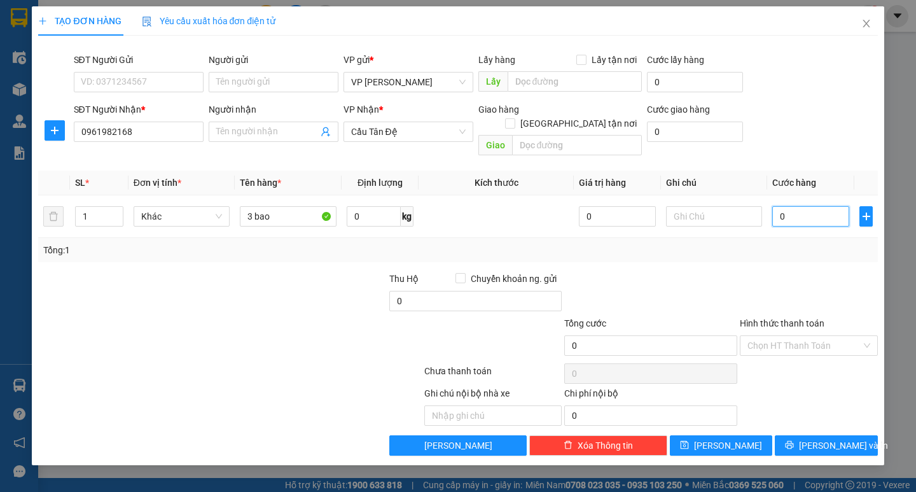
type input "10"
type input "150"
click at [780, 318] on label "Hình thức thanh toán" at bounding box center [782, 323] width 85 height 10
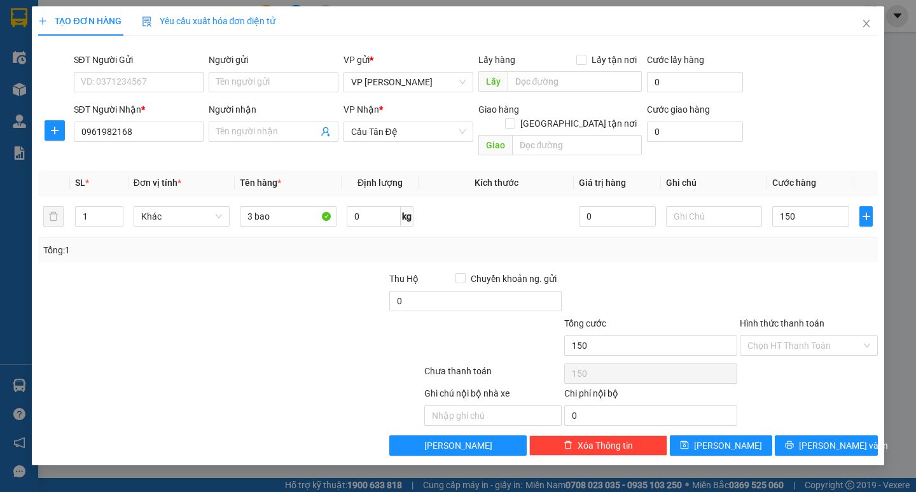
click at [780, 336] on input "Hình thức thanh toán" at bounding box center [804, 345] width 114 height 19
type input "150.000"
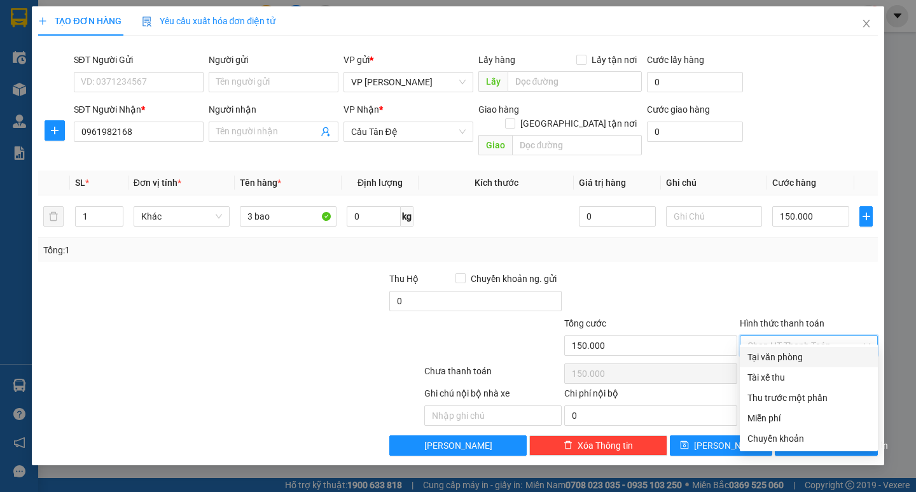
click at [773, 272] on div at bounding box center [808, 294] width 141 height 45
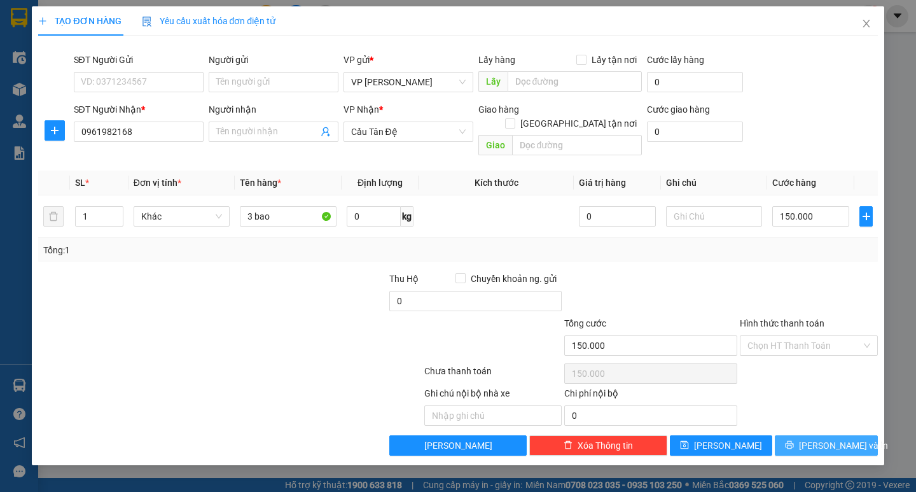
click at [830, 438] on span "[PERSON_NAME] và In" at bounding box center [843, 445] width 89 height 14
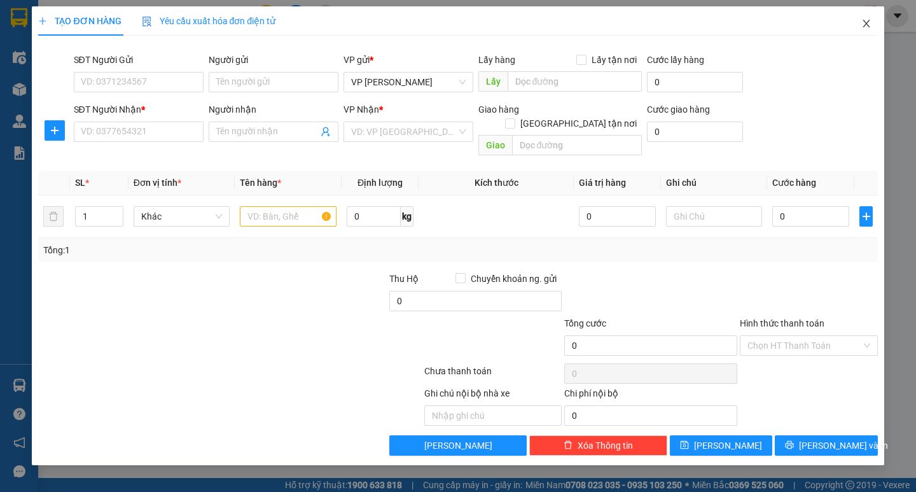
click at [870, 22] on icon "close" at bounding box center [866, 23] width 10 height 10
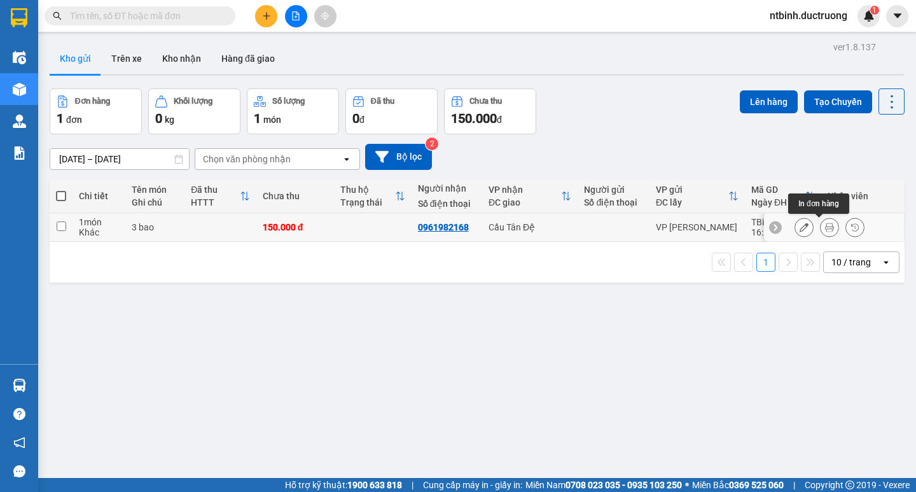
click at [825, 228] on icon at bounding box center [829, 227] width 9 height 9
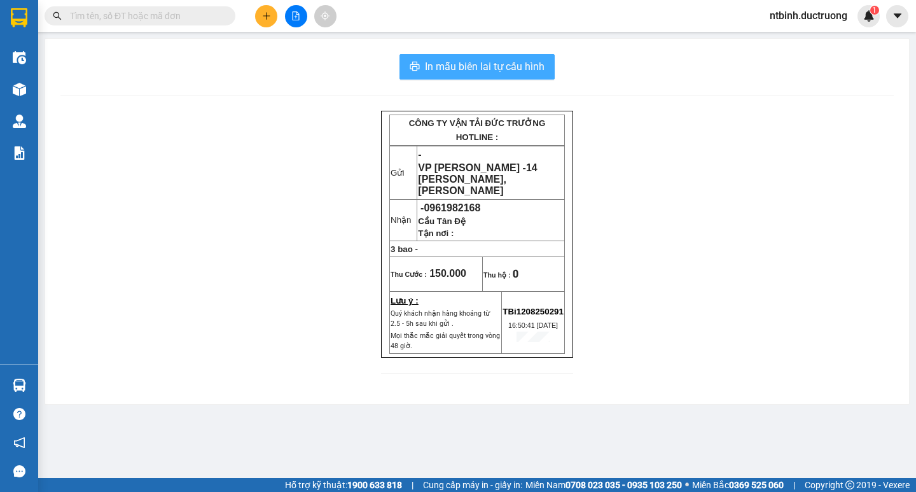
click at [512, 77] on button "In mẫu biên lai tự cấu hình" at bounding box center [476, 66] width 155 height 25
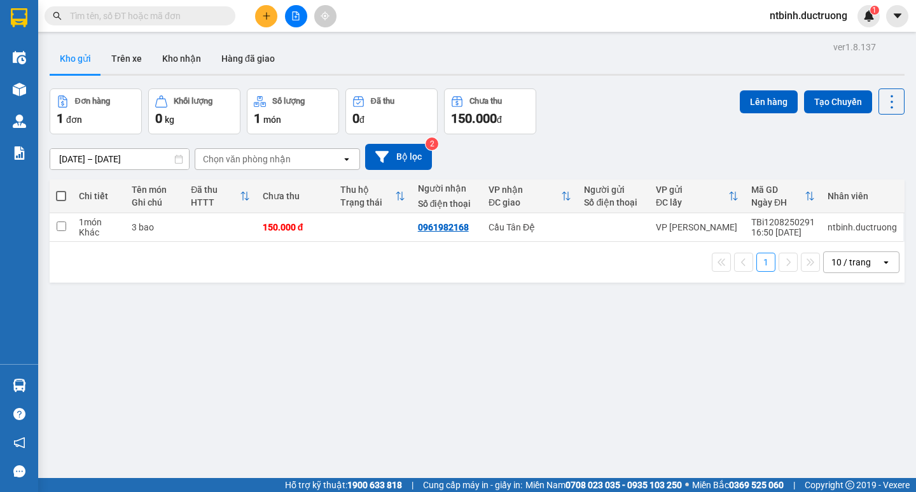
click at [261, 12] on button at bounding box center [266, 16] width 22 height 22
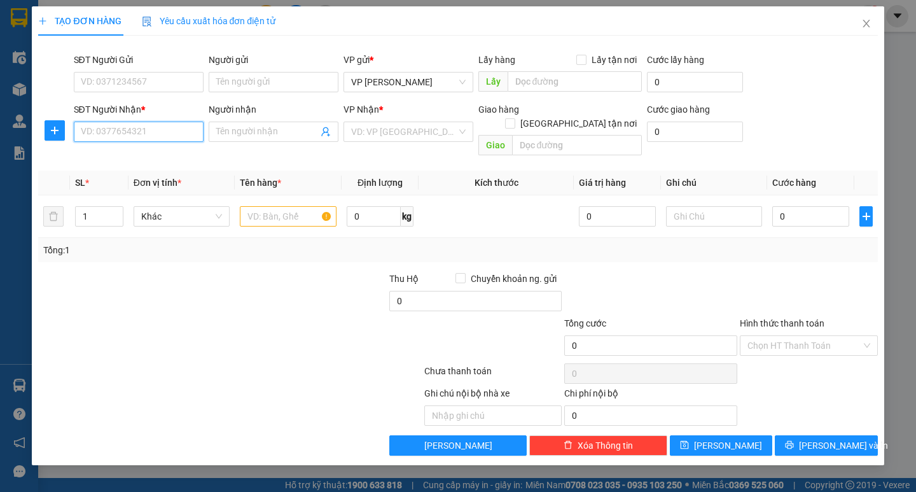
click at [127, 140] on input "SĐT Người Nhận *" at bounding box center [139, 131] width 130 height 20
click at [111, 156] on div "0979667882" at bounding box center [138, 157] width 114 height 14
type input "0979667882"
click at [804, 206] on input "0" at bounding box center [810, 216] width 77 height 20
type input "50"
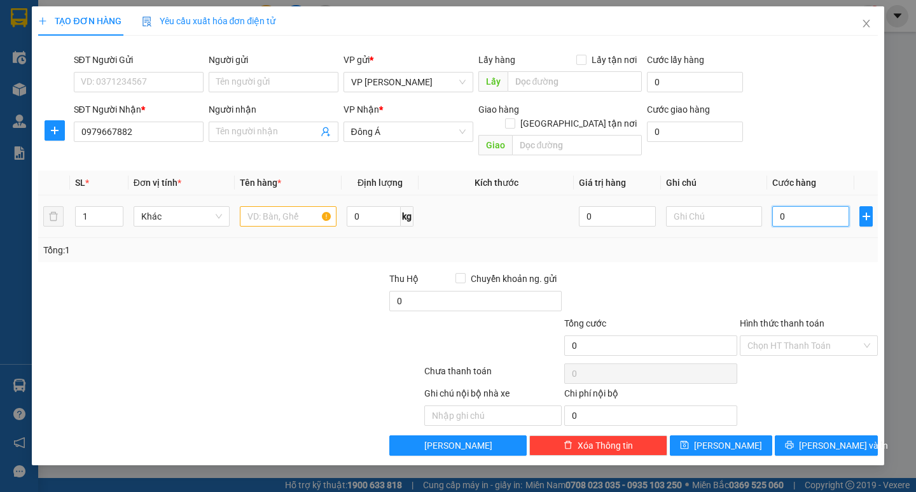
type input "50"
click at [774, 253] on div "Transit Pickup Surcharge Ids Transit Deliver Surcharge Ids Transit Deliver Surc…" at bounding box center [457, 251] width 839 height 410
type input "50.000"
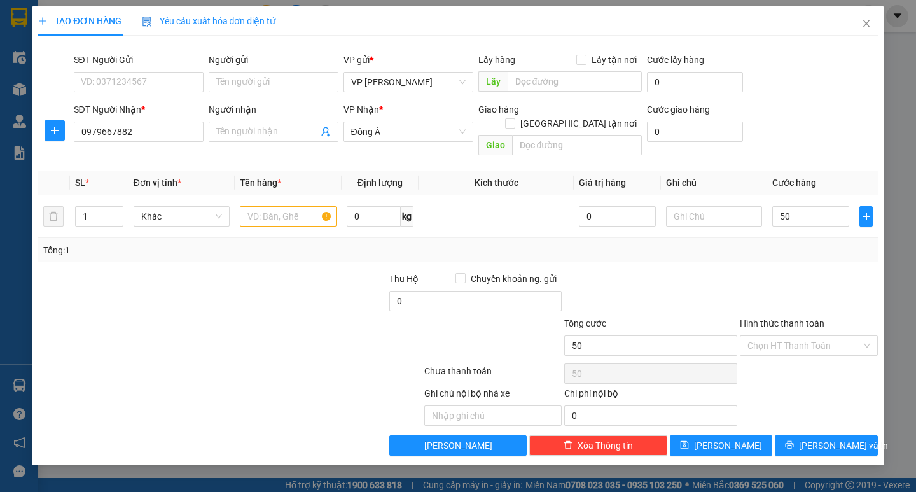
type input "50.000"
click at [312, 206] on input "text" at bounding box center [288, 216] width 96 height 20
type input "cattong"
click at [319, 254] on div "Transit Pickup Surcharge Ids Transit Deliver Surcharge Ids Transit Deliver Surc…" at bounding box center [457, 251] width 839 height 410
click at [835, 435] on button "[PERSON_NAME] và In" at bounding box center [826, 445] width 102 height 20
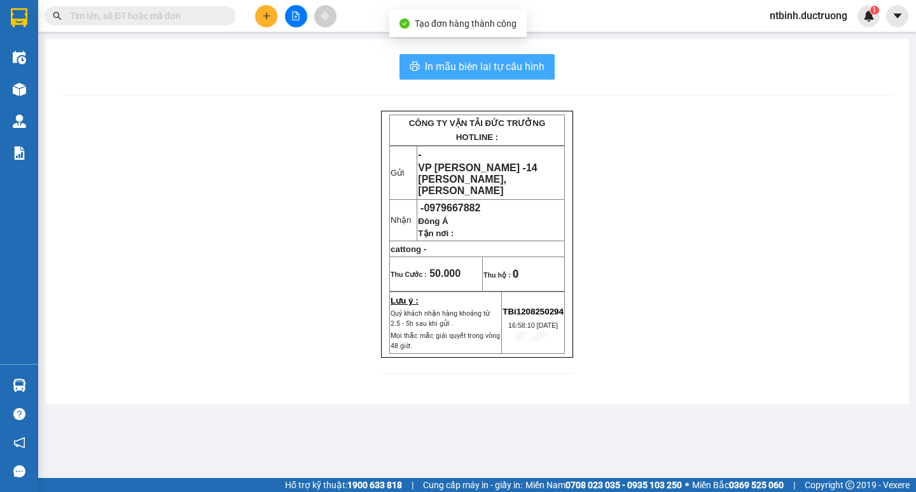
click at [532, 74] on span "In mẫu biên lai tự cấu hình" at bounding box center [485, 67] width 120 height 16
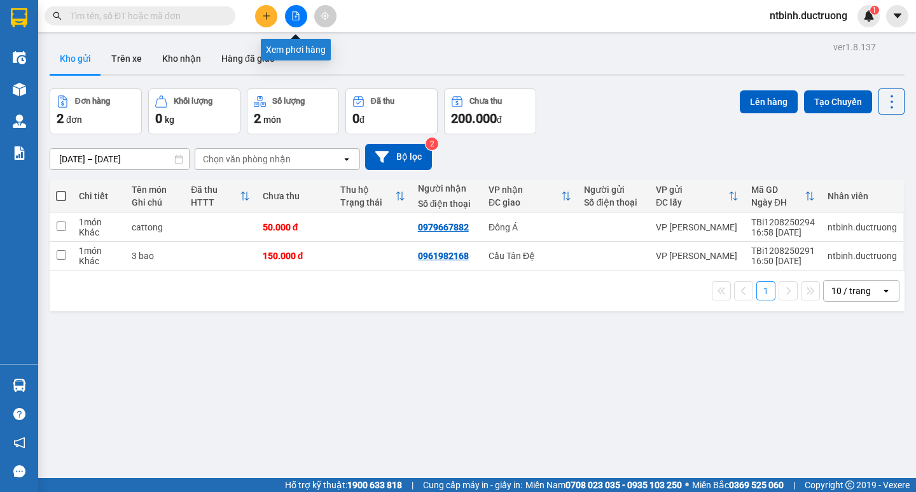
click at [296, 15] on icon "file-add" at bounding box center [295, 15] width 9 height 9
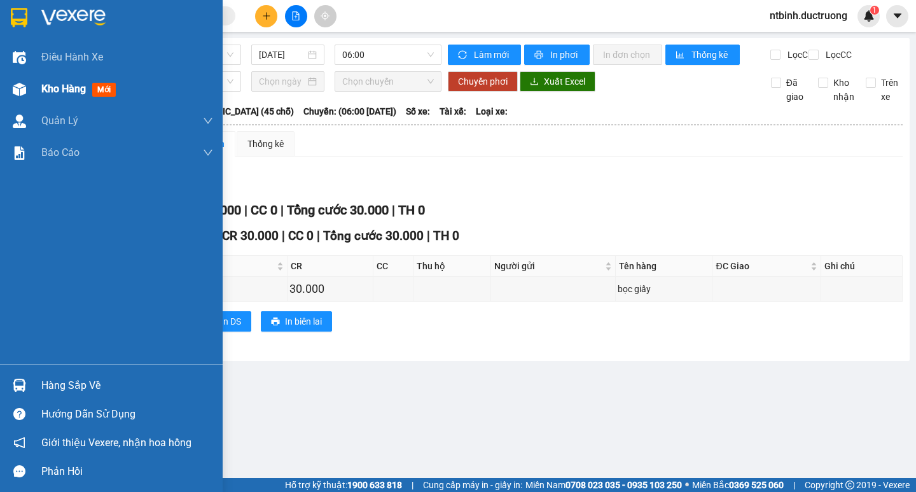
click at [107, 86] on span "mới" at bounding box center [104, 90] width 24 height 14
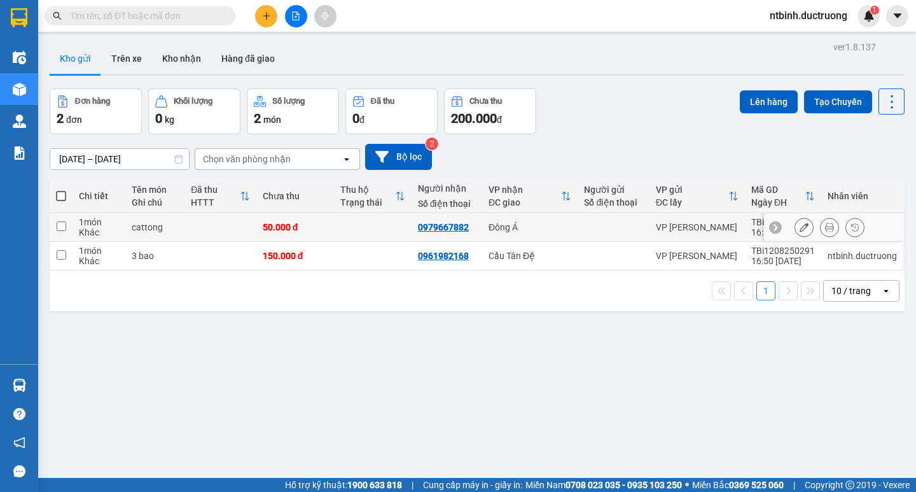
click at [258, 222] on td "50.000 đ" at bounding box center [295, 227] width 78 height 29
checkbox input "true"
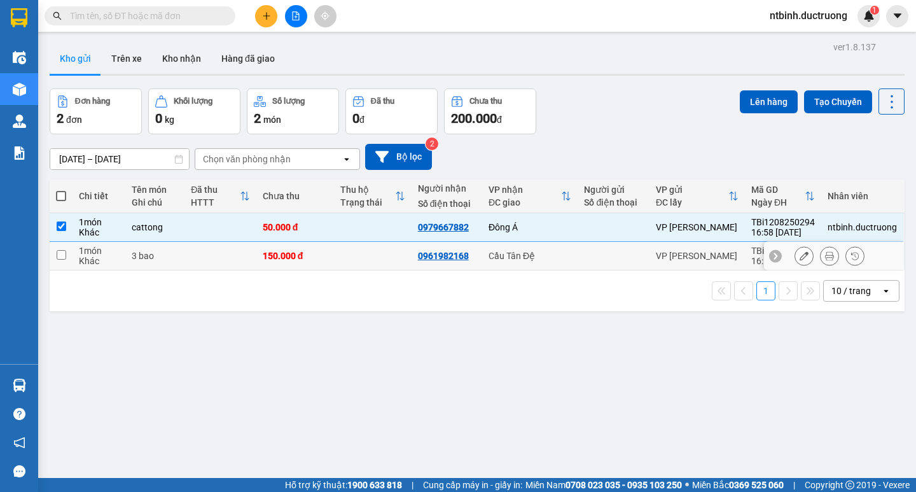
click at [256, 251] on td "150.000 đ" at bounding box center [295, 256] width 78 height 29
checkbox input "true"
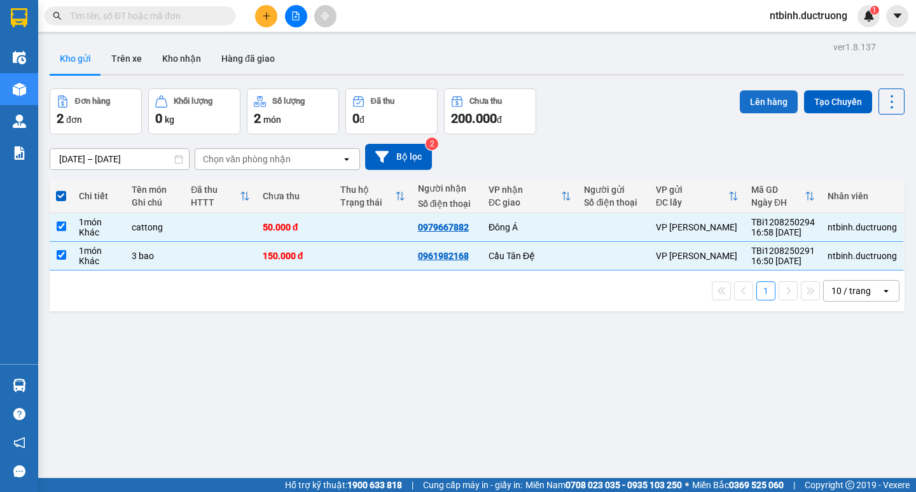
click at [757, 106] on button "Lên hàng" at bounding box center [769, 101] width 58 height 23
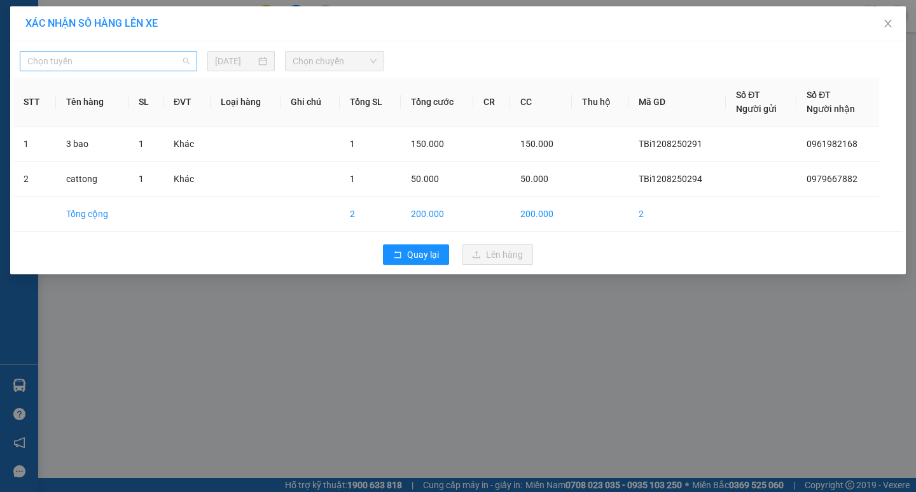
click at [138, 69] on span "Chọn tuyến" at bounding box center [108, 61] width 162 height 19
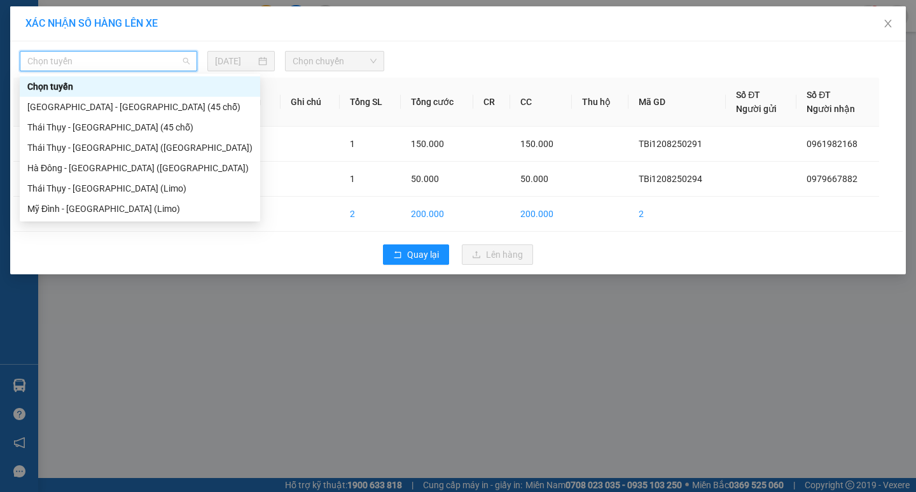
click at [144, 107] on div "[GEOGRAPHIC_DATA] - [GEOGRAPHIC_DATA] (45 chỗ)" at bounding box center [139, 107] width 225 height 14
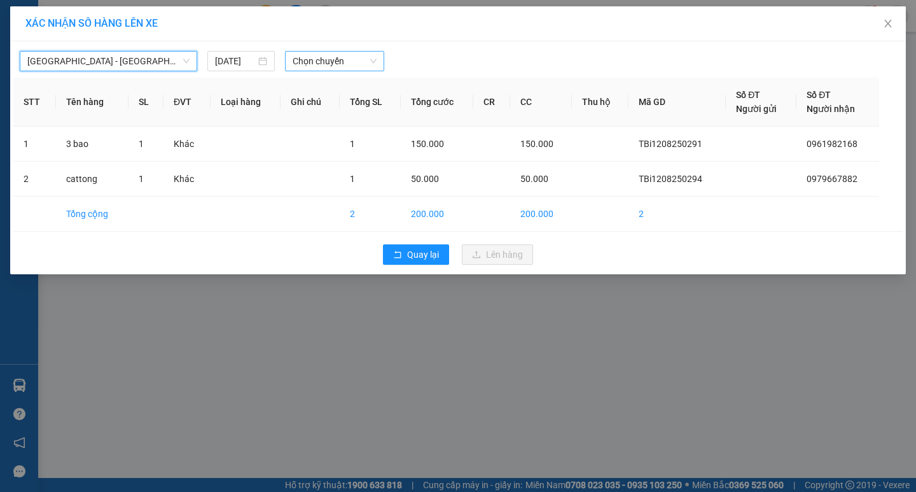
click at [378, 60] on div "Chọn chuyến" at bounding box center [334, 61] width 99 height 20
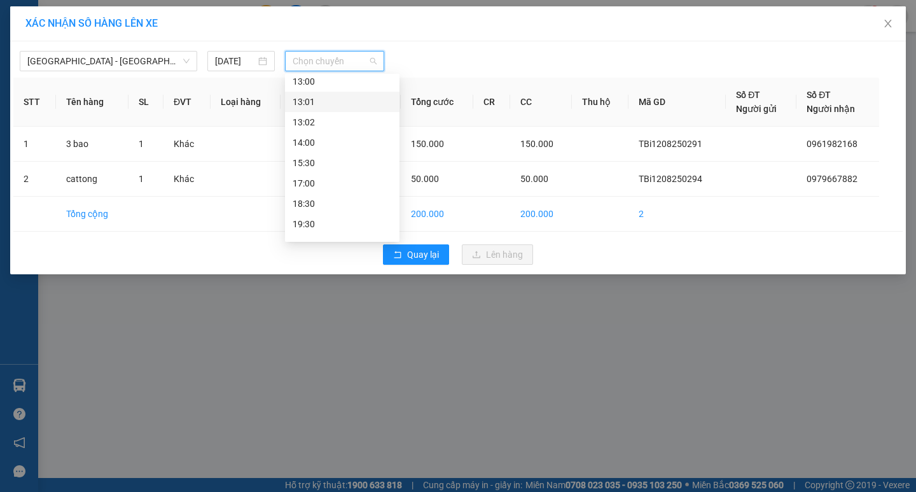
scroll to position [183, 0]
click at [329, 169] on div "17:00" at bounding box center [342, 168] width 99 height 14
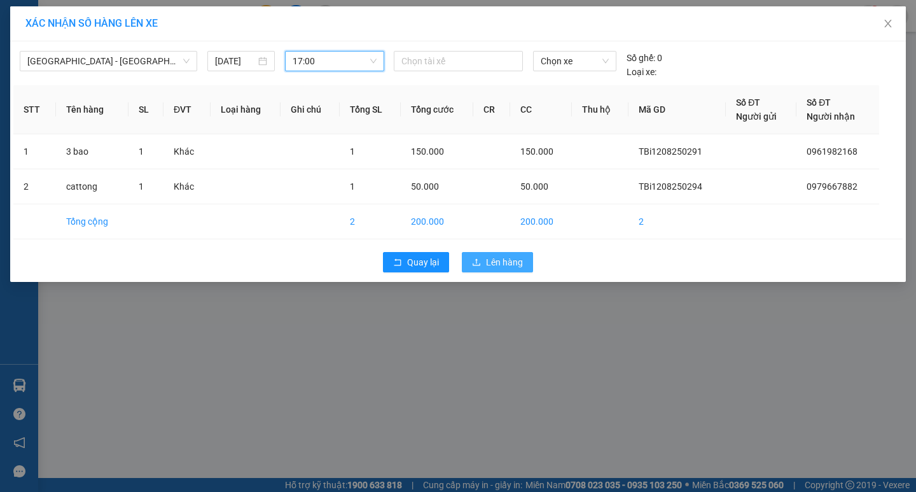
click at [509, 259] on span "Lên hàng" at bounding box center [504, 262] width 37 height 14
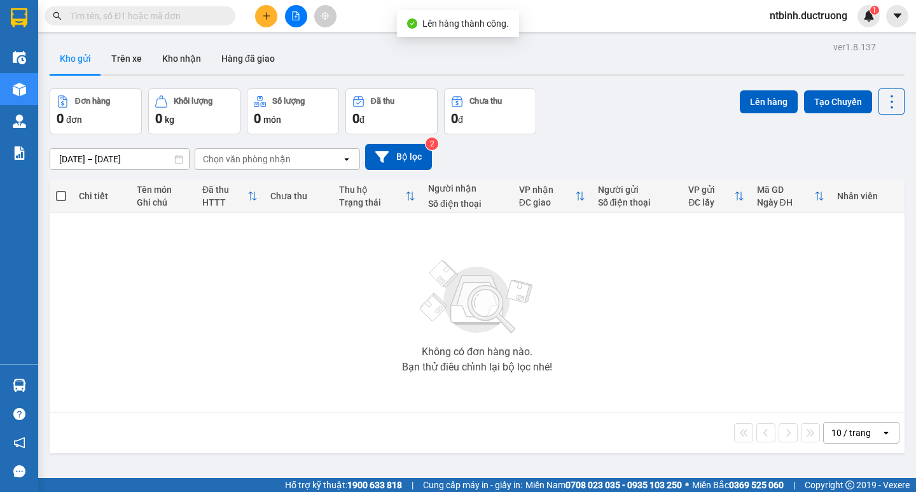
click at [282, 23] on div at bounding box center [295, 16] width 95 height 22
click at [293, 23] on button at bounding box center [296, 16] width 22 height 22
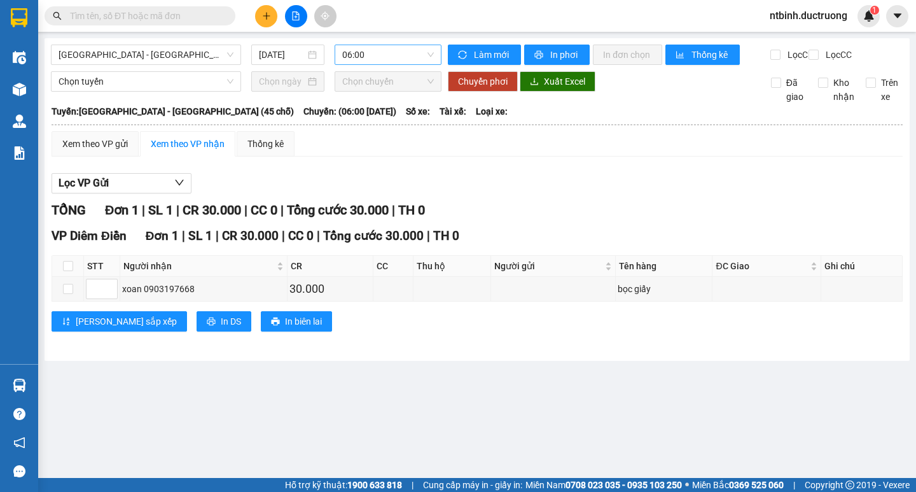
click at [380, 53] on span "06:00" at bounding box center [388, 54] width 92 height 19
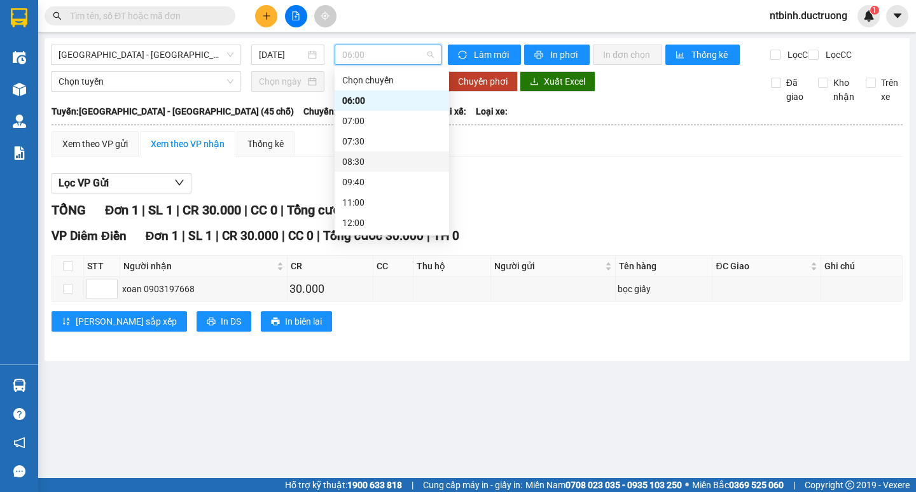
scroll to position [183, 0]
click at [377, 164] on div "17:00" at bounding box center [391, 162] width 99 height 14
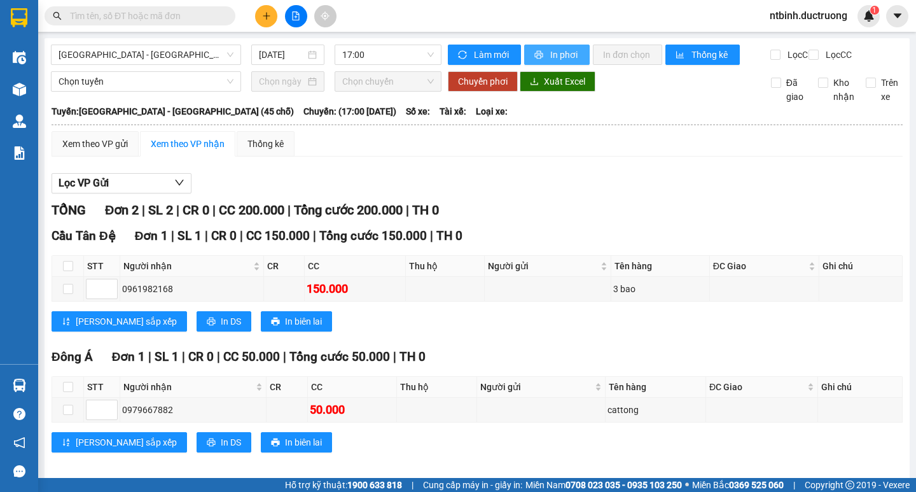
click at [555, 57] on span "In phơi" at bounding box center [564, 55] width 29 height 14
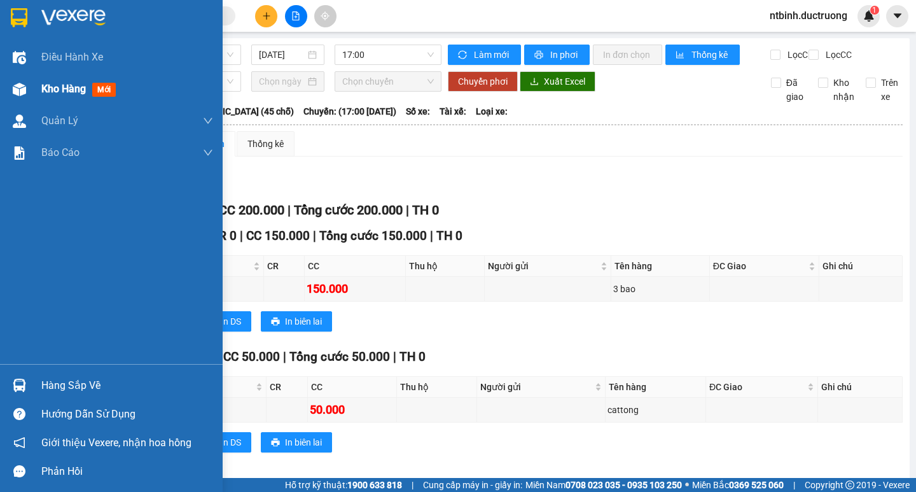
click at [77, 95] on span "Kho hàng" at bounding box center [63, 89] width 45 height 12
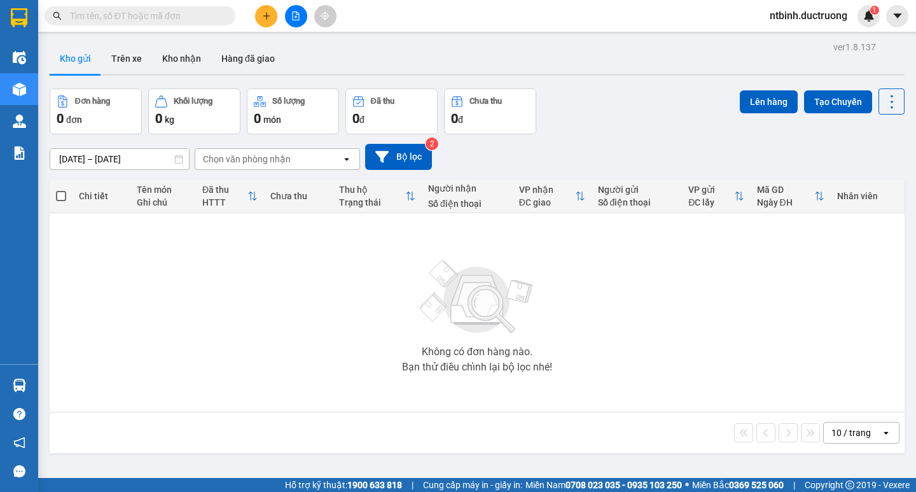
drag, startPoint x: 899, startPoint y: 64, endPoint x: 902, endPoint y: 27, distance: 37.7
click at [902, 27] on section "Kết quả tìm kiếm ( 0 ) Bộ lọc No Data ntbinh.ductruong 1 Điều hành xe Kho hàng …" at bounding box center [458, 246] width 916 height 492
